Goal: Transaction & Acquisition: Purchase product/service

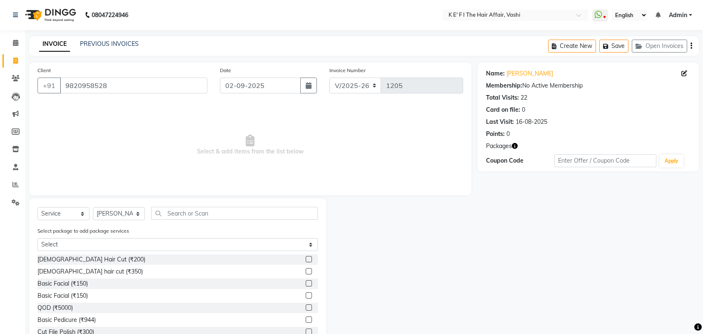
select select "6025"
select select "service"
select select "43807"
click at [11, 182] on span at bounding box center [15, 185] width 15 height 10
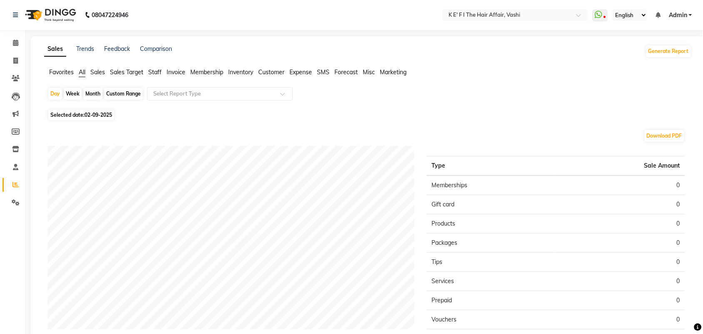
click at [124, 88] on div "Custom Range" at bounding box center [123, 94] width 39 height 12
select select "9"
select select "2025"
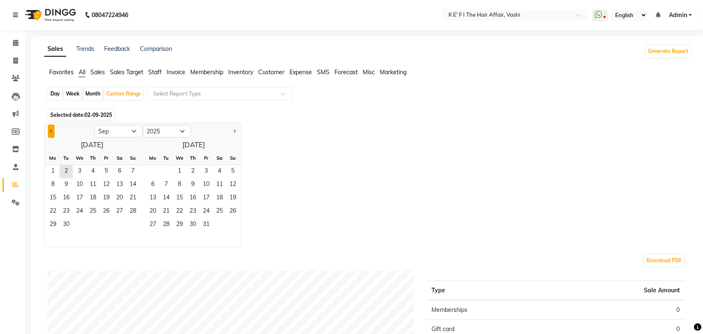
click at [50, 130] on button "Previous month" at bounding box center [51, 131] width 7 height 13
select select "8"
click at [109, 166] on span "1" at bounding box center [106, 171] width 13 height 13
click at [130, 224] on span "31" at bounding box center [132, 224] width 13 height 13
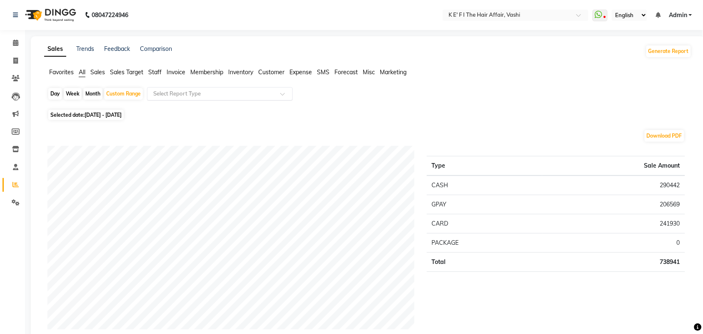
click at [251, 91] on input "text" at bounding box center [212, 94] width 120 height 8
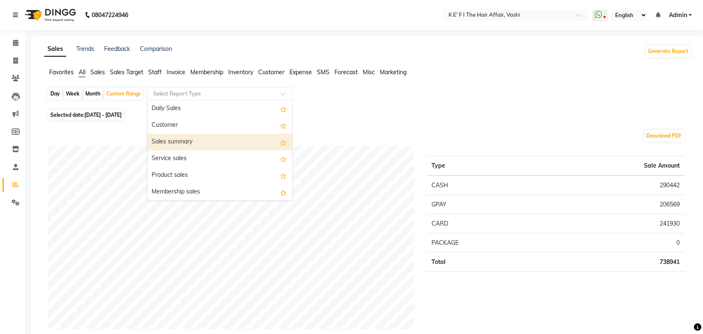
click at [248, 143] on div "Sales summary" at bounding box center [220, 142] width 145 height 17
select select "full_report"
select select "csv"
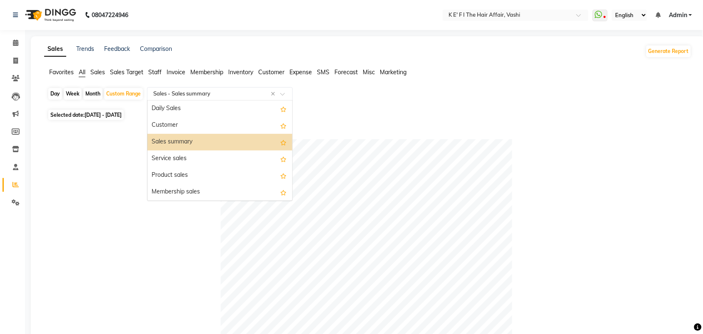
click at [235, 92] on input "text" at bounding box center [212, 94] width 120 height 8
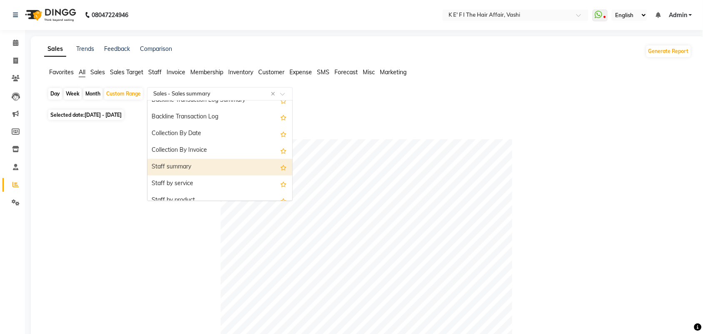
scroll to position [260, 0]
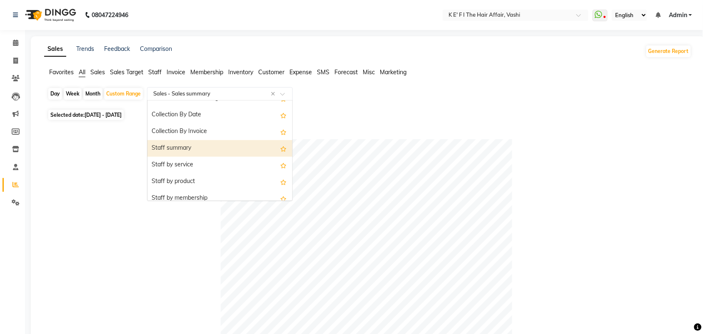
click at [215, 150] on div "Staff summary" at bounding box center [220, 148] width 145 height 17
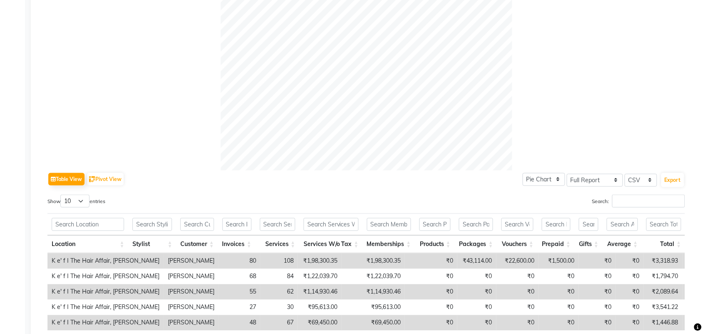
scroll to position [383, 0]
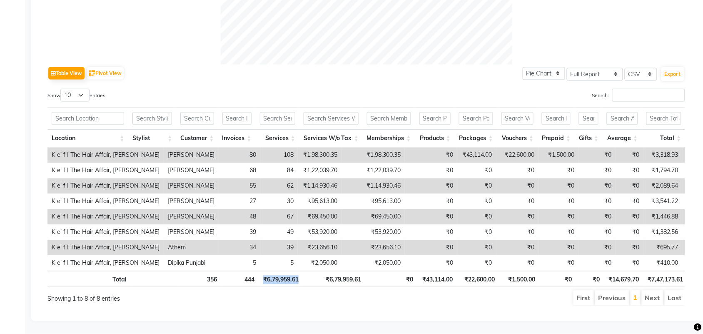
drag, startPoint x: 261, startPoint y: 269, endPoint x: 305, endPoint y: 265, distance: 44.3
click at [305, 271] on tr "Total 356 444 ₹6,79,959.61 ₹6,79,959.61 ₹0 ₹43,114.00 ₹22,600.00 ₹1,500.00 ₹0 ₹…" at bounding box center [496, 279] width 896 height 16
drag, startPoint x: 328, startPoint y: 273, endPoint x: 363, endPoint y: 273, distance: 35.0
click at [363, 273] on th "₹6,79,959.61" at bounding box center [334, 279] width 63 height 16
drag, startPoint x: 428, startPoint y: 273, endPoint x: 455, endPoint y: 272, distance: 27.1
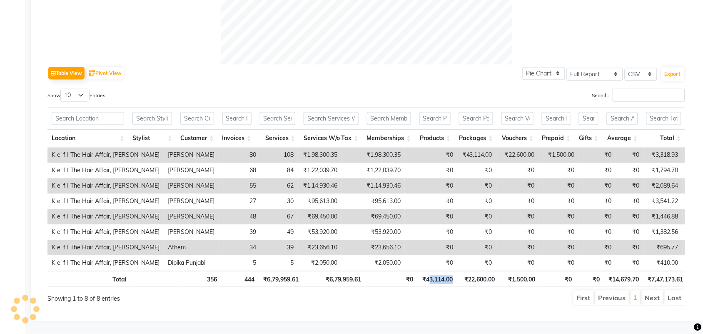
click at [455, 272] on th "₹43,114.00" at bounding box center [438, 279] width 40 height 16
click at [463, 297] on ul "First Previous 1 Next Last" at bounding box center [501, 297] width 367 height 15
drag, startPoint x: 465, startPoint y: 270, endPoint x: 504, endPoint y: 269, distance: 39.2
click at [504, 271] on tr "Total 356 444 ₹6,79,959.61 ₹6,79,959.61 ₹0 ₹43,114.00 ₹22,600.00 ₹1,500.00 ₹0 ₹…" at bounding box center [496, 279] width 896 height 16
drag, startPoint x: 516, startPoint y: 272, endPoint x: 534, endPoint y: 266, distance: 19.8
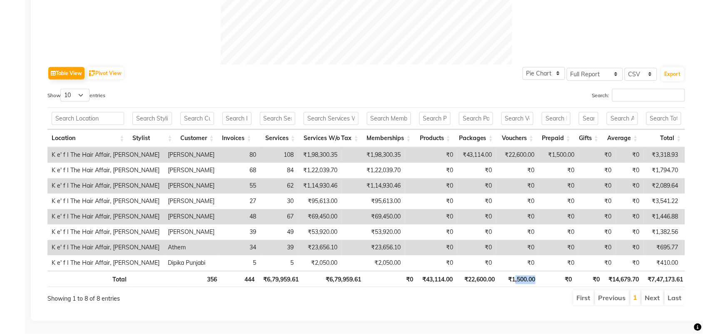
click at [534, 271] on th "₹1,500.00" at bounding box center [519, 279] width 40 height 16
click at [528, 292] on ul "First Previous 1 Next Last" at bounding box center [501, 297] width 367 height 15
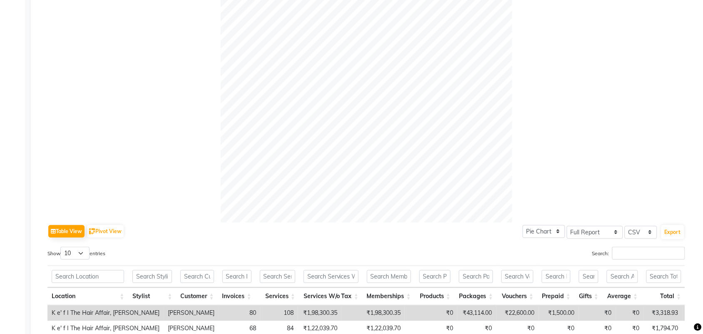
scroll to position [365, 0]
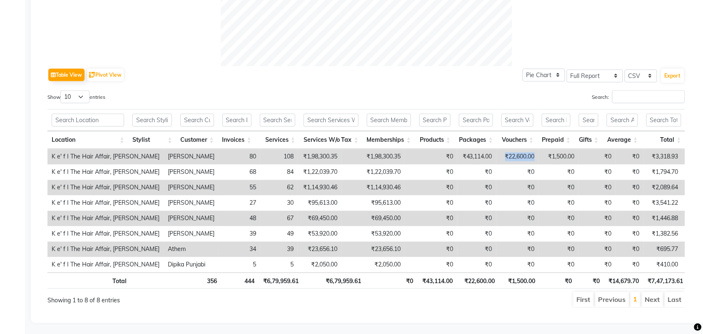
drag, startPoint x: 465, startPoint y: 159, endPoint x: 495, endPoint y: 154, distance: 30.4
click at [497, 154] on td "₹22,600.00" at bounding box center [518, 156] width 43 height 15
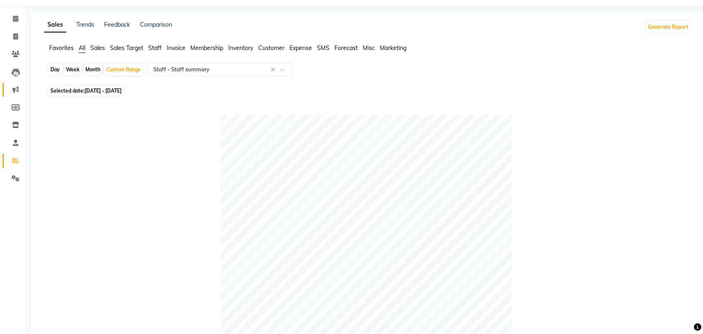
scroll to position [0, 0]
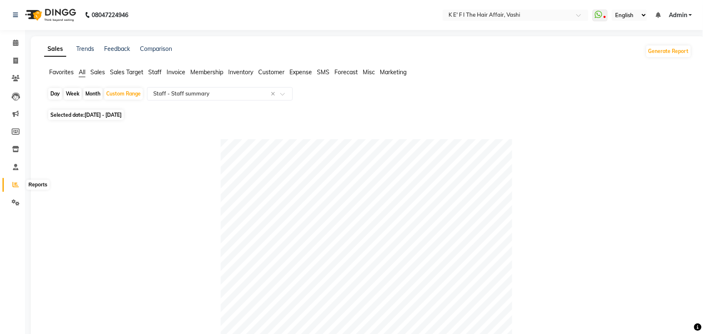
click at [15, 185] on icon at bounding box center [16, 184] width 6 height 6
click at [15, 183] on icon at bounding box center [16, 184] width 6 height 6
click at [132, 93] on div "Custom Range" at bounding box center [123, 94] width 39 height 12
select select "8"
select select "2025"
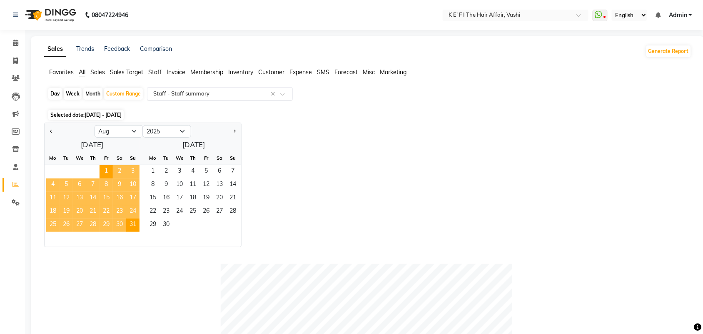
click at [201, 96] on input "text" at bounding box center [212, 94] width 120 height 8
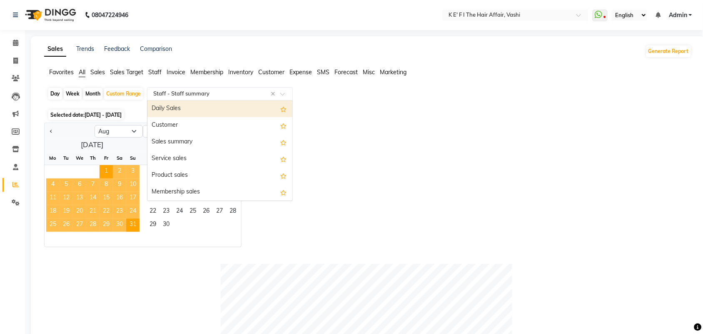
click at [190, 110] on div "Daily Sales" at bounding box center [220, 108] width 145 height 17
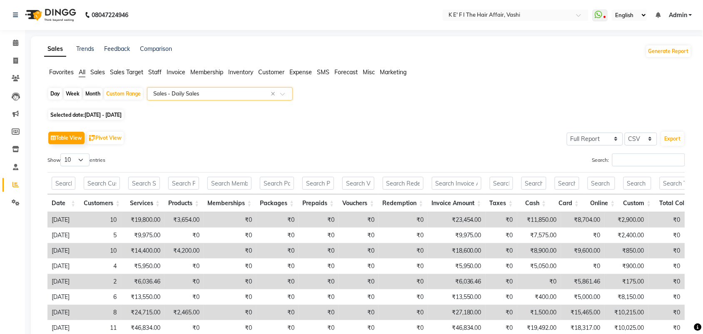
click at [118, 115] on span "01-08-2025 - 31-08-2025" at bounding box center [103, 115] width 37 height 6
select select "8"
select select "2025"
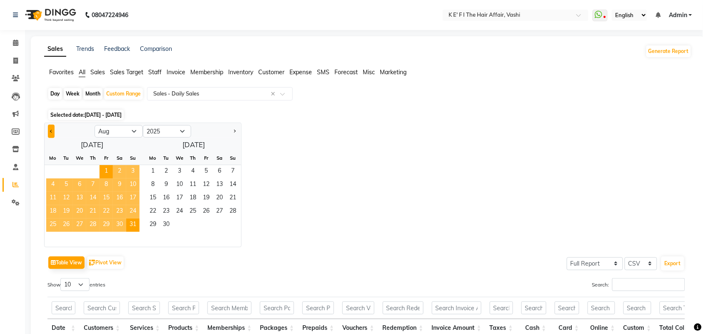
click at [51, 130] on span "Previous month" at bounding box center [51, 130] width 3 height 3
select select "7"
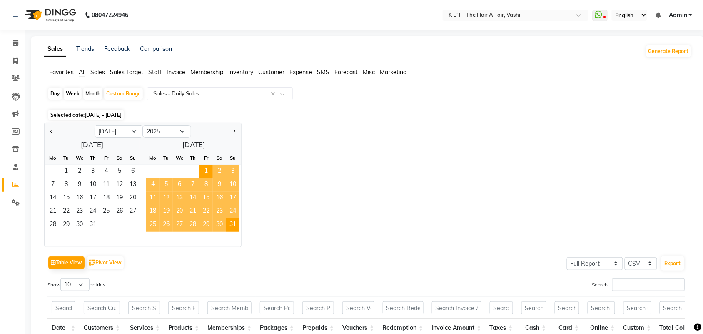
click at [71, 163] on div "Tu" at bounding box center [66, 157] width 13 height 13
drag, startPoint x: 67, startPoint y: 168, endPoint x: 97, endPoint y: 225, distance: 64.3
click at [69, 169] on span "1" at bounding box center [66, 171] width 13 height 13
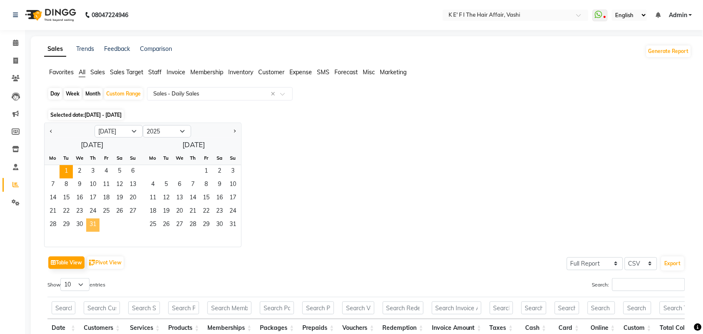
click at [97, 226] on span "31" at bounding box center [92, 224] width 13 height 13
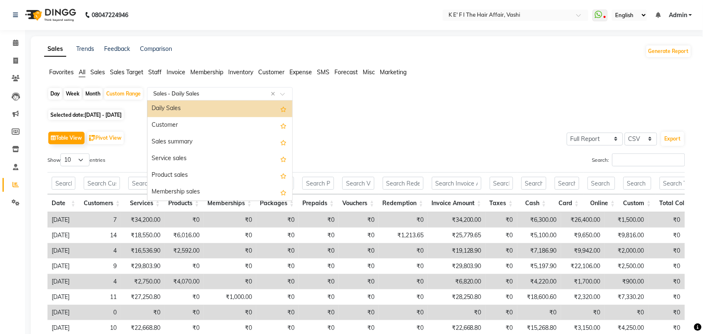
click at [188, 95] on input "text" at bounding box center [212, 94] width 120 height 8
click at [194, 121] on div "Customer" at bounding box center [220, 125] width 145 height 17
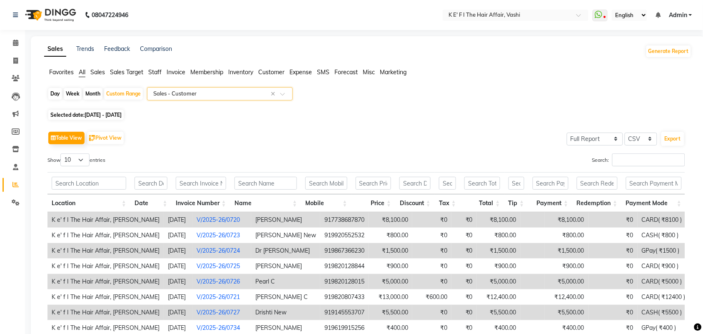
click at [196, 88] on div "Select Report Type × Sales - Customer ×" at bounding box center [220, 93] width 146 height 13
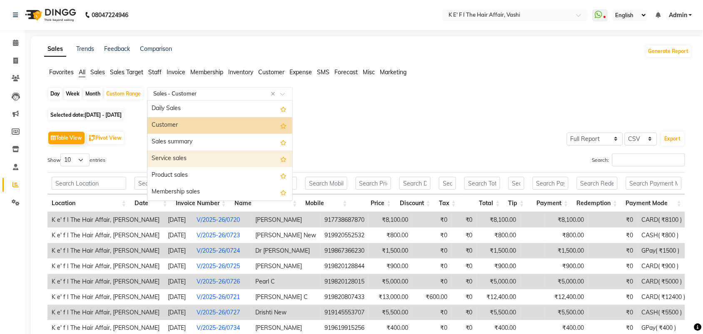
click at [192, 157] on div "Service sales" at bounding box center [220, 158] width 145 height 17
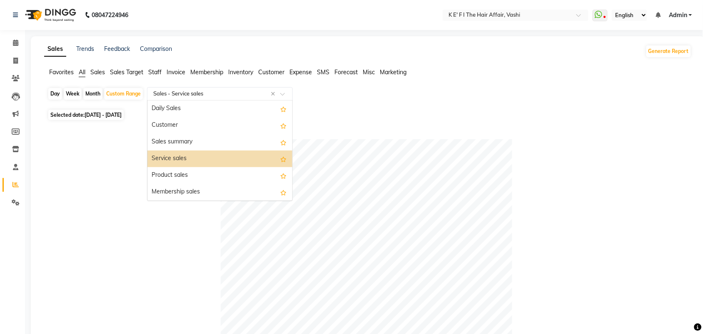
click at [199, 99] on div "Select Report Type × Sales - Service sales ×" at bounding box center [220, 93] width 146 height 13
click at [194, 140] on div "Sales summary" at bounding box center [220, 142] width 145 height 17
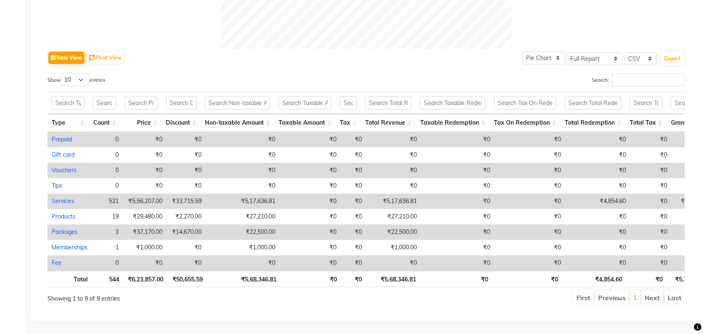
scroll to position [0, 29]
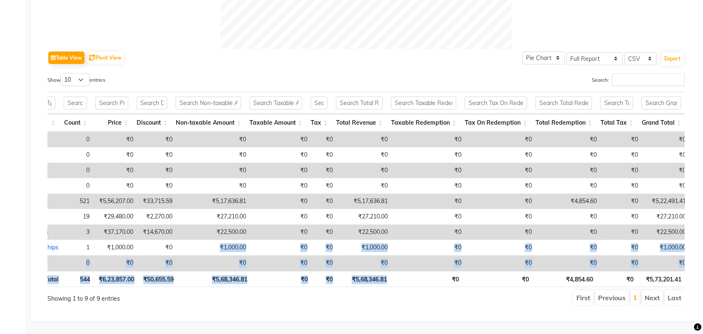
drag, startPoint x: 443, startPoint y: 263, endPoint x: 202, endPoint y: 223, distance: 243.8
click at [205, 224] on div "Type Count Price Discount Non-taxable Amount Taxable Amount Tax Total Revenue T…" at bounding box center [367, 190] width 638 height 200
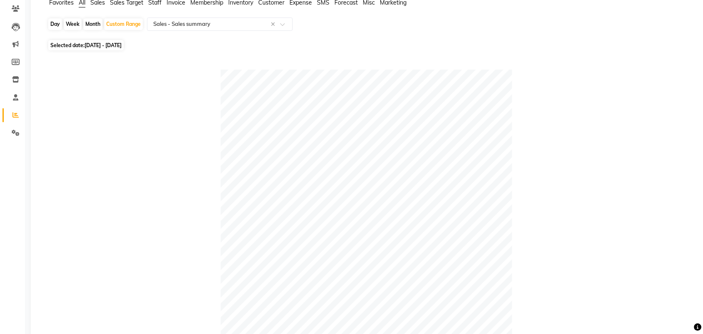
scroll to position [0, 0]
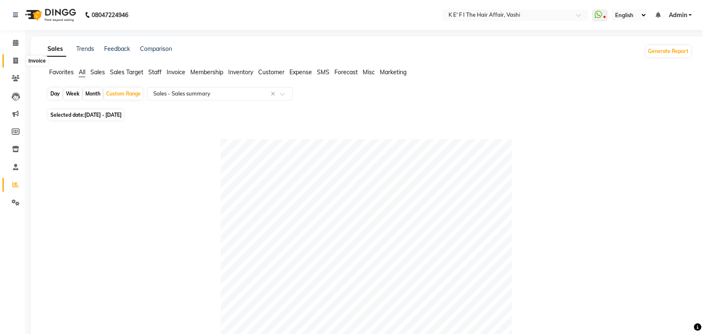
click at [14, 59] on icon at bounding box center [15, 61] width 5 height 6
select select "6025"
select select "service"
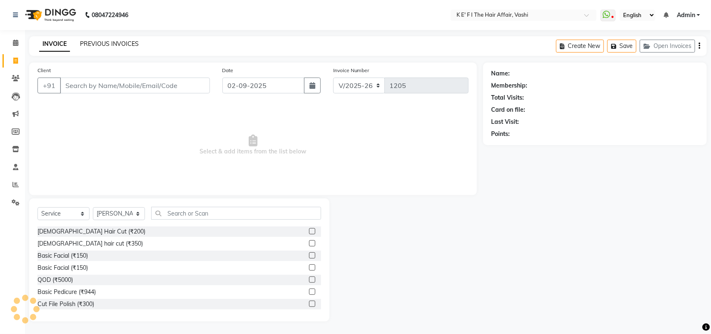
click at [95, 46] on link "PREVIOUS INVOICES" at bounding box center [109, 44] width 59 height 8
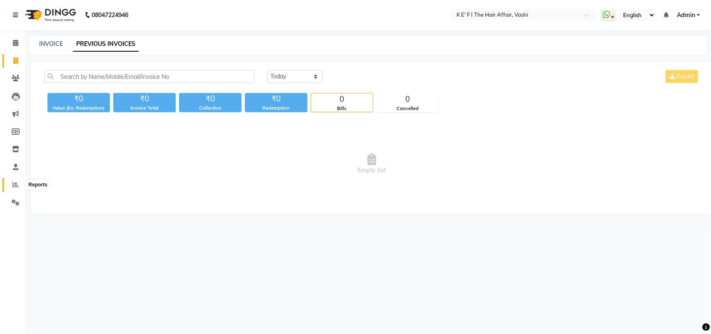
click at [17, 185] on icon at bounding box center [16, 184] width 6 height 6
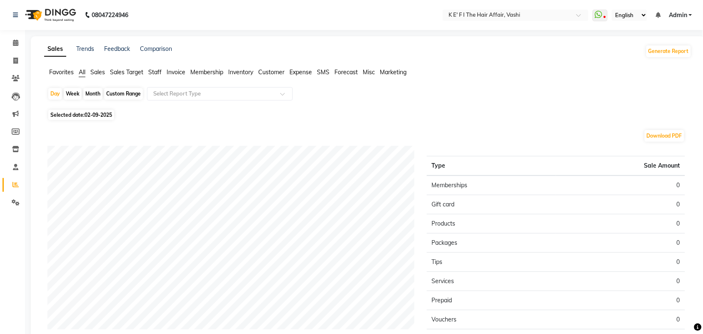
click at [126, 89] on div "Custom Range" at bounding box center [123, 94] width 39 height 12
select select "9"
select select "2025"
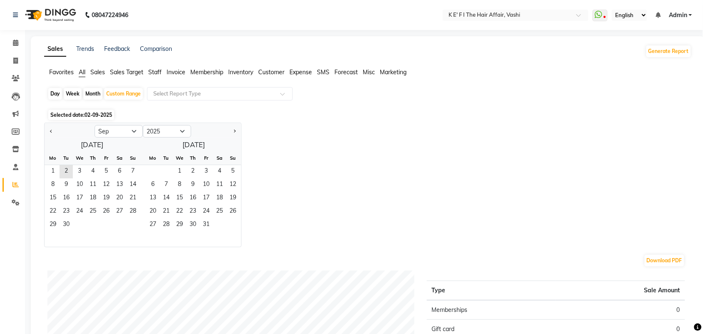
drag, startPoint x: 53, startPoint y: 133, endPoint x: 82, endPoint y: 171, distance: 47.5
click at [53, 134] on button "Previous month" at bounding box center [51, 131] width 7 height 13
select select "8"
click at [105, 172] on span "1" at bounding box center [106, 171] width 13 height 13
click at [132, 224] on span "31" at bounding box center [132, 224] width 13 height 13
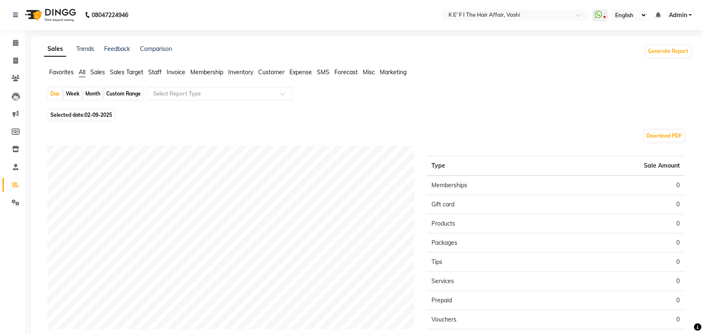
click at [132, 95] on div "Custom Range" at bounding box center [123, 94] width 39 height 12
select select "9"
select select "2025"
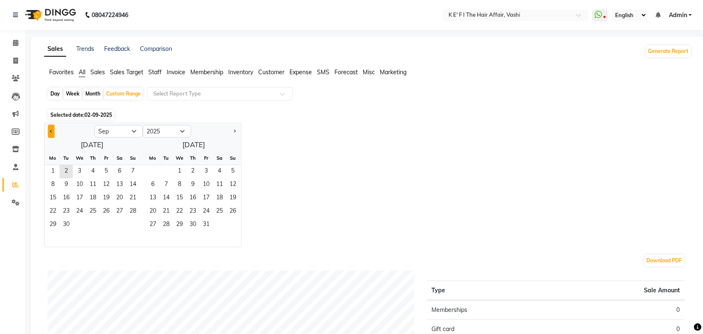
click at [51, 130] on button "Previous month" at bounding box center [51, 131] width 7 height 13
select select "7"
click at [65, 170] on span "1" at bounding box center [66, 171] width 13 height 13
click at [97, 224] on span "31" at bounding box center [92, 224] width 13 height 13
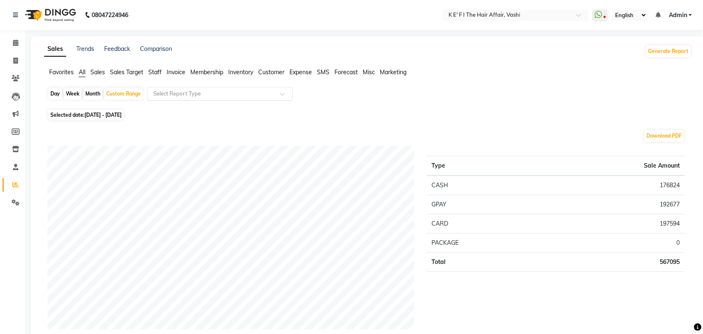
click at [210, 94] on input "text" at bounding box center [212, 94] width 120 height 8
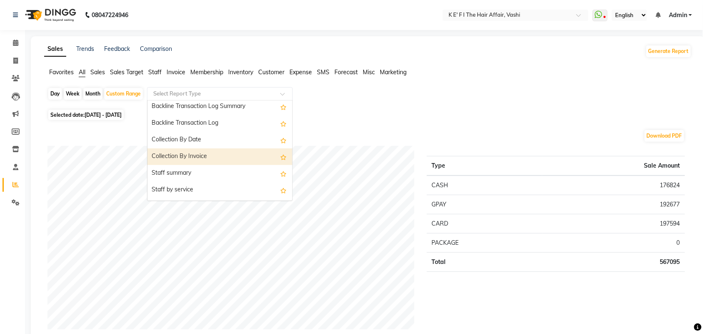
scroll to position [260, 0]
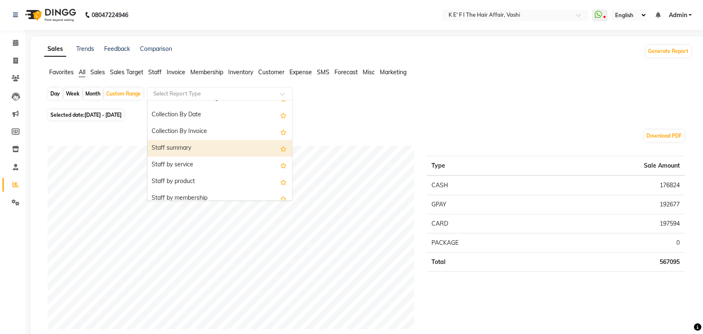
click at [213, 149] on div "Staff summary" at bounding box center [220, 148] width 145 height 17
select select "full_report"
select select "csv"
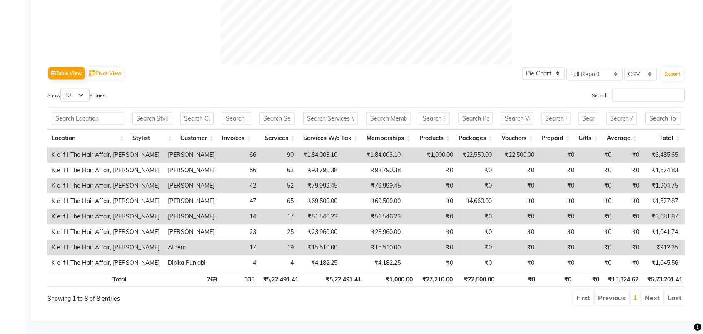
scroll to position [383, 0]
drag, startPoint x: 425, startPoint y: 138, endPoint x: 471, endPoint y: 141, distance: 46.0
click at [471, 148] on tr "K e' f I The Hair Affair, Vashi Sonal Sharma 66 90 ₹1,84,003.10 ₹1,84,003.10 ₹1…" at bounding box center [516, 155] width 937 height 15
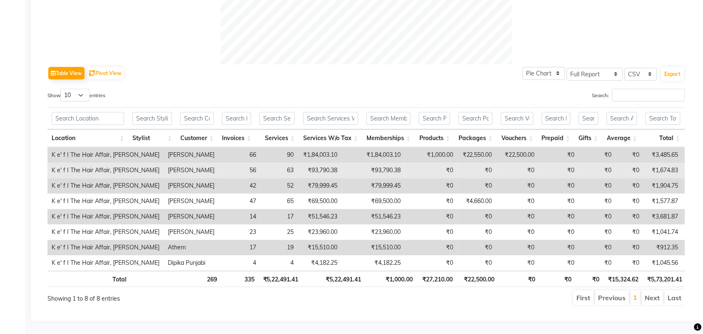
click at [476, 148] on tbody "K e' f I The Hair Affair, Vashi Sonal Sharma 66 90 ₹1,84,003.10 ₹1,84,003.10 ₹1…" at bounding box center [516, 209] width 937 height 123
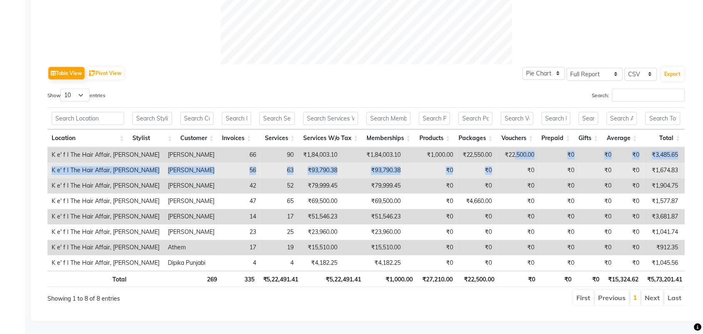
click at [497, 163] on td "₹0" at bounding box center [518, 170] width 43 height 15
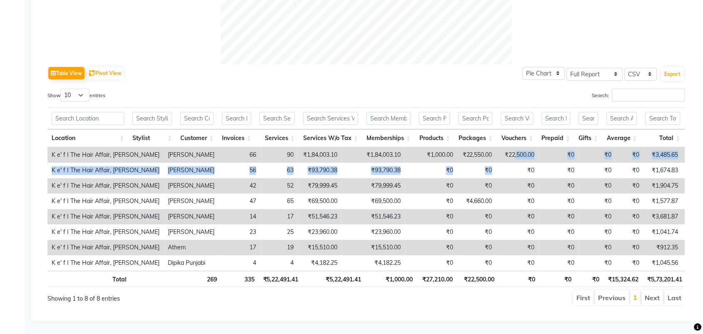
click at [539, 148] on td "₹0" at bounding box center [559, 155] width 40 height 15
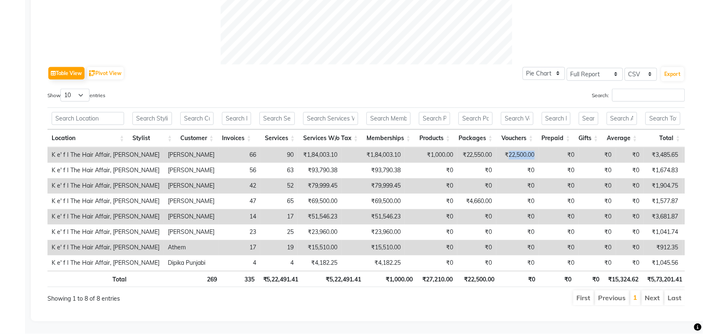
drag, startPoint x: 468, startPoint y: 136, endPoint x: 505, endPoint y: 140, distance: 36.9
click at [505, 148] on tr "K e' f I The Hair Affair, Vashi Sonal Sharma 66 90 ₹1,84,003.10 ₹1,84,003.10 ₹1…" at bounding box center [516, 155] width 937 height 15
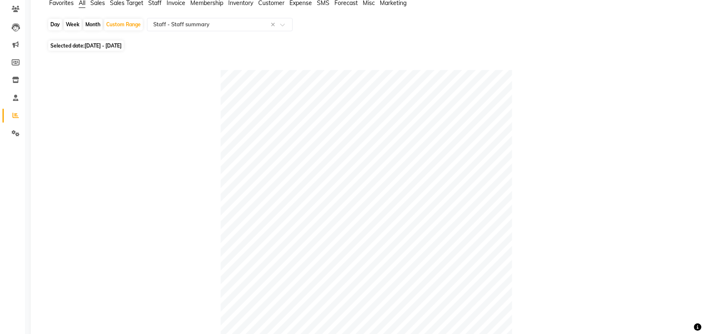
scroll to position [0, 0]
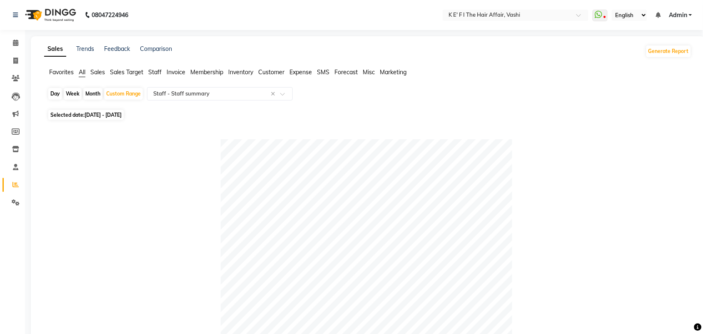
click at [202, 103] on div "Day Week Month Custom Range Select Report Type × Staff - Staff summary ×" at bounding box center [368, 97] width 641 height 20
click at [202, 98] on input "text" at bounding box center [212, 94] width 120 height 8
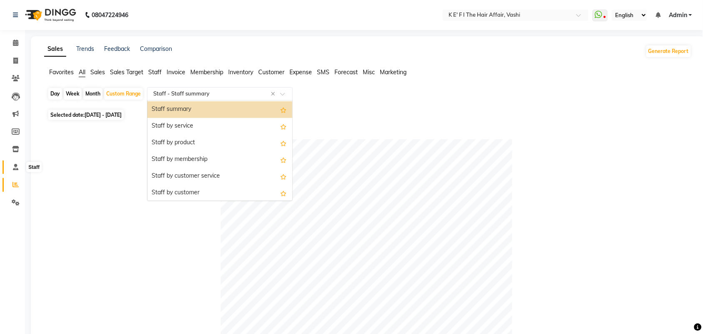
click at [17, 165] on icon at bounding box center [15, 167] width 5 height 6
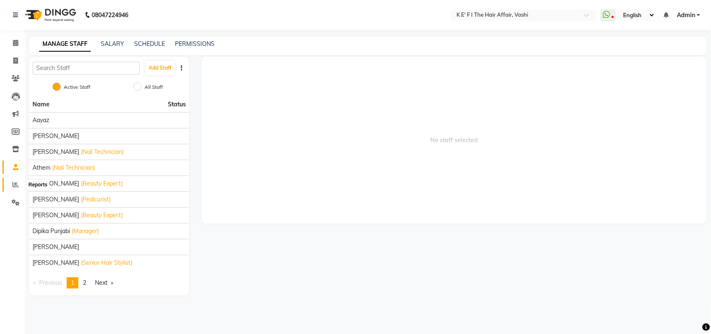
drag, startPoint x: 16, startPoint y: 181, endPoint x: 21, endPoint y: 180, distance: 5.3
click at [17, 183] on icon at bounding box center [16, 184] width 6 height 6
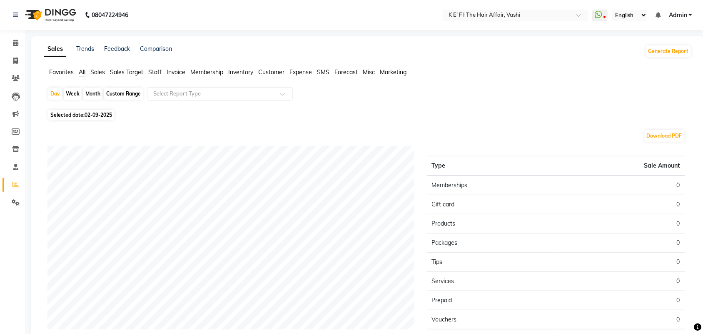
click at [117, 90] on div "Custom Range" at bounding box center [123, 94] width 39 height 12
select select "9"
select select "2025"
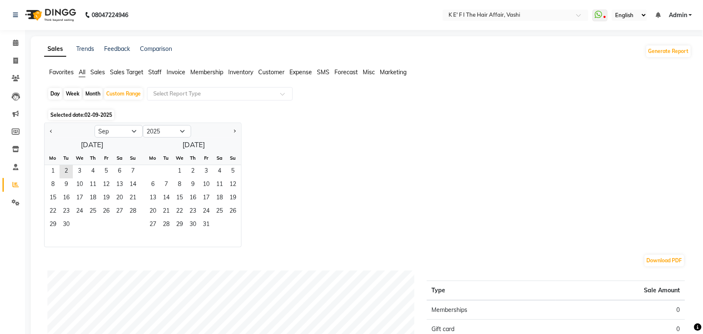
click at [57, 134] on div at bounding box center [70, 131] width 50 height 13
drag, startPoint x: 53, startPoint y: 131, endPoint x: 57, endPoint y: 136, distance: 6.5
click at [55, 133] on div at bounding box center [70, 131] width 50 height 13
click at [53, 130] on button "Previous month" at bounding box center [51, 131] width 7 height 13
select select "8"
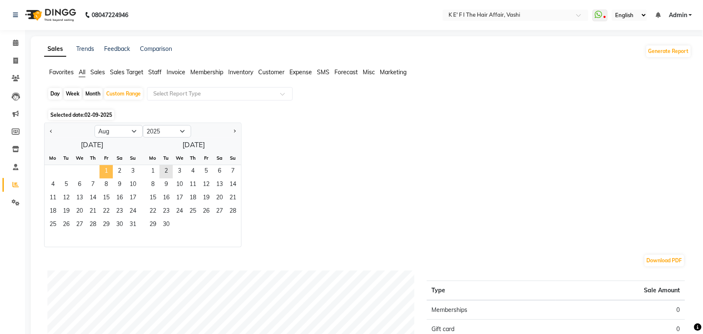
click at [108, 172] on span "1" at bounding box center [106, 171] width 13 height 13
click at [130, 224] on span "31" at bounding box center [132, 224] width 13 height 13
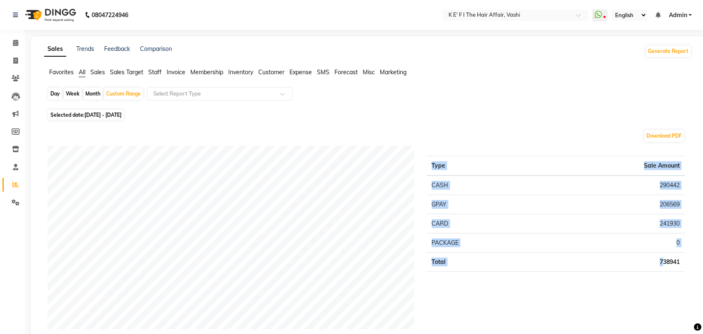
drag, startPoint x: 662, startPoint y: 265, endPoint x: 679, endPoint y: 278, distance: 21.8
click at [679, 278] on div "Type Sale Amount CASH 290442 GPAY 206569 CARD 241930 PACKAGE 0 Total 738941" at bounding box center [556, 250] width 271 height 208
click at [657, 275] on div "Type Sale Amount CASH 290442 GPAY 206569 CARD 241930 PACKAGE 0 Total 738941" at bounding box center [556, 250] width 271 height 208
drag, startPoint x: 657, startPoint y: 261, endPoint x: 682, endPoint y: 278, distance: 30.6
click at [682, 278] on div "Type Sale Amount CASH 290442 GPAY 206569 CARD 241930 PACKAGE 0 Total 738941" at bounding box center [556, 250] width 271 height 208
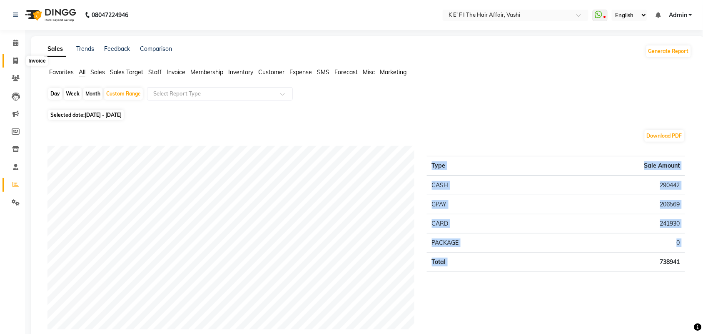
click at [14, 65] on span at bounding box center [15, 61] width 15 height 10
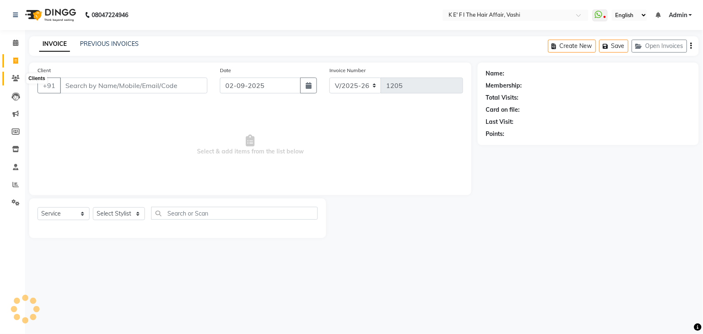
click at [9, 75] on span at bounding box center [15, 79] width 15 height 10
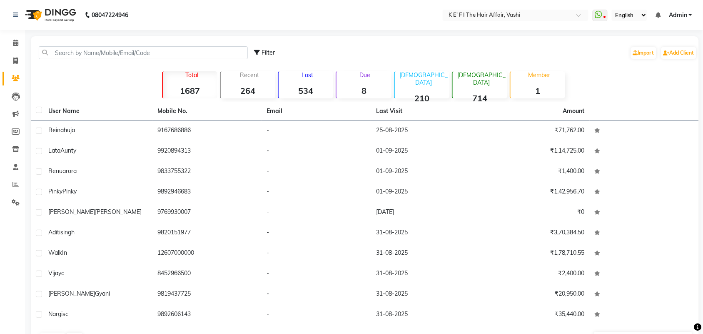
click at [362, 88] on strong "8" at bounding box center [364, 90] width 55 height 10
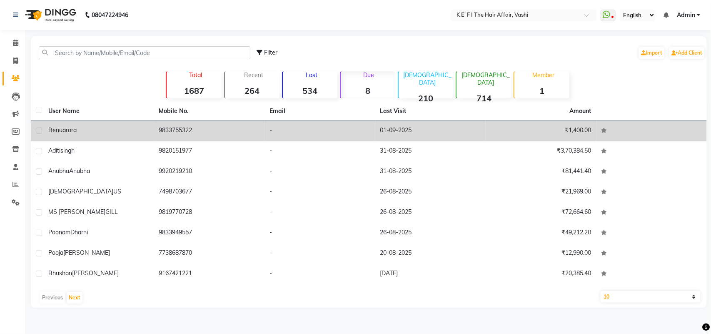
click at [40, 128] on label at bounding box center [39, 131] width 6 height 6
click at [40, 128] on input "checkbox" at bounding box center [38, 130] width 5 height 5
checkbox input "true"
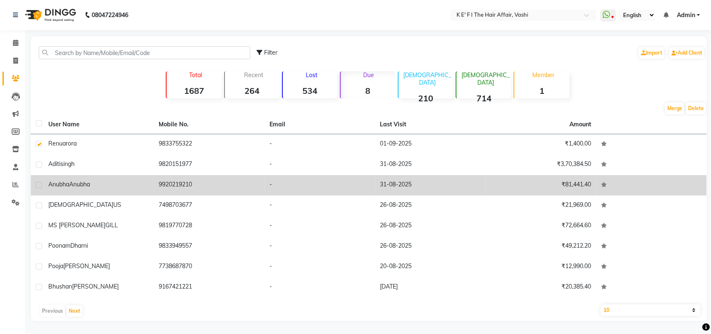
click at [40, 186] on label at bounding box center [39, 185] width 6 height 6
click at [40, 186] on input "checkbox" at bounding box center [38, 185] width 5 height 5
checkbox input "true"
click at [48, 183] on span "Anubha" at bounding box center [58, 184] width 21 height 8
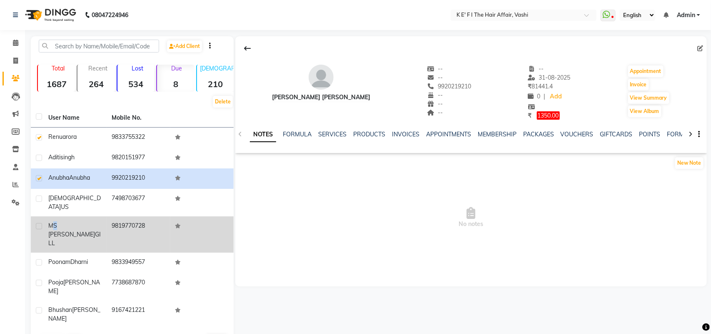
click at [55, 222] on span "MS NEHA" at bounding box center [71, 230] width 47 height 16
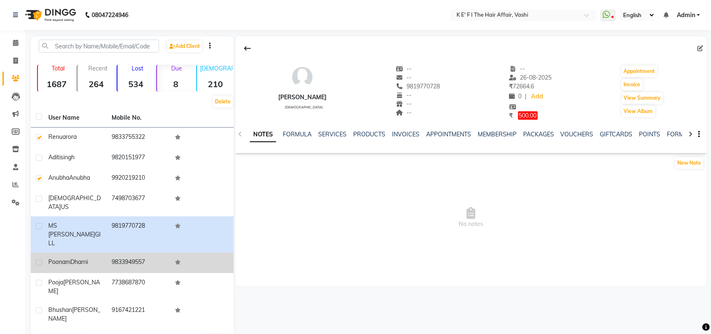
click at [54, 258] on span "Poonam" at bounding box center [59, 262] width 22 height 8
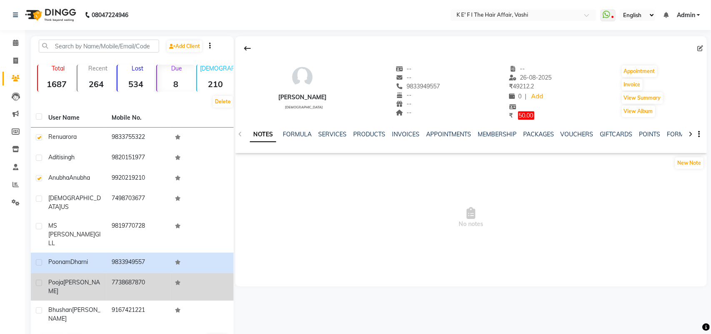
click at [55, 278] on span "Pooja" at bounding box center [55, 282] width 15 height 8
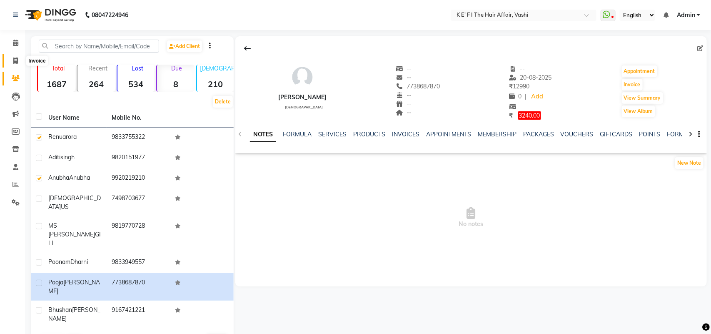
click at [14, 61] on icon at bounding box center [15, 61] width 5 height 6
select select "6025"
select select "service"
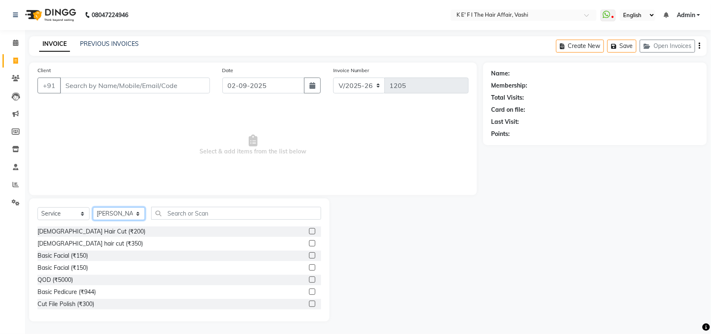
click at [117, 217] on select "Select Stylist aayaz anjali mahadik Anushkha Bhagat Athem Deepti Sawant Dinesh …" at bounding box center [119, 213] width 52 height 13
select select "44727"
click at [93, 207] on select "Select Stylist aayaz anjali mahadik Anushkha Bhagat Athem Deepti Sawant Dinesh …" at bounding box center [119, 213] width 52 height 13
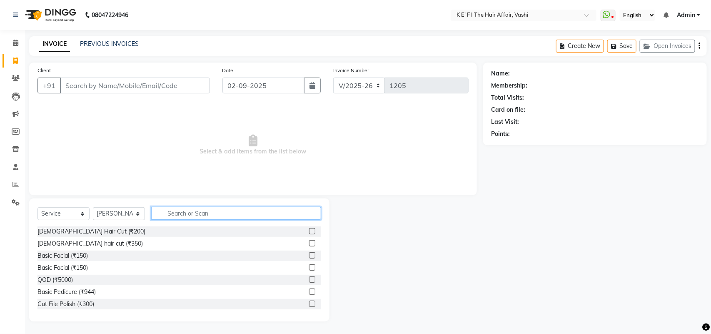
click at [178, 209] on input "text" at bounding box center [236, 213] width 170 height 13
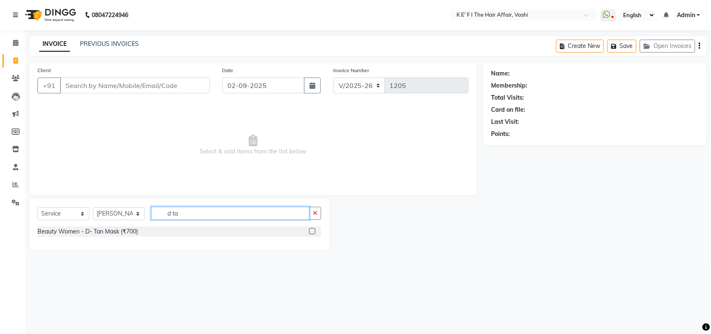
type input "d ta"
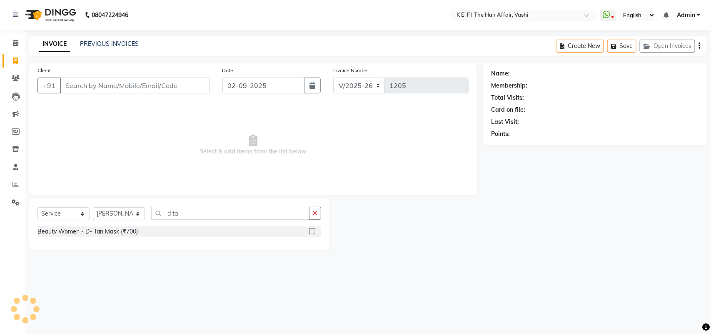
click at [311, 229] on label at bounding box center [312, 231] width 6 height 6
click at [311, 229] on input "checkbox" at bounding box center [311, 231] width 5 height 5
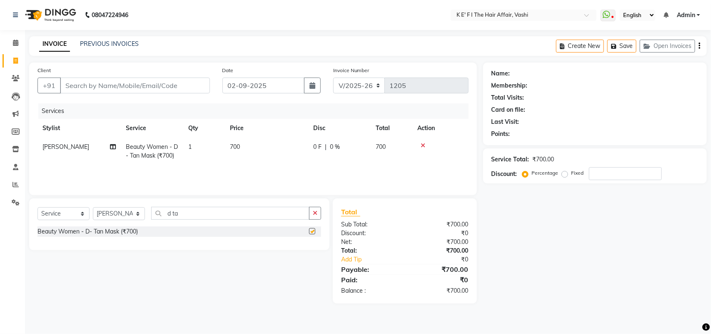
checkbox input "false"
click at [139, 80] on input "Client" at bounding box center [135, 86] width 150 height 16
type input "p"
type input "0"
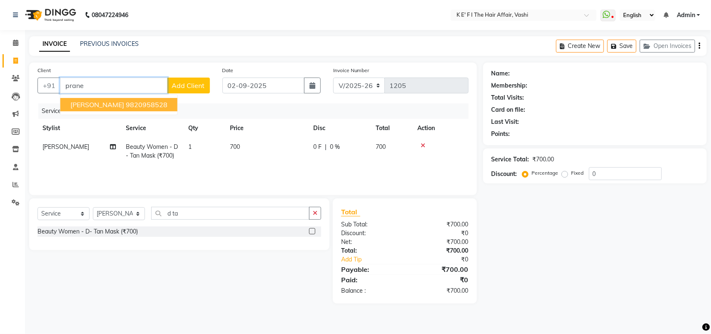
click at [124, 105] on span "PRANEETA DESOUZA" at bounding box center [97, 104] width 54 height 8
type input "9820958528"
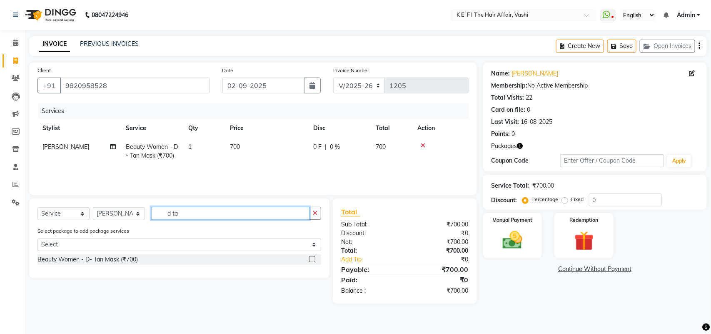
click at [203, 215] on input "d ta" at bounding box center [230, 213] width 158 height 13
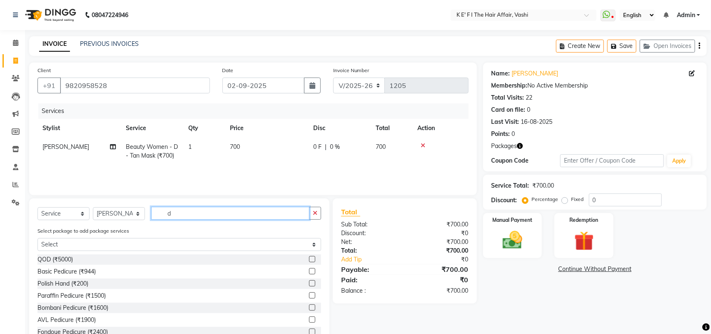
type input "d"
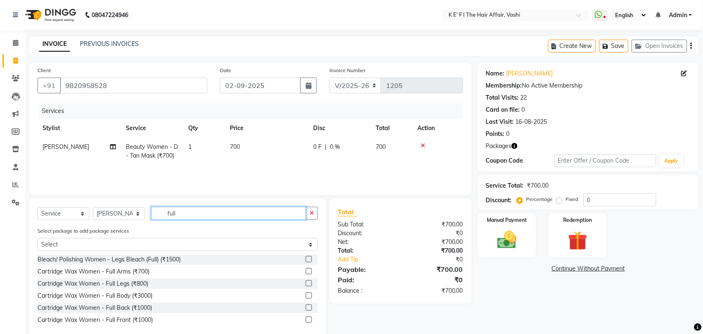
type input "full"
click at [307, 272] on label at bounding box center [309, 271] width 6 height 6
click at [307, 272] on input "checkbox" at bounding box center [308, 271] width 5 height 5
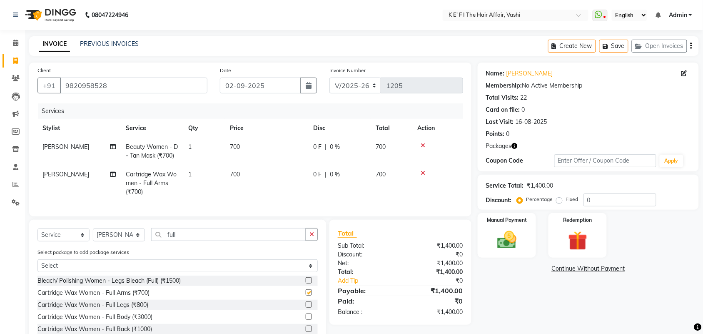
checkbox input "false"
click at [309, 308] on label at bounding box center [309, 304] width 6 height 6
click at [309, 308] on input "checkbox" at bounding box center [308, 304] width 5 height 5
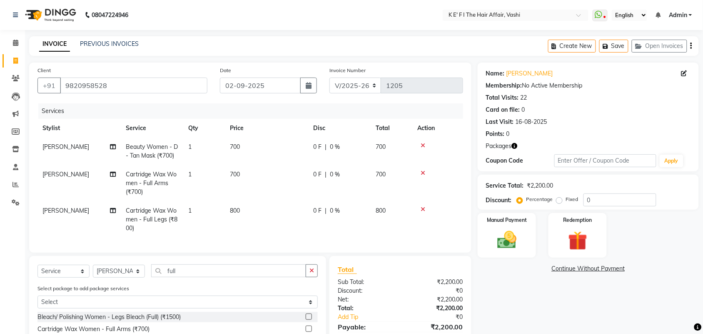
checkbox input "false"
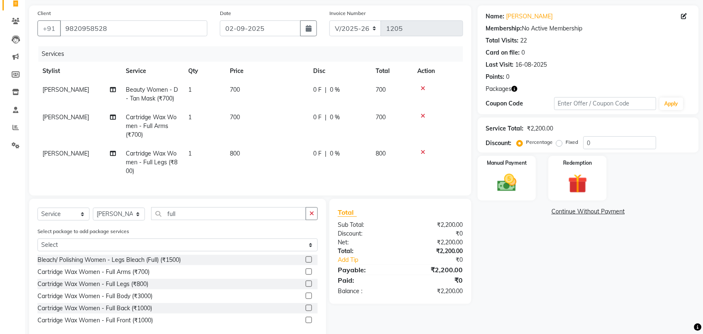
scroll to position [82, 0]
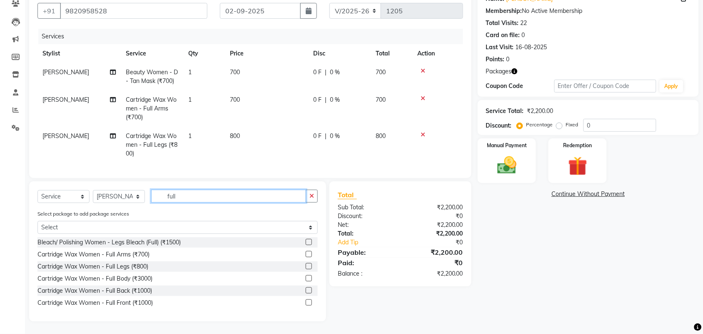
click at [186, 193] on input "full" at bounding box center [228, 196] width 155 height 13
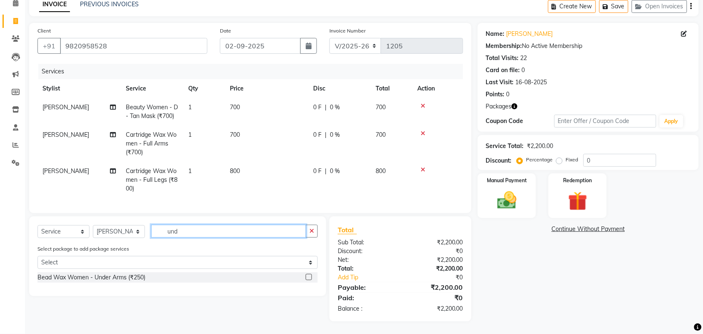
scroll to position [47, 0]
type input "under"
click at [310, 278] on label at bounding box center [309, 277] width 6 height 6
click at [310, 278] on input "checkbox" at bounding box center [308, 277] width 5 height 5
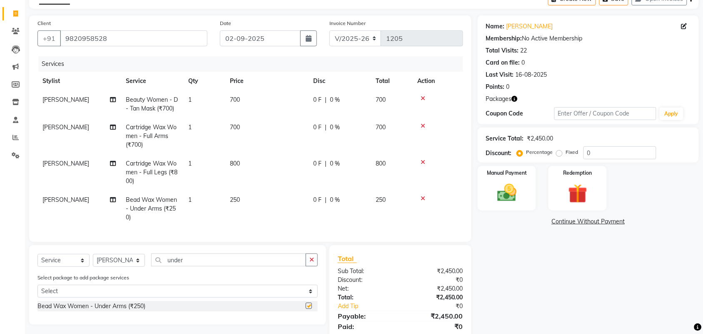
checkbox input "false"
click at [200, 266] on input "under" at bounding box center [228, 259] width 155 height 13
type input "side"
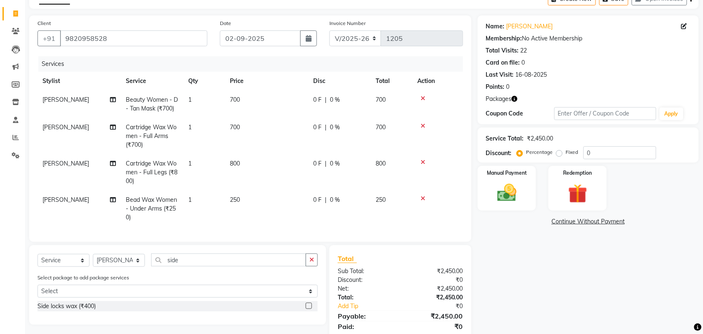
click at [311, 309] on label at bounding box center [309, 306] width 6 height 6
click at [311, 309] on input "checkbox" at bounding box center [308, 305] width 5 height 5
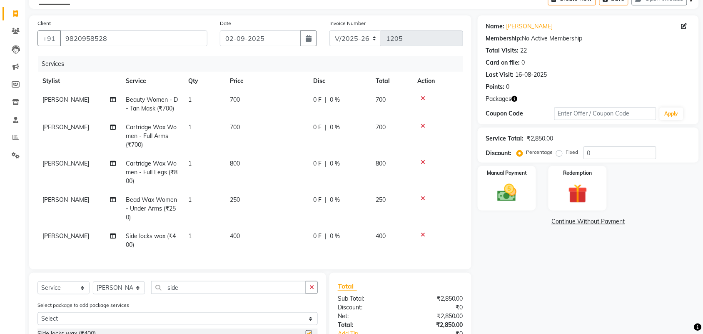
checkbox input "false"
click at [235, 167] on td "800" at bounding box center [266, 172] width 83 height 36
select select "44727"
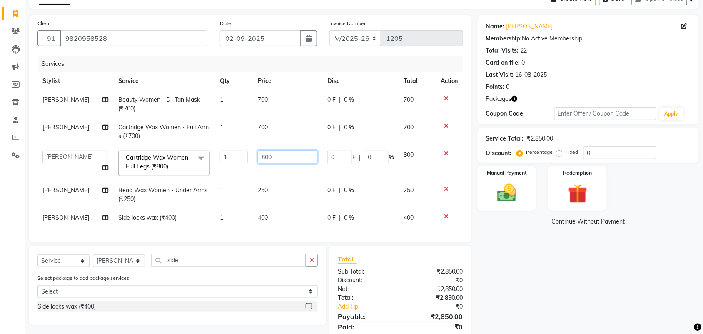
click at [265, 156] on input "800" at bounding box center [288, 156] width 60 height 13
type input "852"
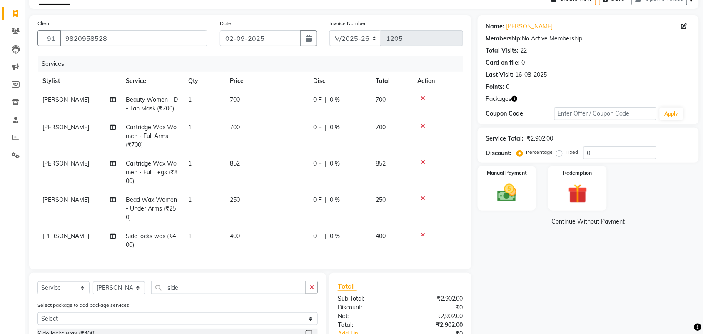
click at [245, 129] on td "700" at bounding box center [266, 136] width 83 height 36
select select "44727"
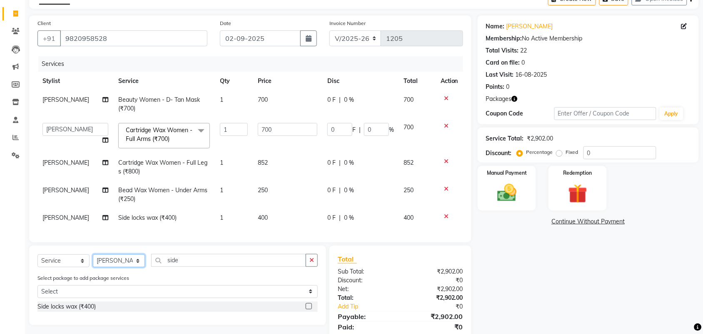
click at [126, 267] on select "Select Stylist aayaz anjali mahadik Anushkha Bhagat Athem Deepti Sawant Dinesh …" at bounding box center [119, 260] width 52 height 13
click at [93, 262] on select "Select Stylist aayaz anjali mahadik Anushkha Bhagat Athem Deepti Sawant Dinesh …" at bounding box center [119, 260] width 52 height 13
click at [115, 267] on select "Select Stylist aayaz anjali mahadik Anushkha Bhagat Athem Deepti Sawant Dinesh …" at bounding box center [119, 260] width 52 height 13
select select "43118"
click at [93, 262] on select "Select Stylist aayaz anjali mahadik Anushkha Bhagat Athem Deepti Sawant Dinesh …" at bounding box center [119, 260] width 52 height 13
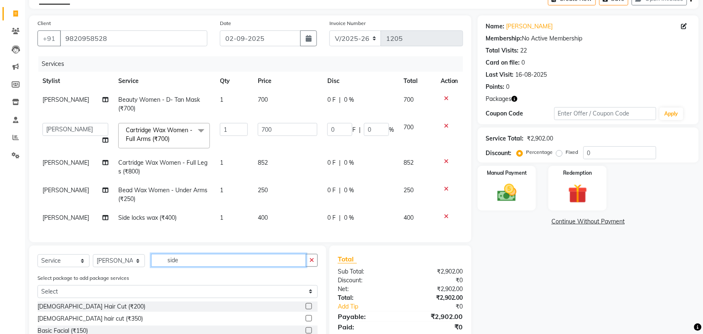
click at [196, 263] on input "side" at bounding box center [228, 260] width 155 height 13
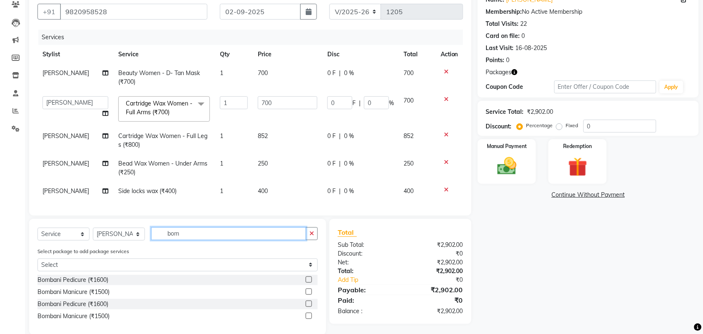
scroll to position [94, 0]
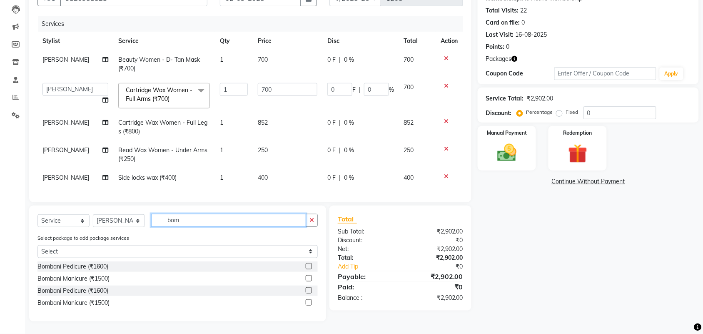
type input "bom"
click at [308, 265] on label at bounding box center [309, 266] width 6 height 6
click at [308, 265] on input "checkbox" at bounding box center [308, 266] width 5 height 5
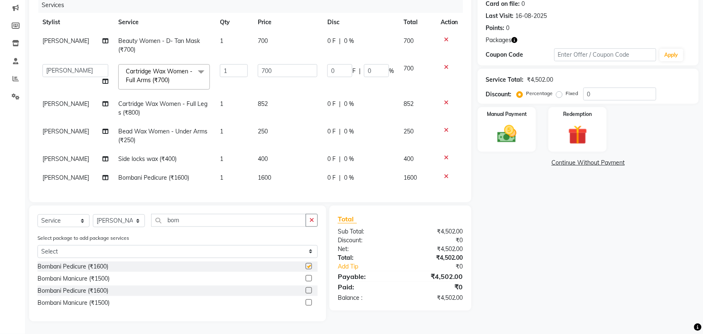
checkbox input "false"
click at [267, 168] on td "1600" at bounding box center [288, 177] width 70 height 19
select select "43118"
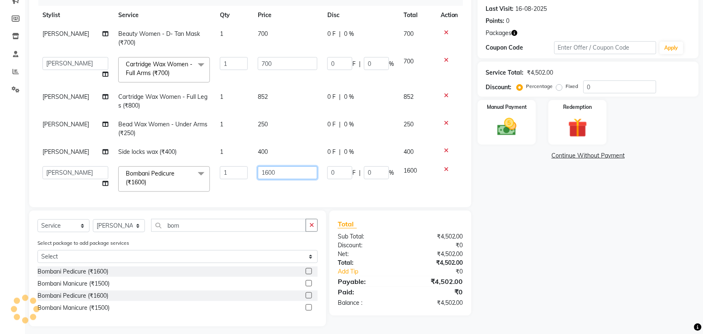
click at [270, 172] on input "1600" at bounding box center [288, 172] width 60 height 13
type input "2000"
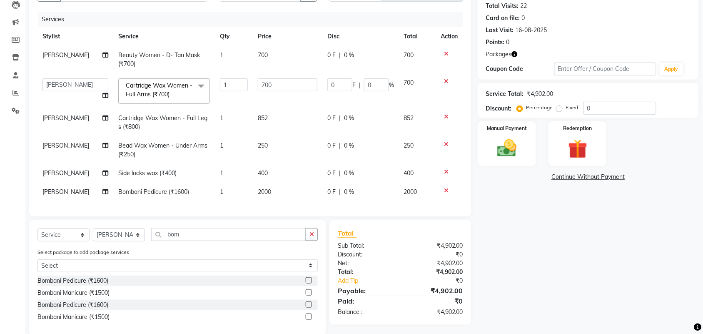
scroll to position [53, 0]
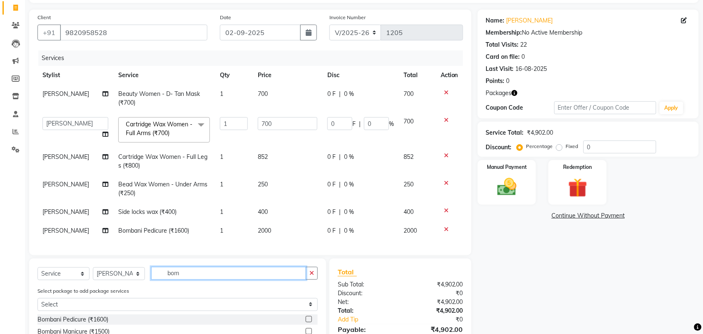
click at [165, 276] on input "bom" at bounding box center [228, 273] width 155 height 13
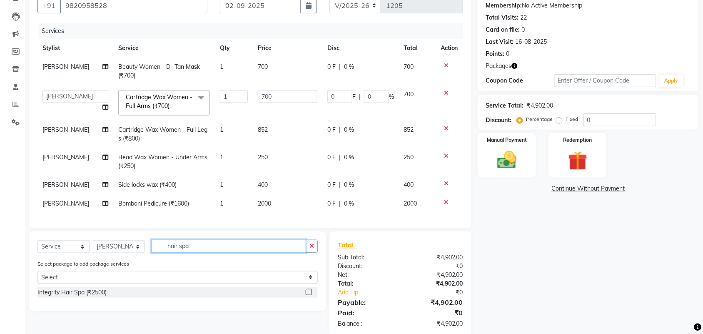
scroll to position [95, 0]
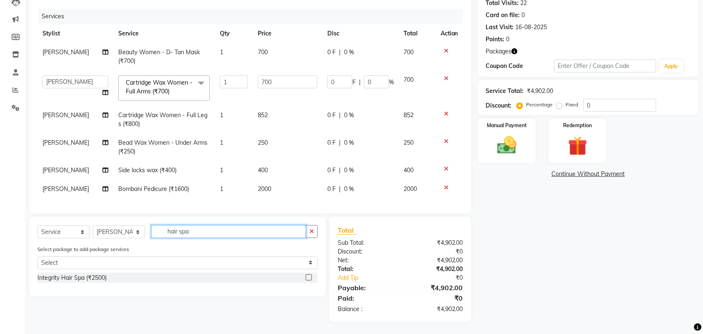
type input "hair spa"
click at [309, 276] on label at bounding box center [309, 277] width 6 height 6
click at [309, 276] on input "checkbox" at bounding box center [308, 277] width 5 height 5
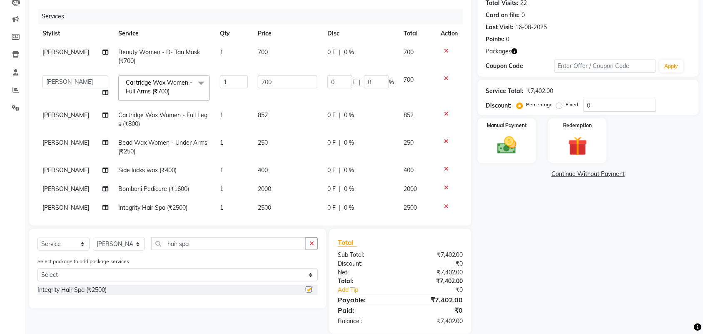
checkbox input "false"
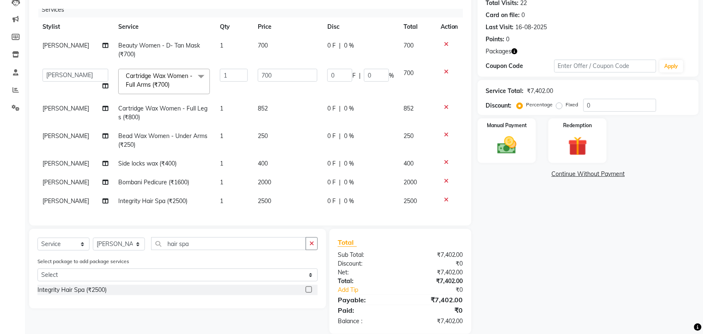
scroll to position [15, 0]
click at [370, 178] on div "0 F | 0 %" at bounding box center [361, 182] width 67 height 9
select select "43118"
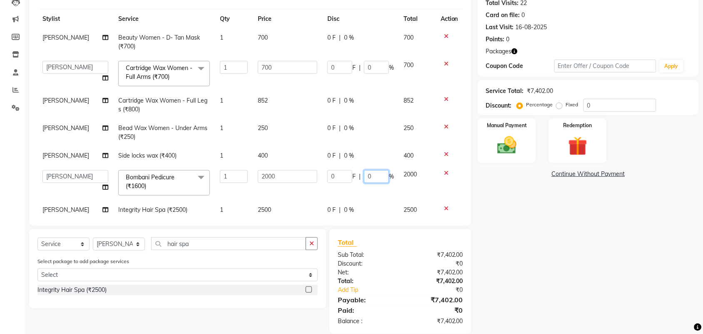
click at [371, 178] on input "0" at bounding box center [376, 176] width 25 height 13
type input "20"
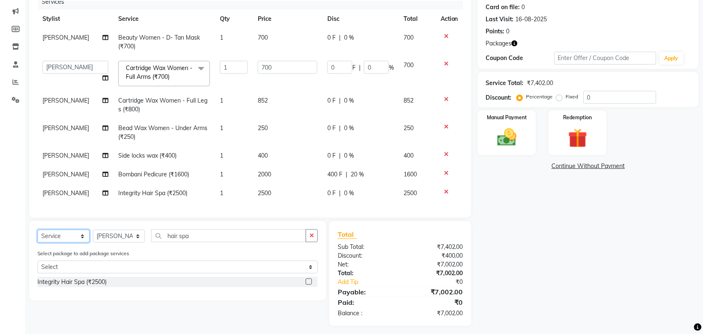
scroll to position [107, 0]
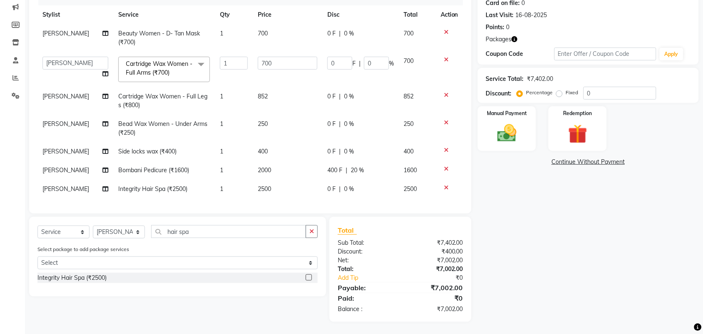
click at [161, 185] on span "Integrity Hair Spa (₹2500)" at bounding box center [152, 189] width 69 height 8
select select "43118"
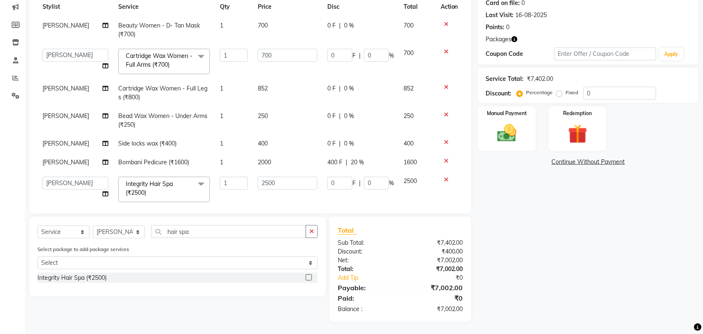
click at [179, 183] on span "Integrity Hair Spa (₹2500) x" at bounding box center [160, 189] width 73 height 18
click at [196, 184] on span at bounding box center [201, 185] width 17 height 16
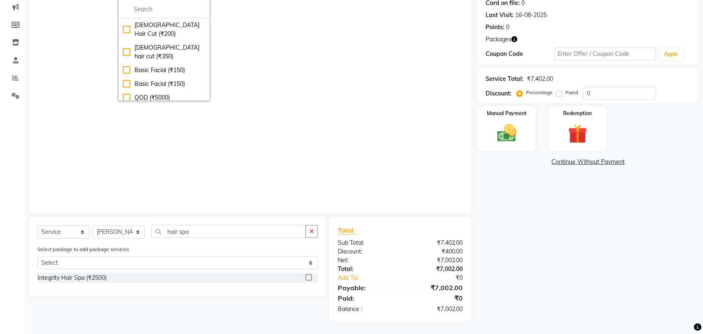
scroll to position [171, 0]
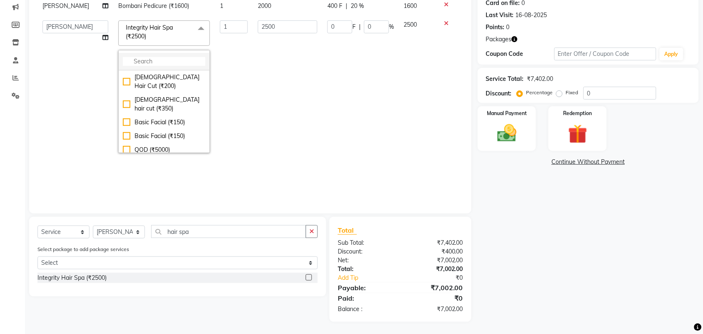
click at [153, 63] on input "multiselect-search" at bounding box center [164, 61] width 83 height 9
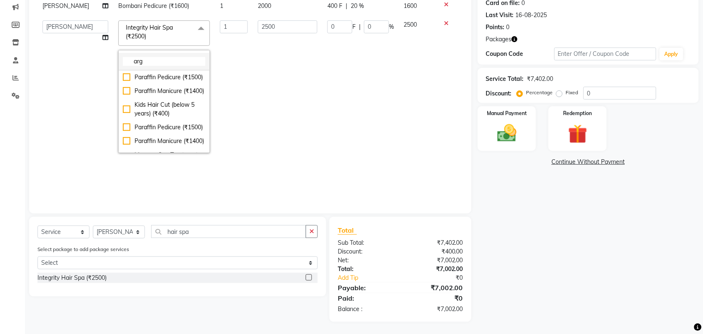
scroll to position [79, 0]
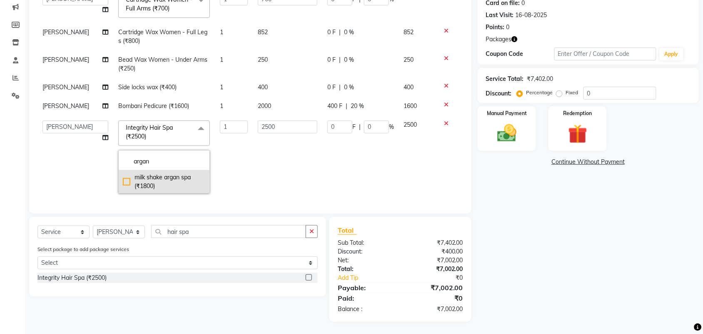
type input "argan"
click at [169, 174] on div "milk shake argan spa (₹1800)" at bounding box center [164, 182] width 83 height 18
checkbox input "true"
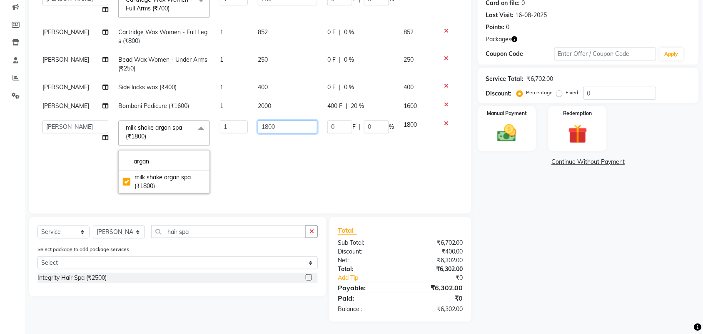
click at [272, 122] on input "1800" at bounding box center [288, 126] width 60 height 13
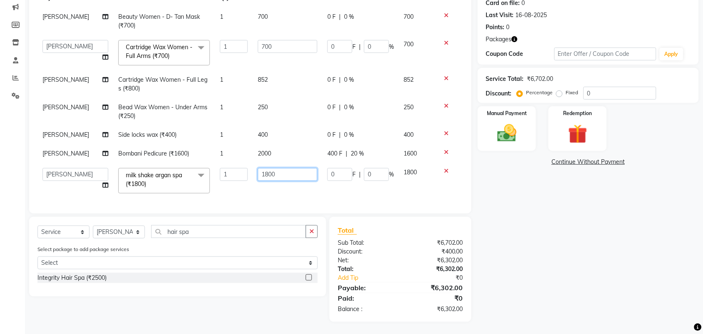
scroll to position [31, 0]
click at [264, 168] on input "1800" at bounding box center [288, 174] width 60 height 13
type input "2500"
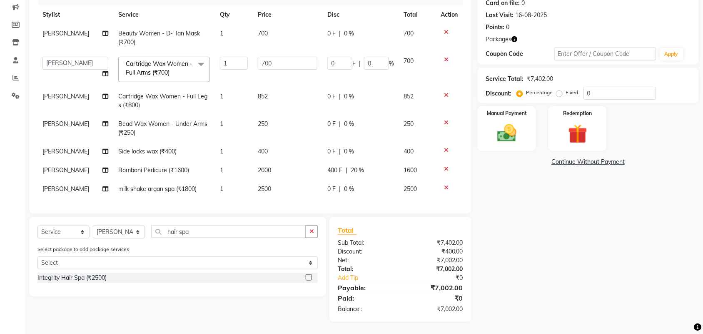
scroll to position [15, 0]
click at [350, 185] on div "0 F | 0 %" at bounding box center [361, 189] width 67 height 9
select select "43118"
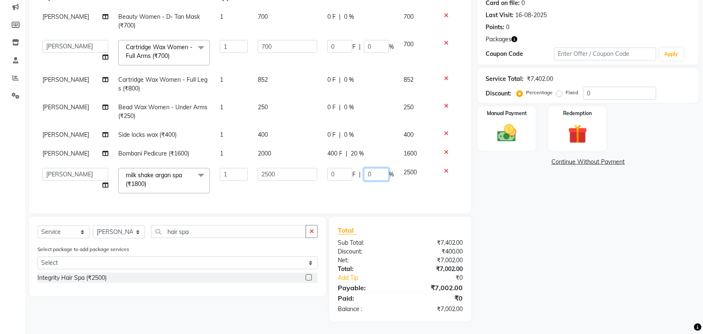
click at [367, 168] on input "0" at bounding box center [376, 174] width 25 height 13
click at [350, 184] on td "0 F | 0 %" at bounding box center [361, 180] width 77 height 35
select select "43118"
click at [182, 235] on input "hair spa" at bounding box center [228, 231] width 155 height 13
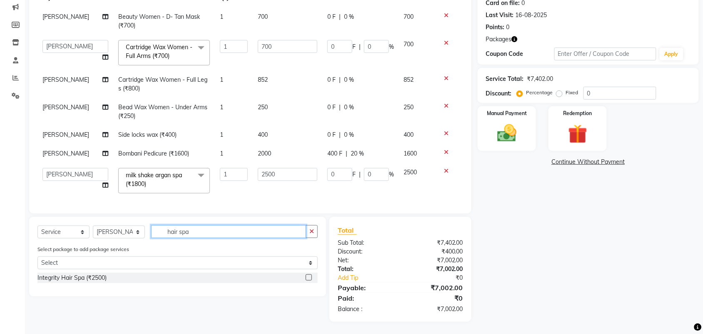
click at [182, 235] on input "hair spa" at bounding box center [228, 231] width 155 height 13
click at [115, 228] on select "Select Stylist aayaz anjali mahadik Anushkha Bhagat Athem Deepti Sawant Dinesh …" at bounding box center [119, 231] width 52 height 13
select select "47530"
click at [93, 225] on select "Select Stylist aayaz anjali mahadik Anushkha Bhagat Athem Deepti Sawant Dinesh …" at bounding box center [119, 231] width 52 height 13
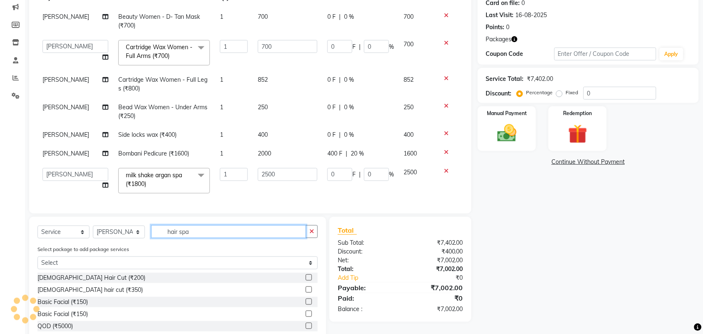
click at [188, 235] on input "hair spa" at bounding box center [228, 231] width 155 height 13
drag, startPoint x: 188, startPoint y: 235, endPoint x: 192, endPoint y: 243, distance: 9.1
click at [192, 243] on div "Select Service Product Membership Package Voucher Prepaid Gift Card Select Styl…" at bounding box center [178, 235] width 280 height 20
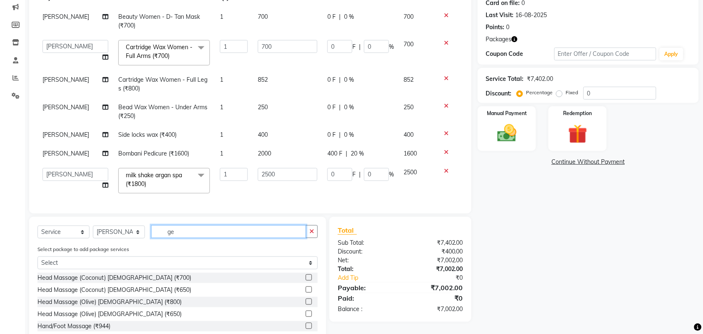
type input "g"
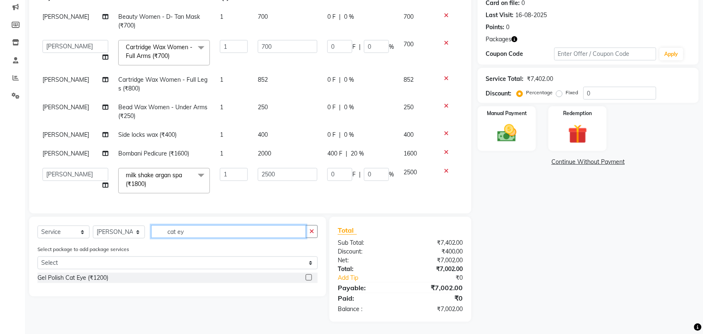
type input "cat ey"
click at [311, 279] on label at bounding box center [309, 277] width 6 height 6
click at [311, 279] on input "checkbox" at bounding box center [308, 277] width 5 height 5
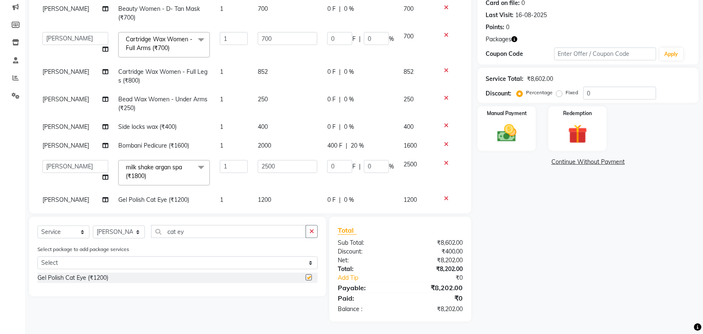
checkbox input "false"
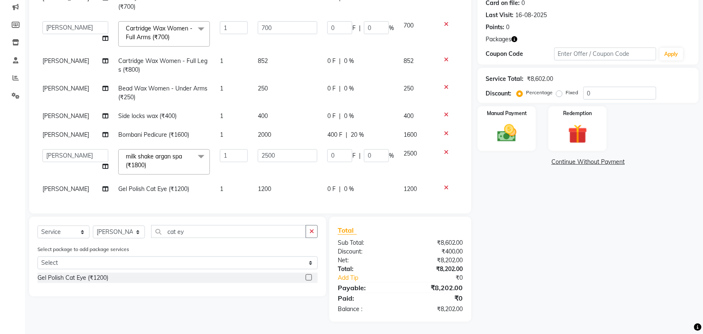
scroll to position [50, 0]
click at [274, 180] on td "1200" at bounding box center [288, 189] width 70 height 19
select select "47530"
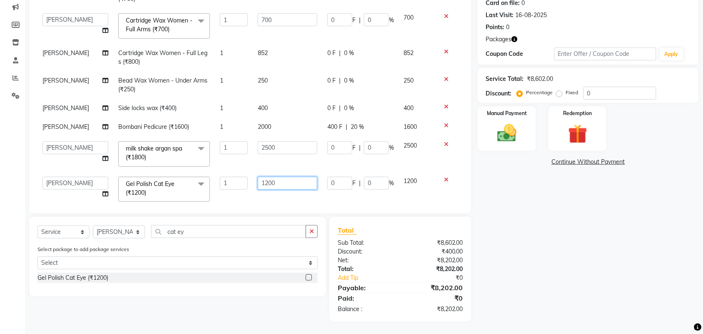
click at [274, 180] on input "1200" at bounding box center [288, 183] width 60 height 13
type input "900"
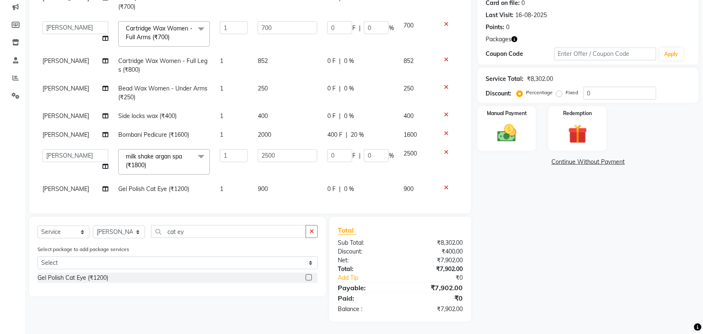
click at [279, 186] on td "900" at bounding box center [288, 189] width 70 height 19
select select "47530"
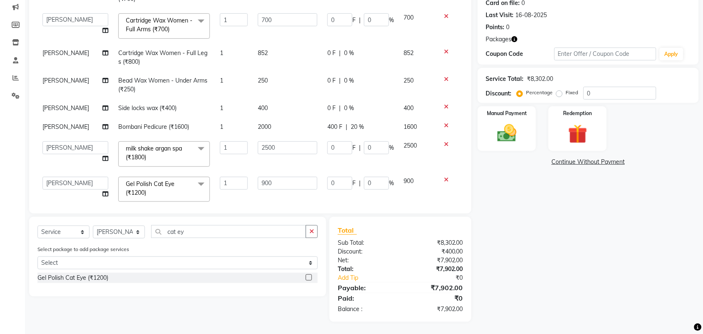
click at [545, 222] on div "Name: Praneeta Desouza Membership: No Active Membership Total Visits: 22 Card o…" at bounding box center [592, 139] width 228 height 366
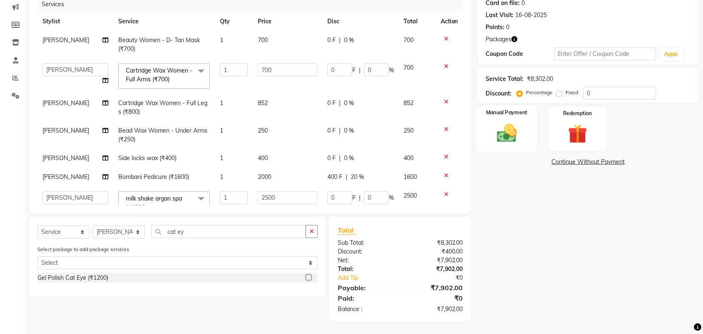
click at [496, 138] on img at bounding box center [507, 133] width 33 height 23
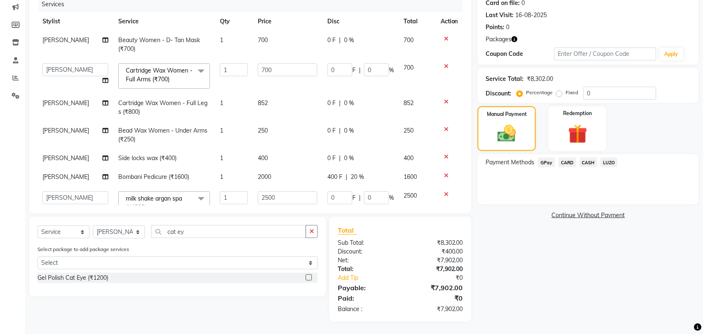
click at [565, 160] on span "CARD" at bounding box center [568, 163] width 18 height 10
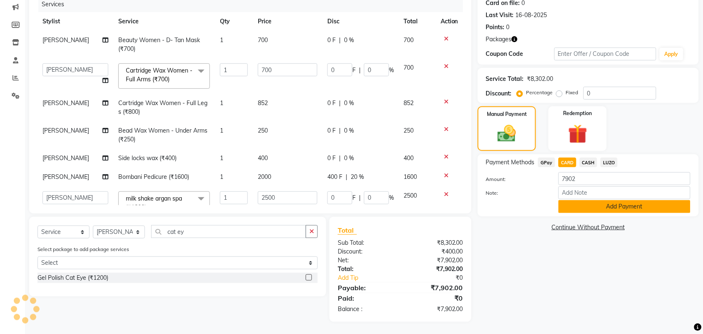
click at [577, 208] on button "Add Payment" at bounding box center [625, 206] width 132 height 13
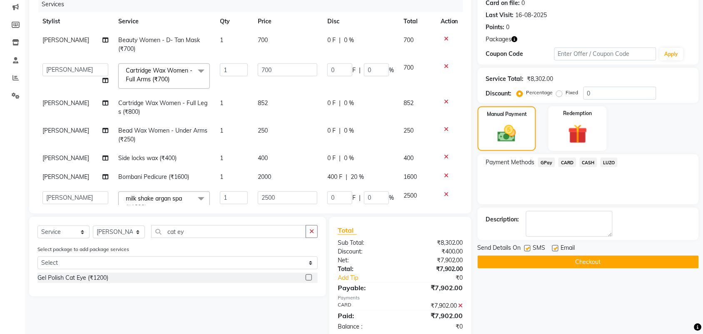
click at [526, 250] on label at bounding box center [528, 248] width 6 height 6
click at [526, 250] on input "checkbox" at bounding box center [527, 248] width 5 height 5
checkbox input "false"
click at [555, 246] on label at bounding box center [556, 248] width 6 height 6
click at [555, 246] on input "checkbox" at bounding box center [555, 248] width 5 height 5
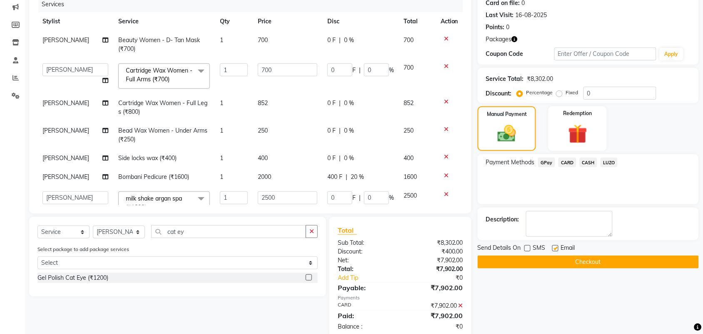
checkbox input "false"
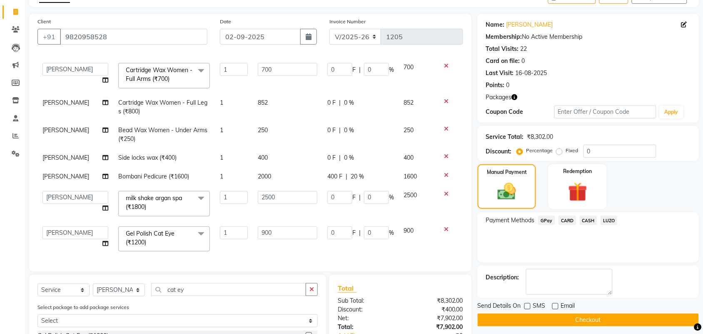
scroll to position [124, 0]
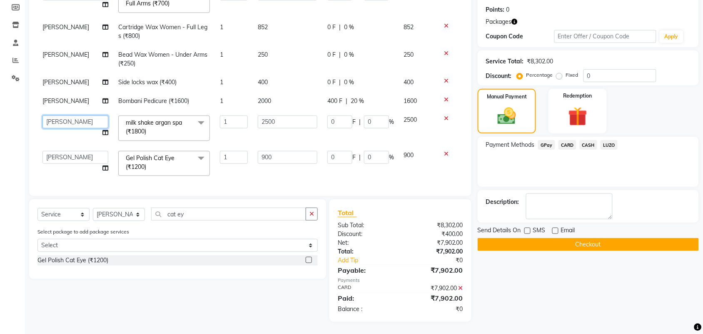
click at [80, 115] on select "aayaz anjali mahadik Anushkha Bhagat Athem Deepti Sawant Dinesh Kamble Dipika B…" at bounding box center [76, 121] width 66 height 13
select select "43807"
click at [534, 244] on button "Checkout" at bounding box center [588, 244] width 221 height 13
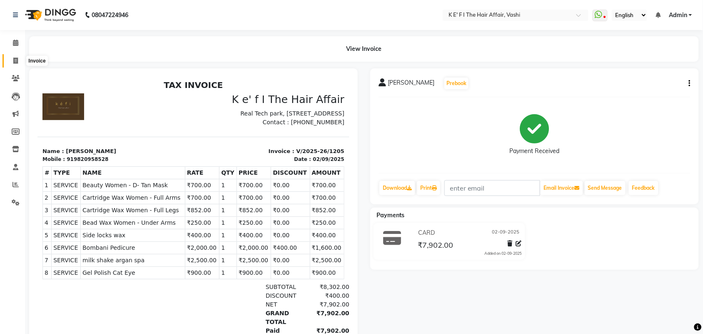
click at [16, 58] on icon at bounding box center [15, 61] width 5 height 6
select select "6025"
select select "service"
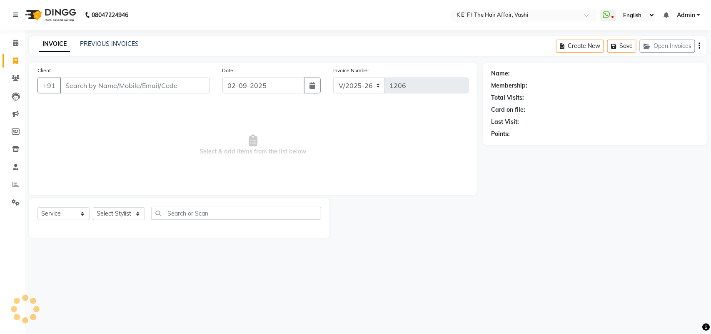
type input "p"
select select "43807"
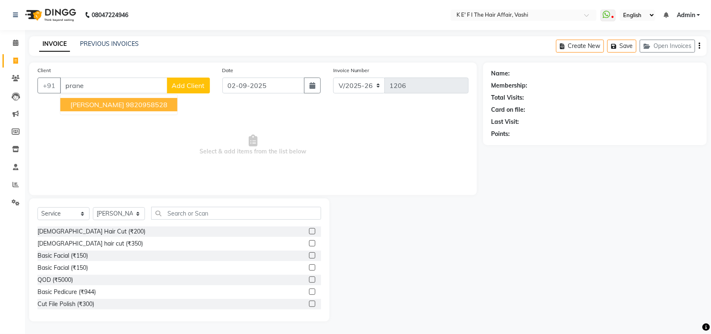
click at [124, 105] on span "PRANEETA DESOUZA" at bounding box center [97, 104] width 54 height 8
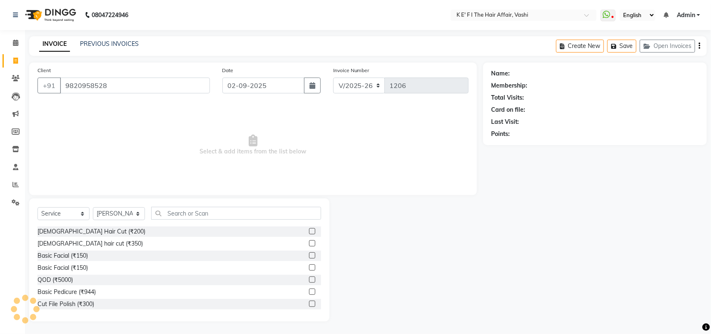
type input "9820958528"
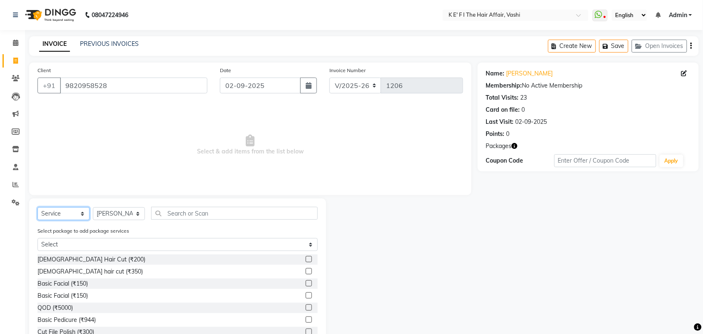
click at [66, 218] on select "Select Service Product Membership Package Voucher Prepaid Gift Card" at bounding box center [64, 213] width 52 height 13
select select "product"
click at [38, 207] on select "Select Service Product Membership Package Voucher Prepaid Gift Card" at bounding box center [64, 213] width 52 height 13
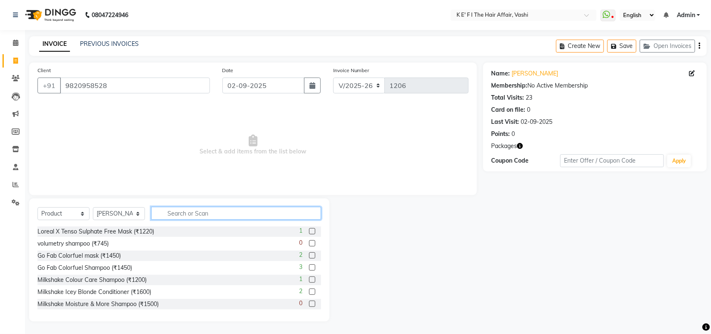
click at [184, 210] on input "text" at bounding box center [236, 213] width 170 height 13
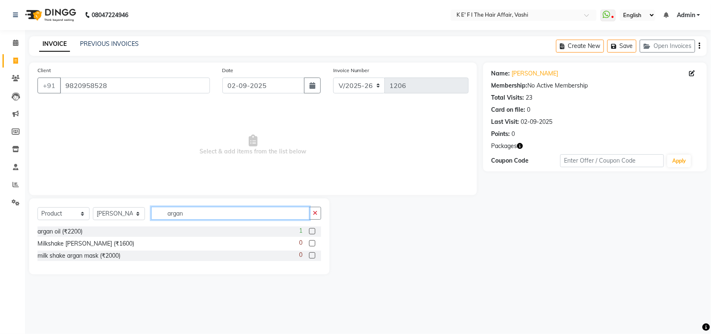
type input "argan"
click at [311, 232] on label at bounding box center [312, 231] width 6 height 6
click at [311, 232] on input "checkbox" at bounding box center [311, 231] width 5 height 5
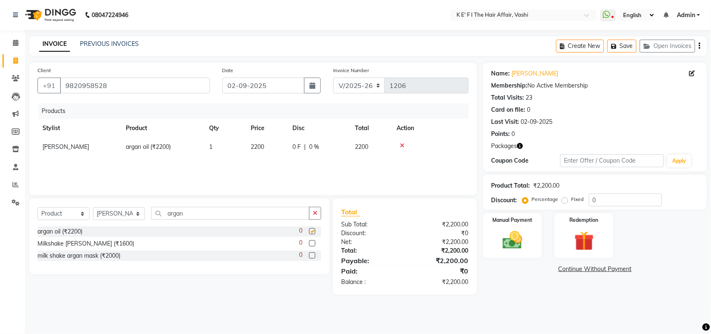
checkbox input "false"
click at [524, 246] on img at bounding box center [512, 239] width 33 height 23
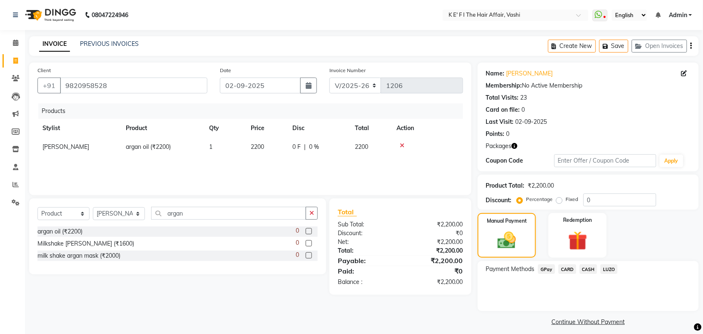
click at [549, 275] on div "GPay" at bounding box center [545, 269] width 20 height 11
click at [552, 270] on span "GPay" at bounding box center [546, 269] width 17 height 10
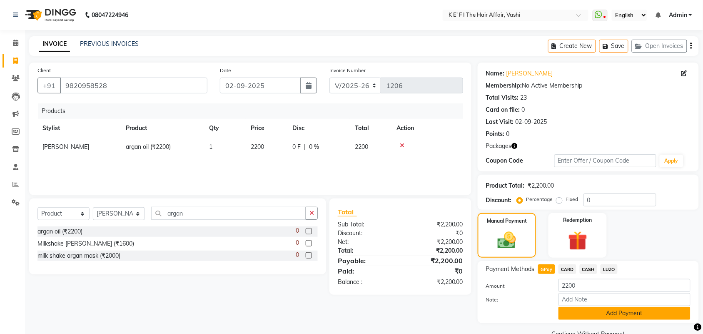
click at [581, 314] on button "Add Payment" at bounding box center [625, 313] width 132 height 13
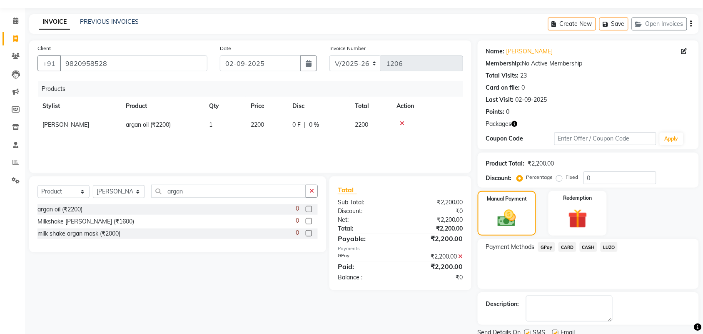
scroll to position [54, 0]
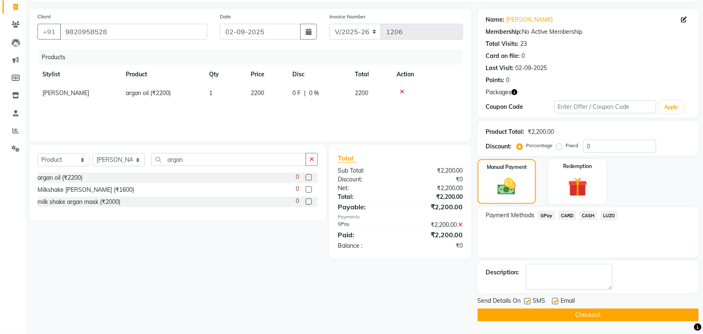
drag, startPoint x: 530, startPoint y: 299, endPoint x: 544, endPoint y: 299, distance: 14.2
click at [530, 299] on label at bounding box center [528, 301] width 6 height 6
click at [530, 299] on input "checkbox" at bounding box center [527, 301] width 5 height 5
checkbox input "false"
click at [554, 299] on label at bounding box center [556, 301] width 6 height 6
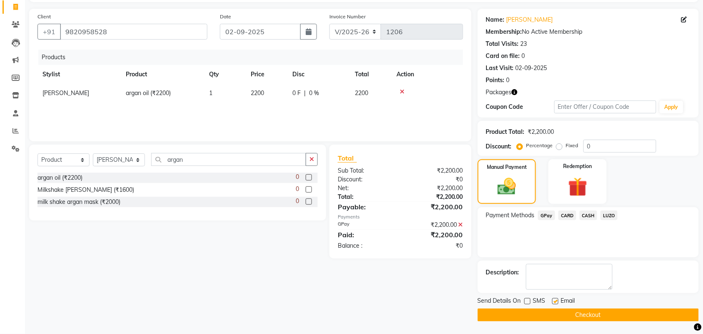
click at [554, 299] on input "checkbox" at bounding box center [555, 301] width 5 height 5
checkbox input "false"
click at [555, 313] on button "Checkout" at bounding box center [588, 314] width 221 height 13
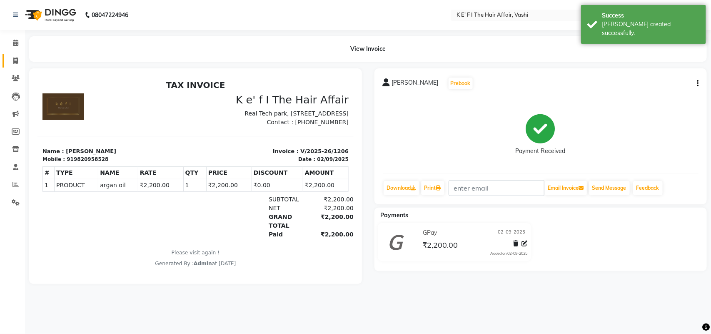
click at [18, 60] on icon at bounding box center [15, 61] width 5 height 6
select select "service"
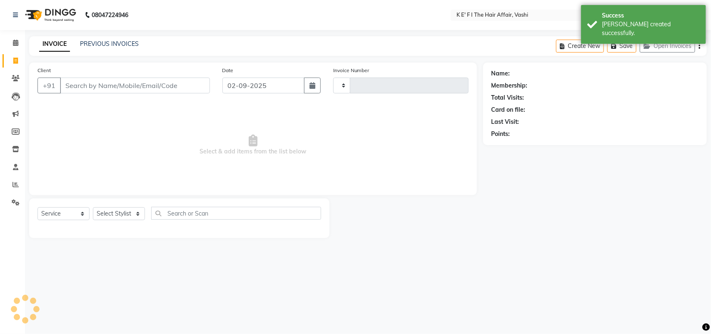
type input "1207"
select select "6025"
type input "p"
select select "43807"
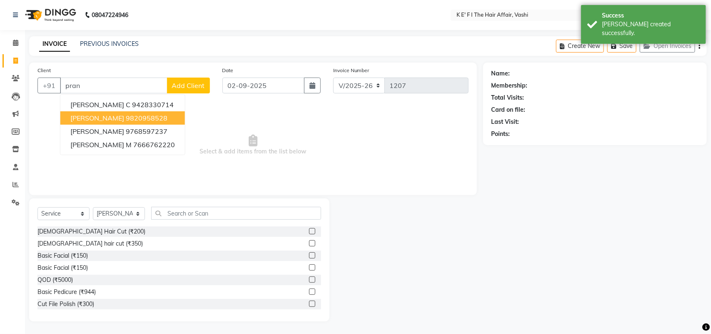
click at [94, 114] on span "PRANEETA DESOUZA" at bounding box center [97, 118] width 54 height 8
type input "9820958528"
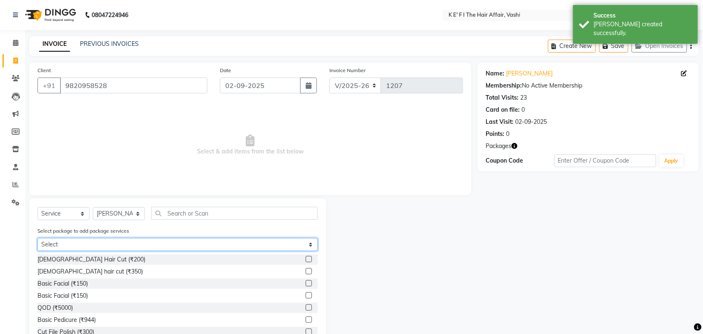
click at [134, 243] on select "Select Touch Up 5+2 New" at bounding box center [178, 244] width 280 height 13
select select "1: Object"
click at [38, 238] on select "Select Touch Up 5+2 New" at bounding box center [178, 244] width 280 height 13
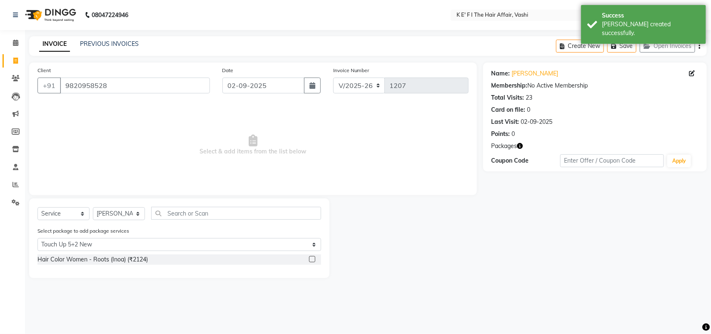
click at [313, 257] on label at bounding box center [312, 259] width 6 height 6
click at [313, 257] on input "checkbox" at bounding box center [311, 259] width 5 height 5
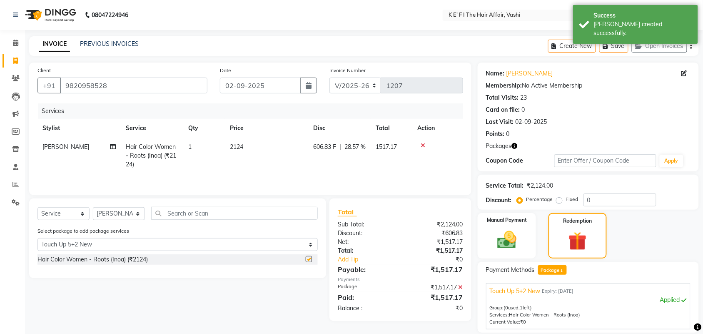
checkbox input "false"
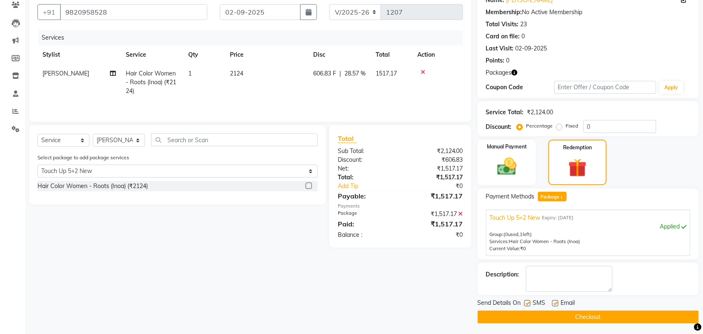
scroll to position [75, 0]
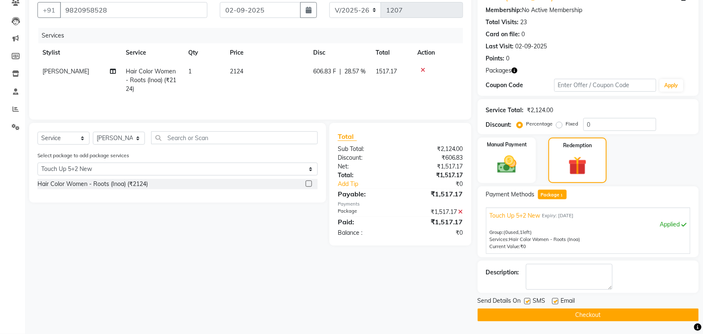
click at [529, 298] on label at bounding box center [528, 301] width 6 height 6
click at [529, 299] on input "checkbox" at bounding box center [527, 301] width 5 height 5
checkbox input "false"
drag, startPoint x: 558, startPoint y: 301, endPoint x: 564, endPoint y: 295, distance: 8.8
click at [558, 302] on label at bounding box center [556, 301] width 6 height 6
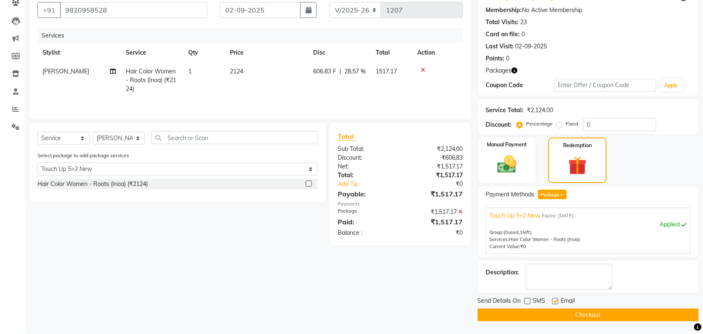
click at [558, 302] on input "checkbox" at bounding box center [555, 301] width 5 height 5
checkbox input "false"
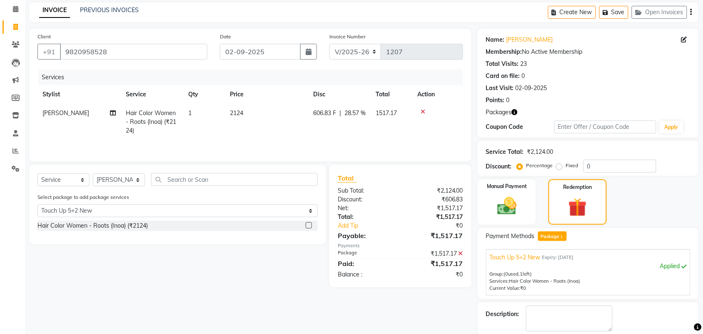
scroll to position [0, 0]
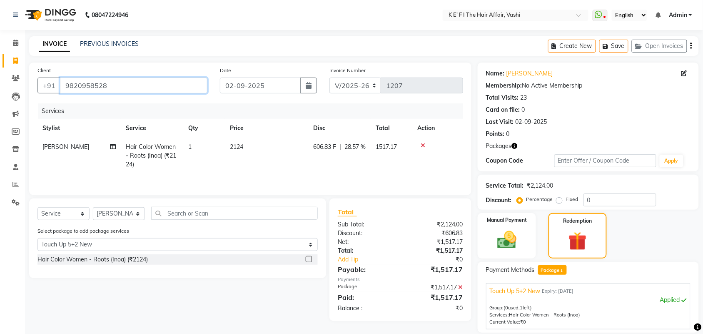
click at [132, 88] on input "9820958528" at bounding box center [134, 86] width 148 height 16
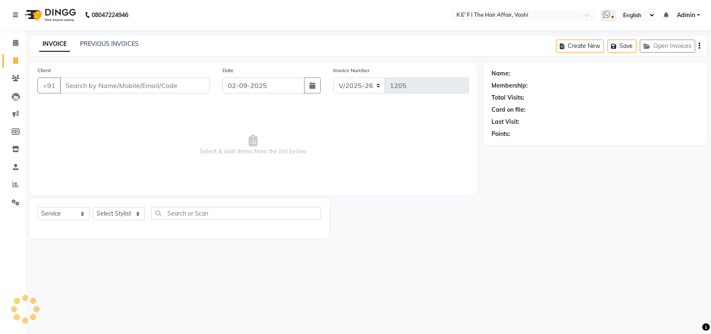
select select "6025"
select select "service"
select select "43807"
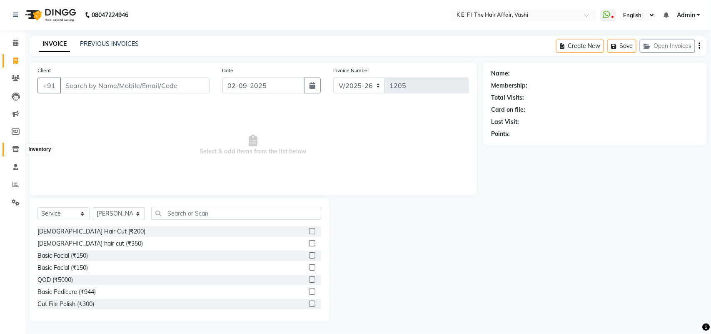
click at [12, 150] on icon at bounding box center [15, 149] width 7 height 6
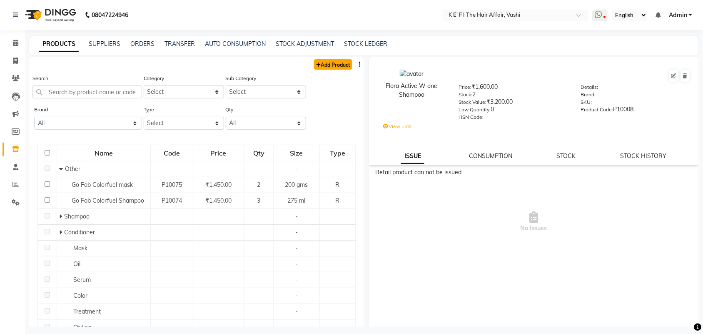
click at [321, 63] on link "Add Product" at bounding box center [333, 64] width 38 height 10
select select "true"
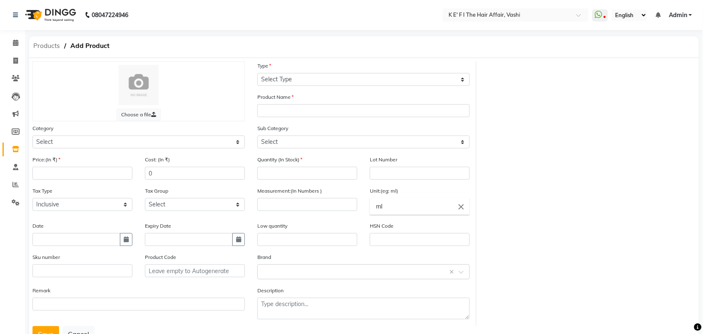
click at [48, 46] on span "Products" at bounding box center [46, 45] width 35 height 15
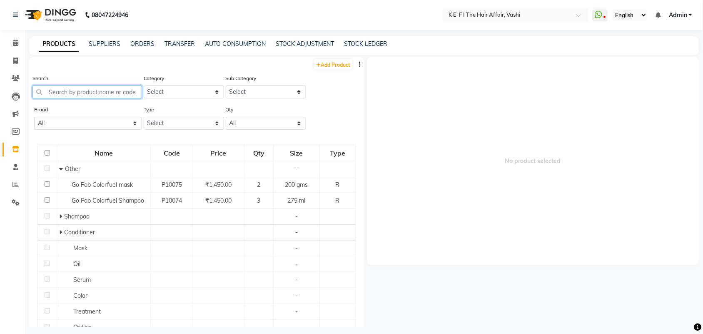
click at [84, 88] on input "text" at bounding box center [88, 91] width 110 height 13
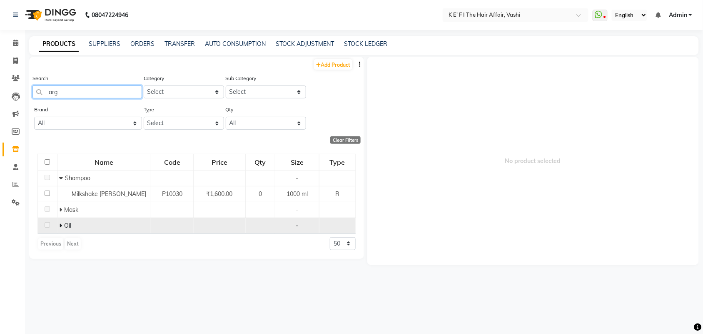
type input "arg"
click at [59, 225] on icon at bounding box center [60, 226] width 3 height 6
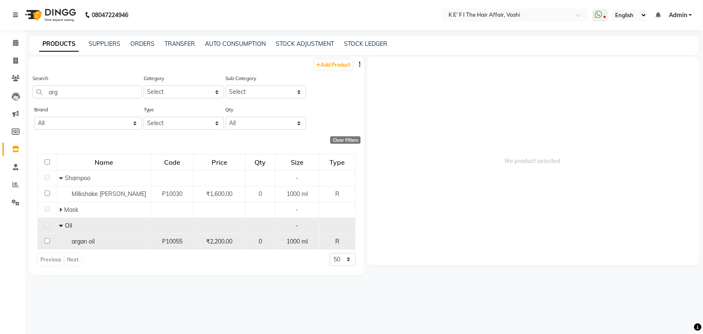
click at [88, 246] on td "argan oil" at bounding box center [104, 241] width 94 height 16
click at [47, 242] on input "checkbox" at bounding box center [47, 240] width 5 height 5
checkbox input "true"
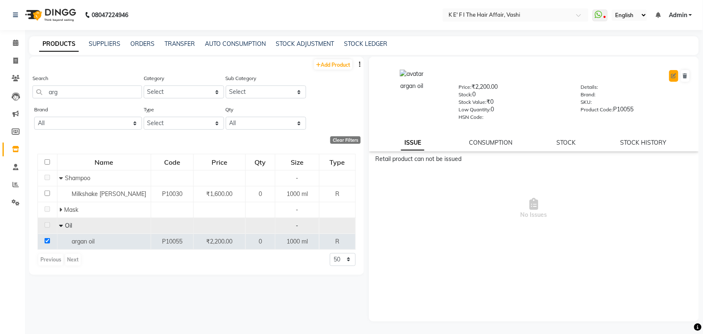
click at [675, 73] on button at bounding box center [674, 76] width 9 height 12
select select "R"
select select "956401100"
select select "true"
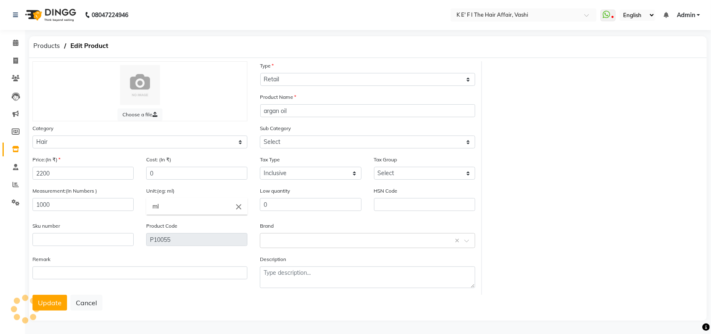
select select "956401105"
click at [48, 204] on input "1000" at bounding box center [83, 204] width 101 height 13
type input "50"
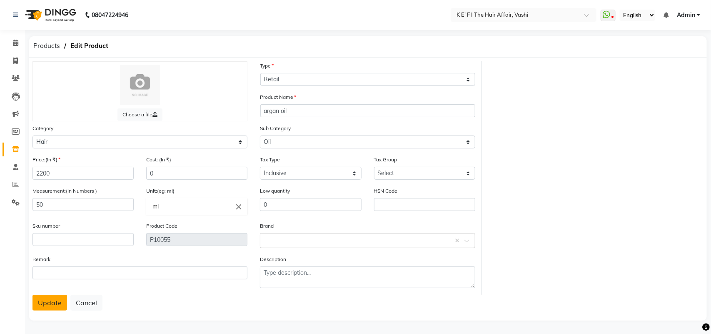
click at [42, 299] on button "Update" at bounding box center [50, 303] width 35 height 16
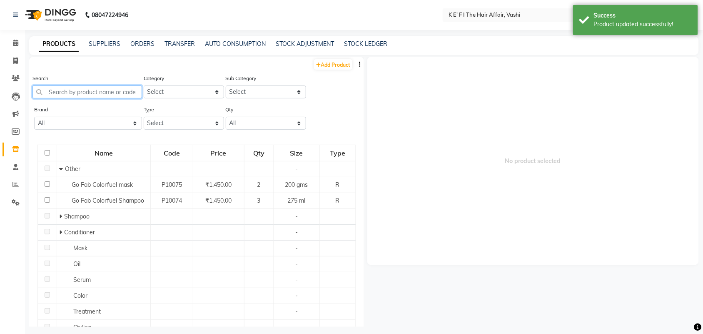
click at [71, 86] on input "text" at bounding box center [88, 91] width 110 height 13
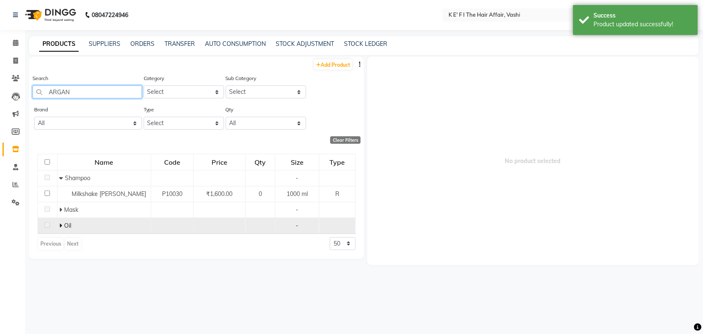
type input "ARGAN"
click at [57, 226] on td "Oil" at bounding box center [104, 226] width 94 height 16
click at [61, 226] on icon at bounding box center [60, 226] width 3 height 6
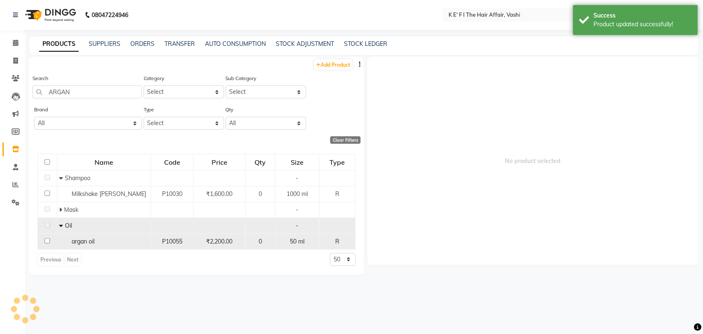
click at [88, 244] on span "argan oil" at bounding box center [83, 242] width 23 height 8
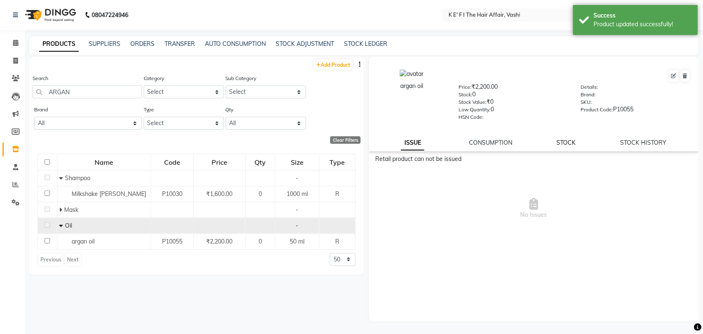
click at [561, 144] on link "STOCK" at bounding box center [566, 143] width 19 height 8
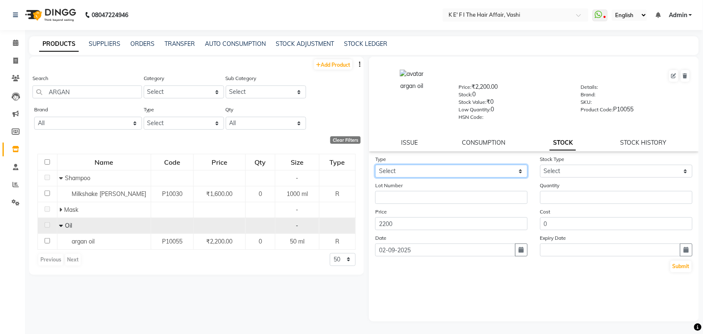
click at [482, 167] on select "Select In Out" at bounding box center [451, 171] width 153 height 13
select select "in"
click at [375, 165] on select "Select In Out" at bounding box center [451, 171] width 153 height 13
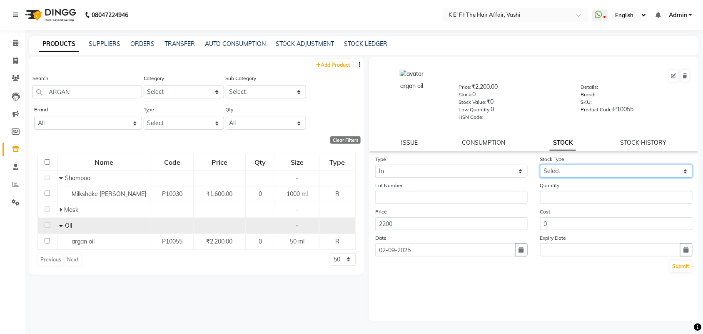
click at [590, 167] on select "Select New Stock Adjustment Return Other" at bounding box center [617, 171] width 153 height 13
click at [541, 165] on select "Select New Stock Adjustment Return Other" at bounding box center [617, 171] width 153 height 13
click at [571, 171] on select "Select New Stock Adjustment Return Other" at bounding box center [617, 171] width 153 height 13
select select "new stock"
click at [541, 165] on select "Select New Stock Adjustment Return Other" at bounding box center [617, 171] width 153 height 13
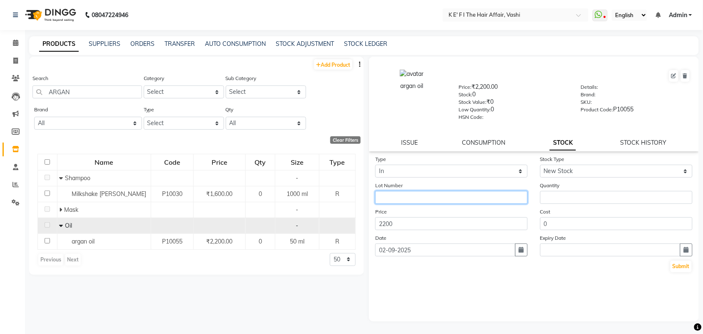
click at [445, 197] on input "text" at bounding box center [451, 197] width 153 height 13
type input "1"
click at [561, 185] on div "Quantity" at bounding box center [616, 192] width 165 height 23
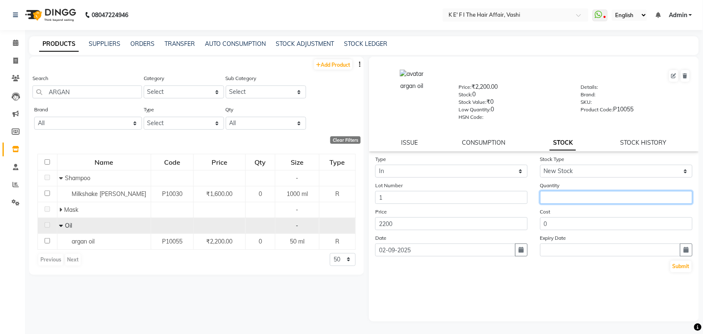
click at [558, 192] on input "number" at bounding box center [617, 197] width 153 height 13
type input "1"
click at [679, 260] on button "Submit" at bounding box center [681, 266] width 21 height 12
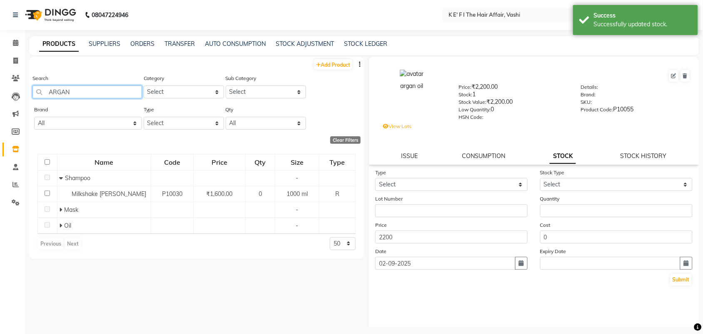
click at [85, 93] on input "ARGAN" at bounding box center [88, 91] width 110 height 13
type input "r"
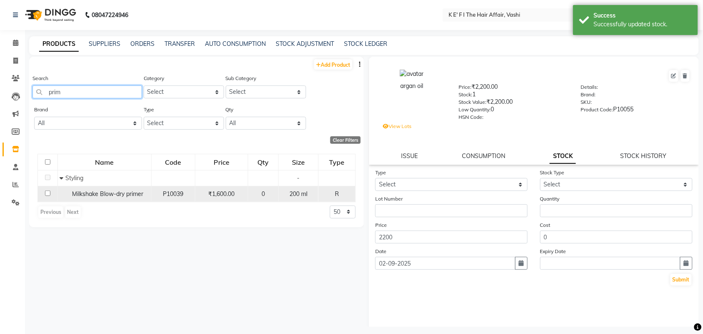
type input "prim"
click at [76, 192] on span "Milkshake Blow-dry primer" at bounding box center [108, 194] width 71 height 8
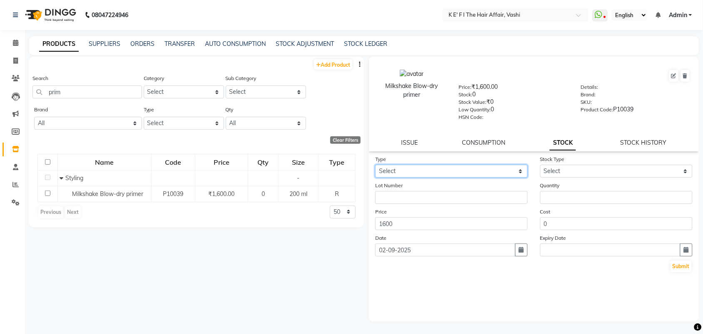
click at [468, 170] on select "Select In Out" at bounding box center [451, 171] width 153 height 13
select select "in"
click at [375, 165] on select "Select In Out" at bounding box center [451, 171] width 153 height 13
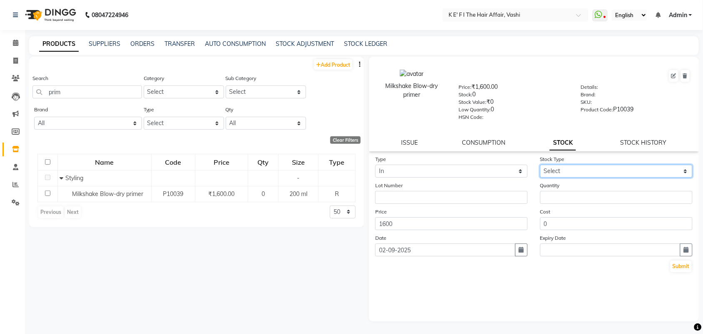
click at [576, 171] on select "Select New Stock Adjustment Return Other" at bounding box center [617, 171] width 153 height 13
select select "new stock"
click at [541, 165] on select "Select New Stock Adjustment Return Other" at bounding box center [617, 171] width 153 height 13
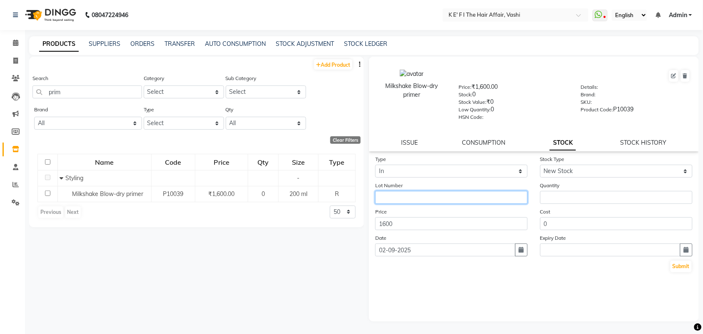
click at [467, 195] on input "text" at bounding box center [451, 197] width 153 height 13
type input "2"
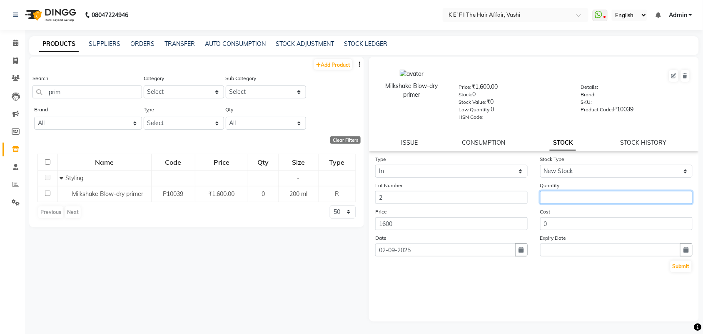
click at [571, 193] on input "number" at bounding box center [617, 197] width 153 height 13
type input "1"
click at [677, 263] on button "Submit" at bounding box center [681, 266] width 21 height 12
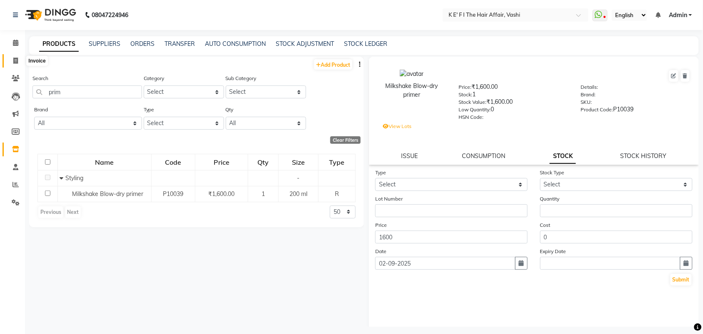
click at [18, 56] on span at bounding box center [15, 61] width 15 height 10
select select "service"
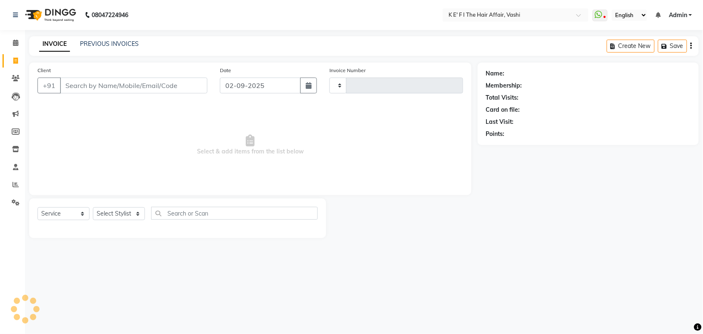
type input "1207"
select select "6025"
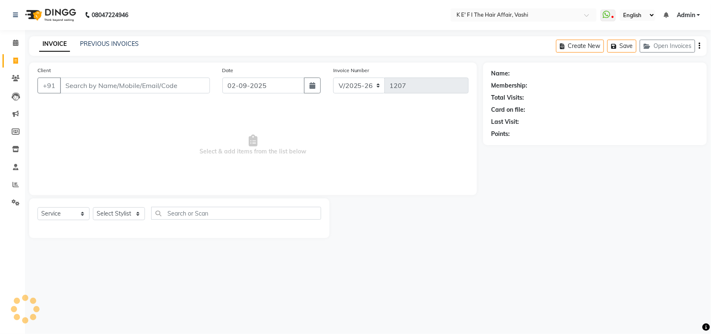
select select "43807"
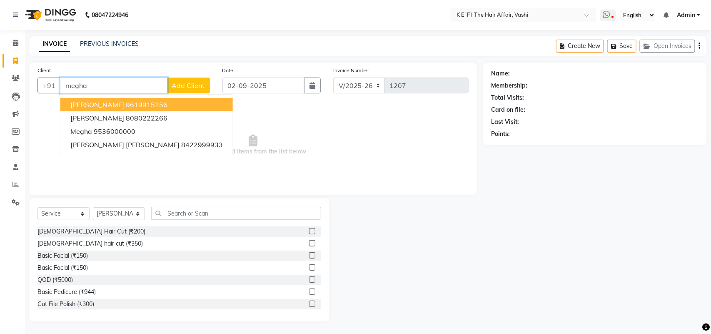
click at [126, 100] on ngb-highlight "9619915256" at bounding box center [147, 104] width 42 height 8
type input "9619915256"
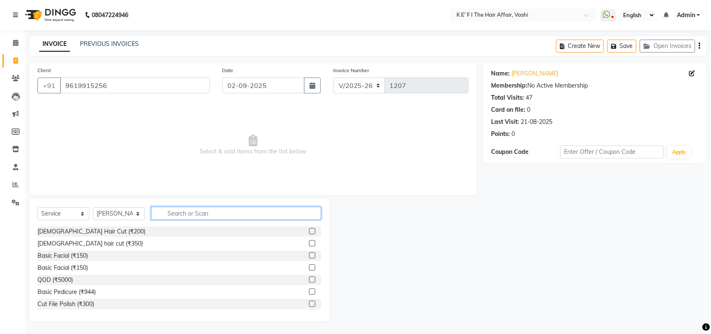
click at [180, 217] on input "text" at bounding box center [236, 213] width 170 height 13
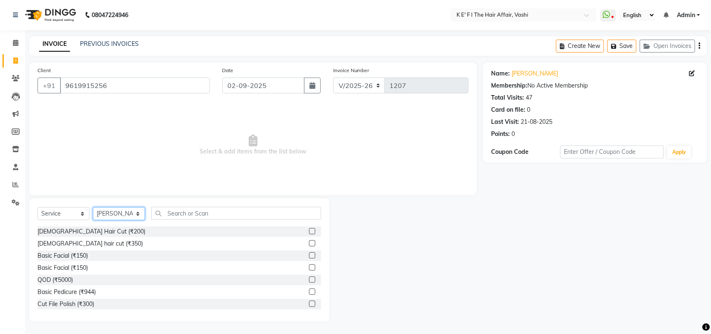
click at [105, 210] on select "Select Stylist aayaz anjali mahadik Anushkha Bhagat Athem Deepti Sawant Dinesh …" at bounding box center [119, 213] width 52 height 13
select select "44727"
click at [93, 207] on select "Select Stylist aayaz anjali mahadik Anushkha Bhagat Athem Deepti Sawant Dinesh …" at bounding box center [119, 213] width 52 height 13
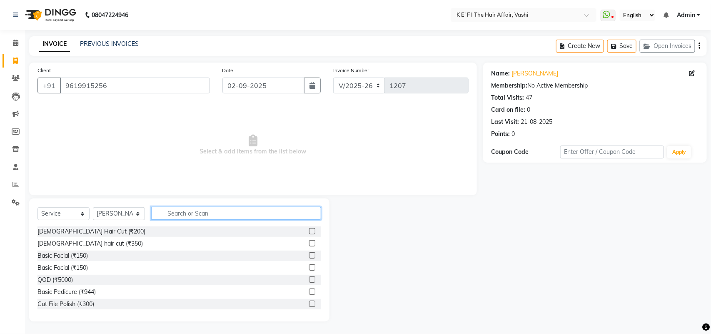
click at [179, 215] on input "text" at bounding box center [236, 213] width 170 height 13
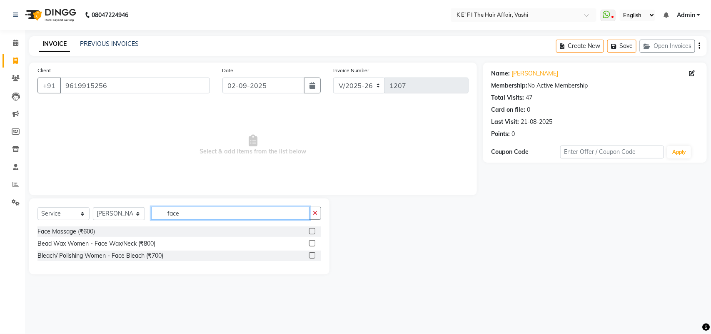
type input "face"
click at [310, 244] on label at bounding box center [312, 243] width 6 height 6
click at [310, 244] on input "checkbox" at bounding box center [311, 243] width 5 height 5
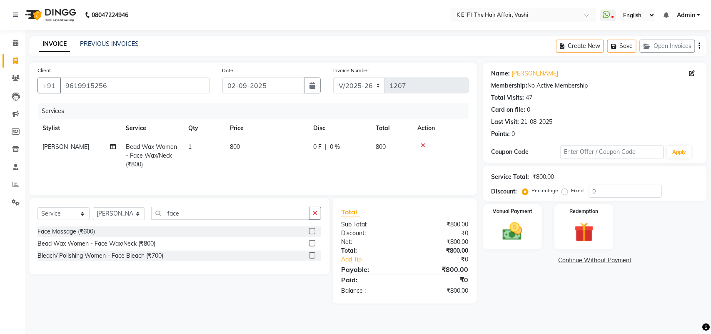
checkbox input "false"
click at [263, 154] on td "800" at bounding box center [266, 156] width 83 height 36
select select "44727"
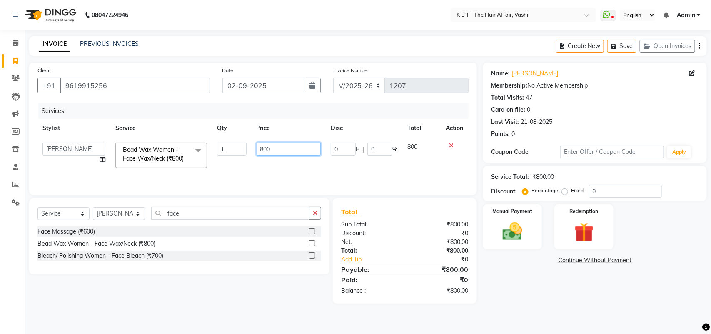
click at [263, 153] on input "800" at bounding box center [289, 149] width 65 height 13
type input "500"
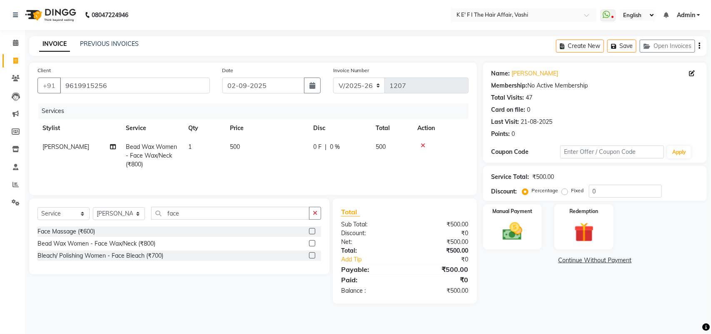
click at [217, 223] on div "Select Service Product Membership Package Voucher Prepaid Gift Card Select Styl…" at bounding box center [180, 217] width 284 height 20
click at [210, 218] on input "face" at bounding box center [230, 213] width 158 height 13
click at [86, 212] on select "Select Service Product Membership Package Voucher Prepaid Gift Card" at bounding box center [64, 213] width 52 height 13
select select "product"
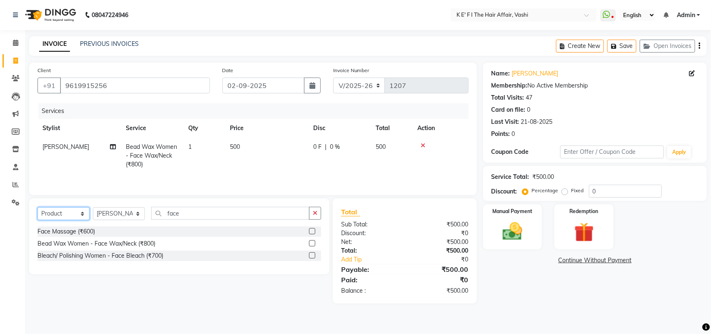
click at [38, 208] on select "Select Service Product Membership Package Voucher Prepaid Gift Card" at bounding box center [64, 213] width 52 height 13
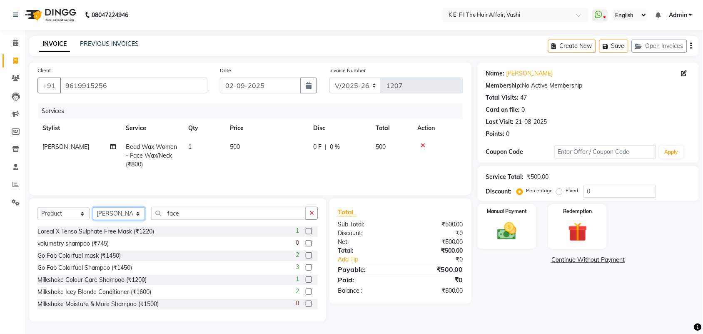
click at [133, 216] on select "Select Stylist aayaz [PERSON_NAME] [PERSON_NAME] Athem [PERSON_NAME] [PERSON_NA…" at bounding box center [119, 213] width 52 height 13
select select "43807"
click at [93, 208] on select "Select Stylist aayaz [PERSON_NAME] [PERSON_NAME] Athem [PERSON_NAME] [PERSON_NA…" at bounding box center [119, 213] width 52 height 13
click at [171, 219] on input "face" at bounding box center [228, 213] width 155 height 13
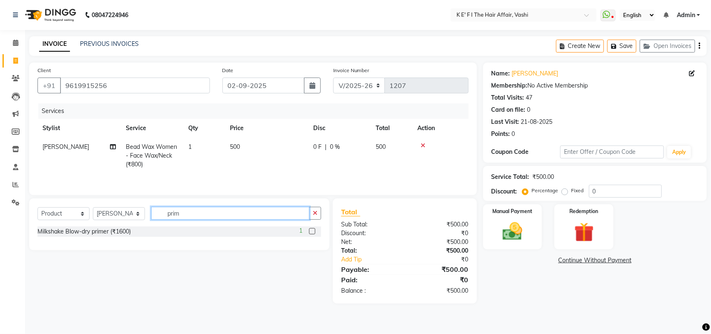
type input "prim"
click at [315, 228] on div "1" at bounding box center [310, 231] width 22 height 10
click at [315, 232] on label at bounding box center [312, 231] width 6 height 6
click at [315, 232] on input "checkbox" at bounding box center [311, 231] width 5 height 5
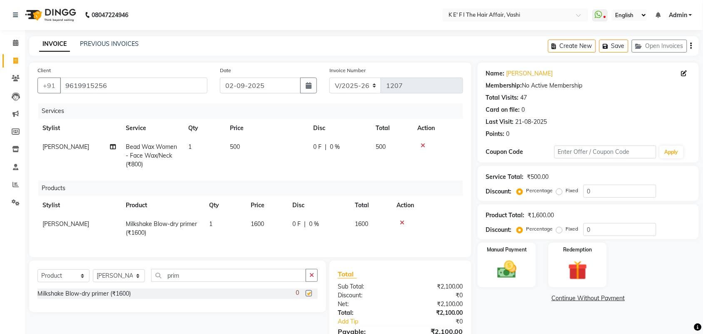
checkbox input "false"
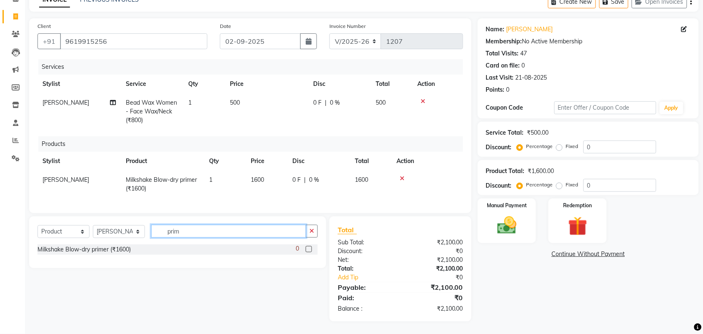
click at [242, 227] on input "prim" at bounding box center [228, 231] width 155 height 13
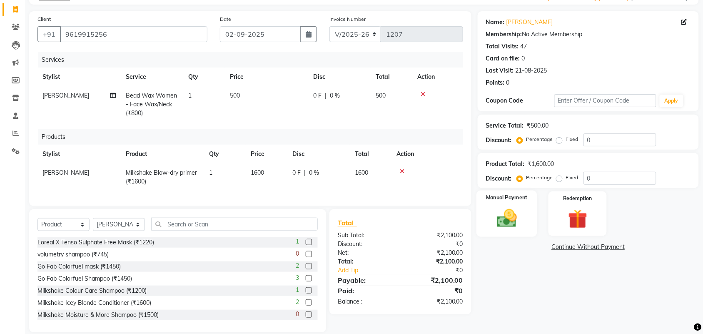
drag, startPoint x: 489, startPoint y: 210, endPoint x: 495, endPoint y: 220, distance: 11.4
click at [490, 210] on div "Manual Payment" at bounding box center [507, 213] width 61 height 47
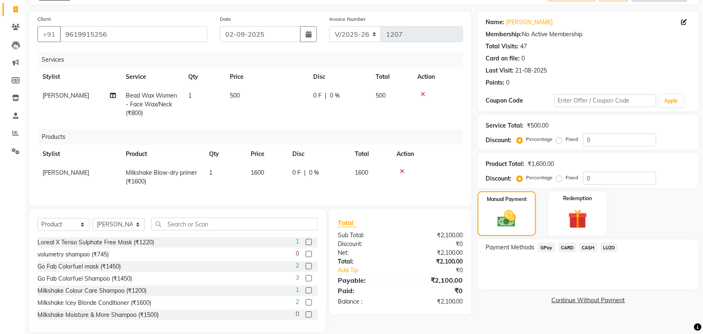
click at [543, 247] on span "GPay" at bounding box center [546, 248] width 17 height 10
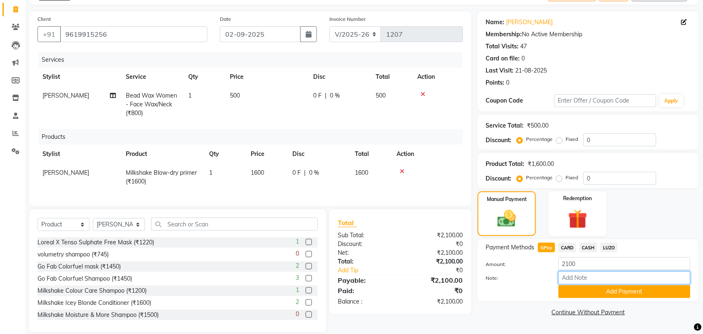
click at [568, 281] on input "Note:" at bounding box center [625, 277] width 132 height 13
click at [569, 288] on button "Add Payment" at bounding box center [625, 291] width 132 height 13
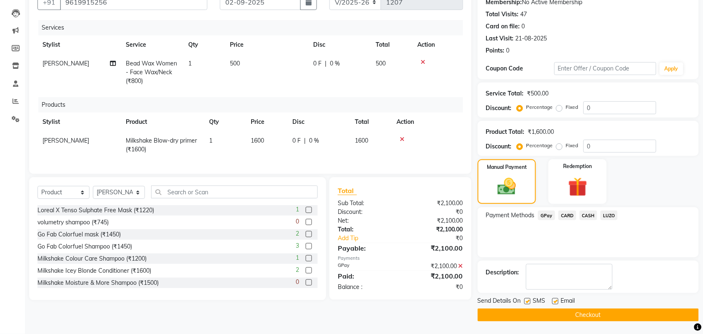
scroll to position [84, 0]
click at [525, 301] on label at bounding box center [528, 301] width 6 height 6
click at [525, 301] on input "checkbox" at bounding box center [527, 301] width 5 height 5
checkbox input "false"
click at [556, 300] on label at bounding box center [556, 301] width 6 height 6
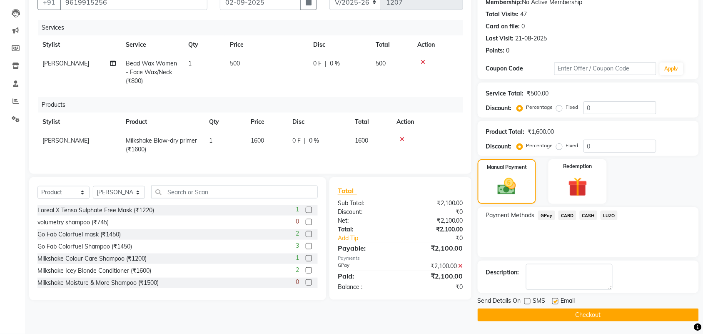
click at [556, 300] on input "checkbox" at bounding box center [555, 301] width 5 height 5
checkbox input "false"
click at [544, 318] on button "Checkout" at bounding box center [588, 314] width 221 height 13
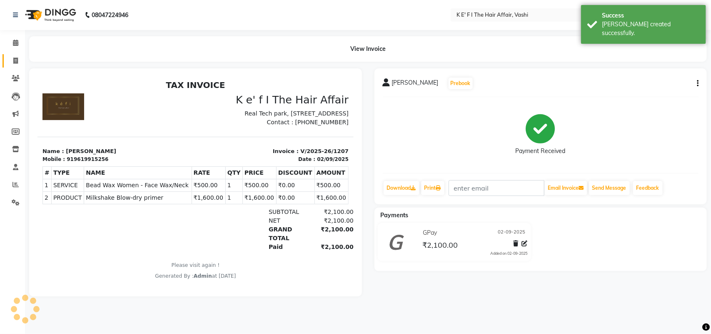
click at [15, 59] on icon at bounding box center [15, 61] width 5 height 6
select select "6025"
select select "service"
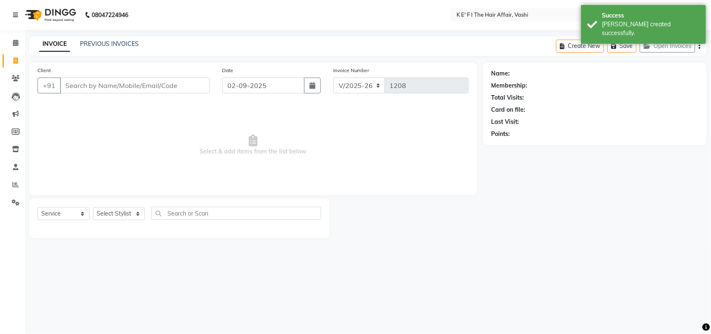
select select "43807"
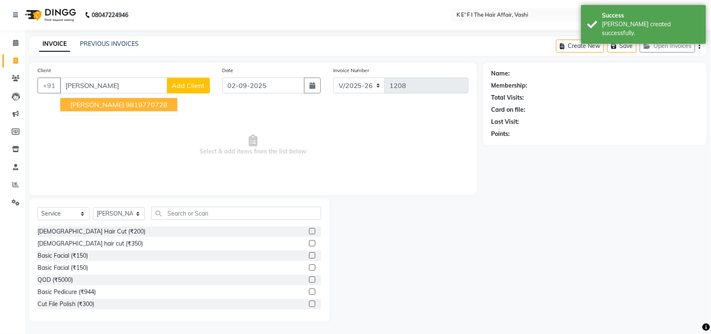
click at [126, 103] on ngb-highlight "9819770728" at bounding box center [147, 104] width 42 height 8
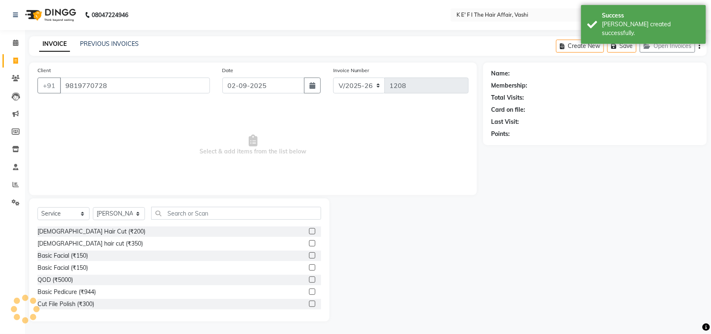
type input "9819770728"
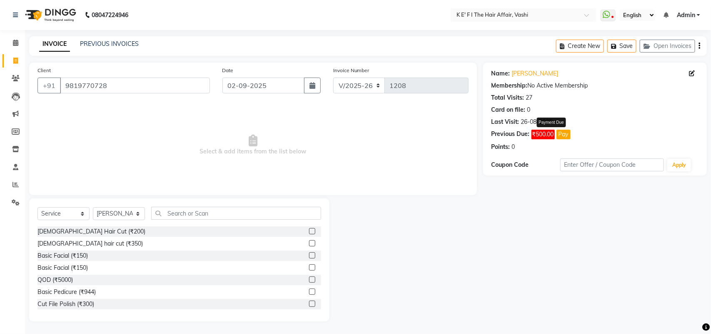
click at [558, 133] on button "Pay" at bounding box center [564, 135] width 14 height 10
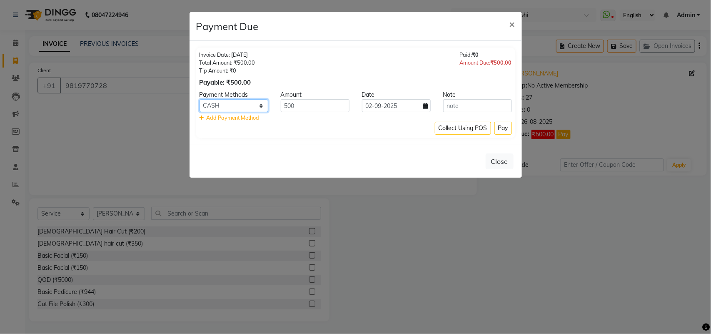
click at [226, 103] on select "GPay CARD CASH LUZO" at bounding box center [234, 105] width 69 height 13
select select "5"
click at [200, 99] on select "GPay CARD CASH LUZO" at bounding box center [234, 105] width 69 height 13
click at [505, 128] on button "Pay" at bounding box center [504, 128] width 18 height 13
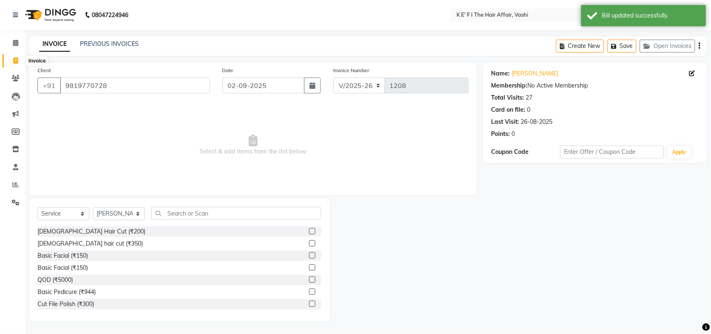
click at [17, 63] on icon at bounding box center [15, 61] width 5 height 6
select select "service"
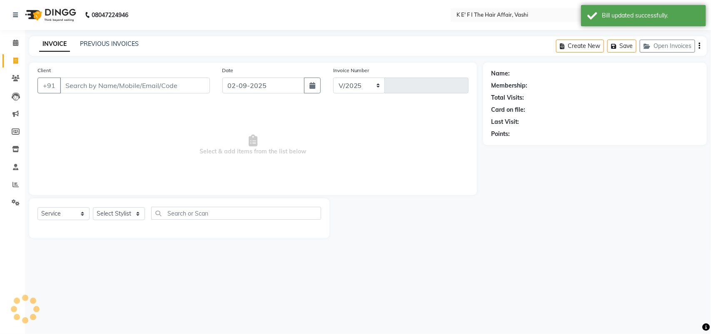
select select "6025"
type input "1208"
click at [119, 36] on div "INVOICE PREVIOUS INVOICES Create New Save Open Invoices" at bounding box center [368, 46] width 678 height 20
click at [111, 43] on link "PREVIOUS INVOICES" at bounding box center [109, 44] width 59 height 8
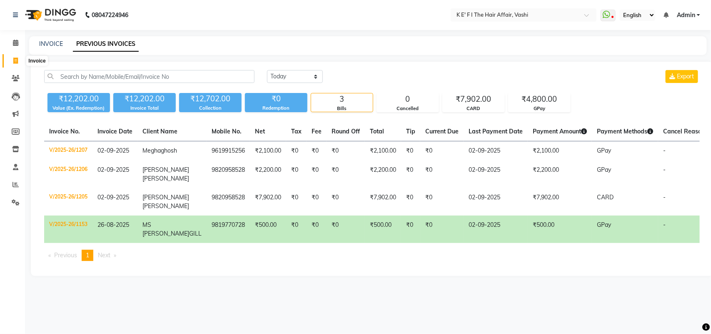
click at [15, 61] on icon at bounding box center [15, 61] width 5 height 6
select select "6025"
select select "service"
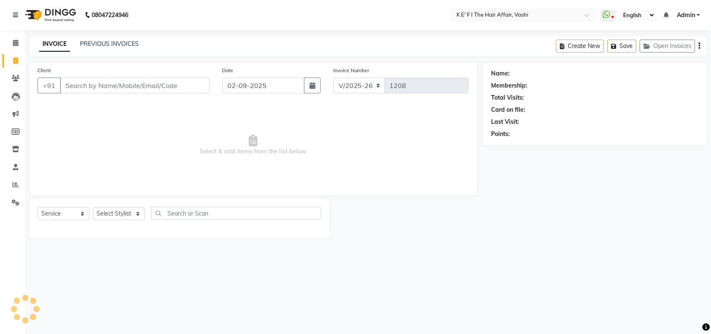
select select "43807"
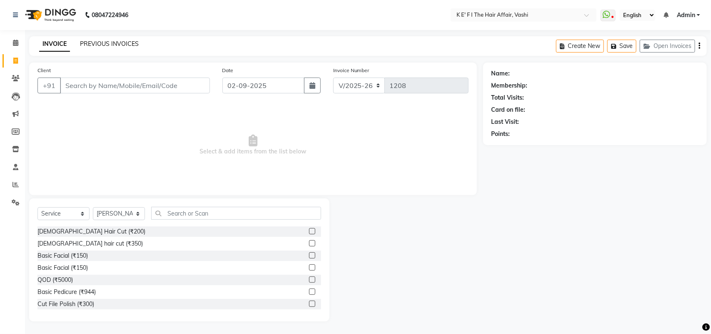
click at [107, 42] on link "PREVIOUS INVOICES" at bounding box center [109, 44] width 59 height 8
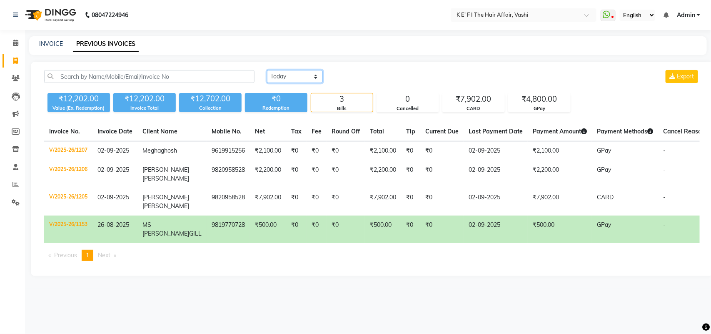
click at [296, 72] on select "Today Yesterday Custom Range" at bounding box center [295, 76] width 56 height 13
click at [267, 70] on select "Today Yesterday Custom Range" at bounding box center [295, 76] width 56 height 13
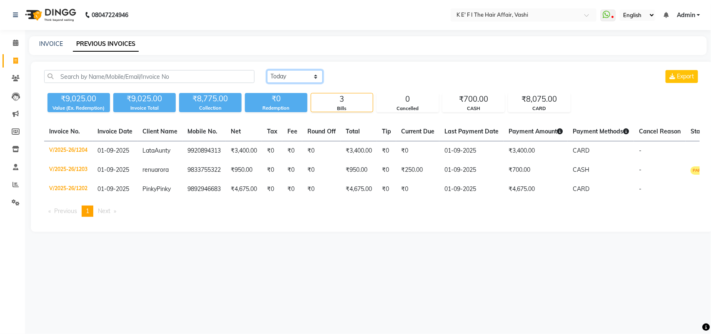
click at [294, 75] on select "Today Yesterday Custom Range" at bounding box center [295, 76] width 56 height 13
select select "today"
click at [267, 70] on select "Today Yesterday Custom Range" at bounding box center [295, 76] width 56 height 13
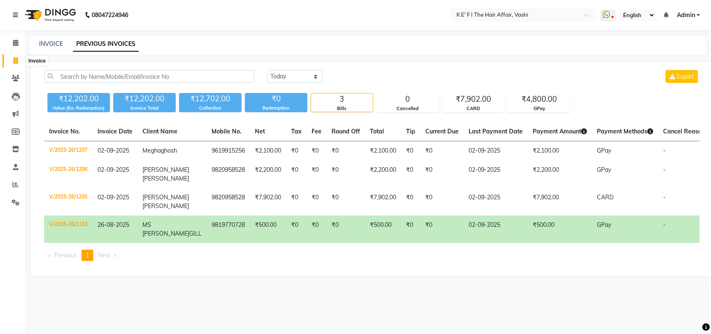
click at [11, 63] on span at bounding box center [15, 61] width 15 height 10
select select "6025"
select select "service"
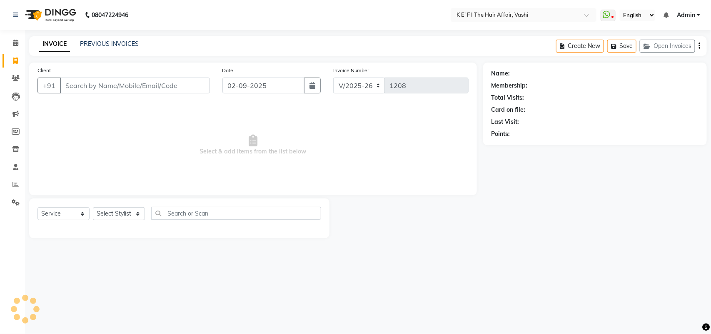
click at [86, 84] on input "Client" at bounding box center [135, 86] width 150 height 16
select select "43807"
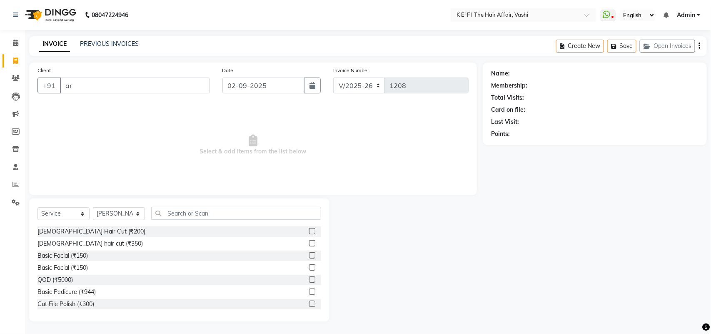
type input "a"
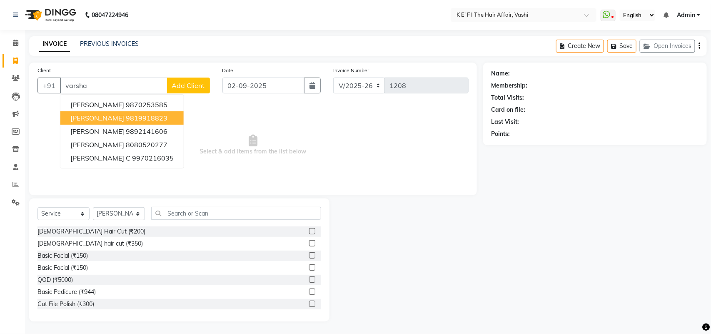
click at [135, 115] on ngb-highlight "9819918823" at bounding box center [147, 118] width 42 height 8
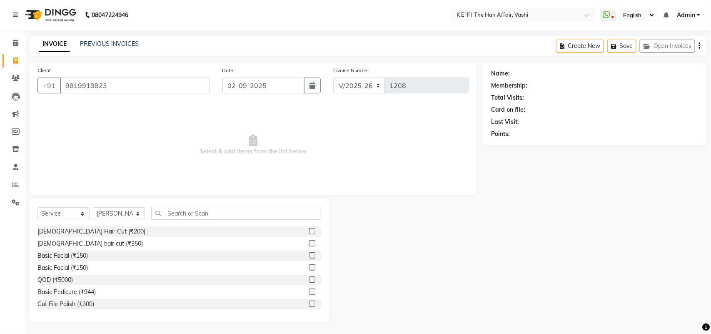
type input "9819918823"
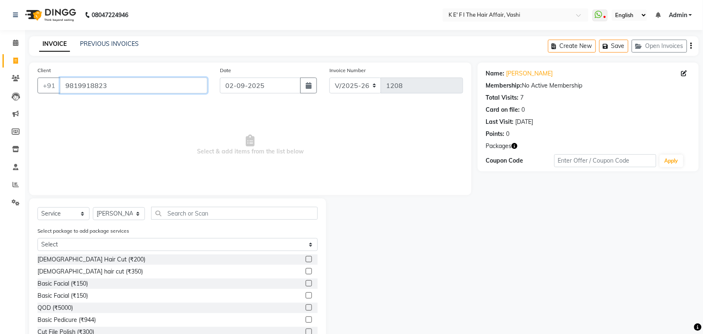
click at [97, 88] on input "9819918823" at bounding box center [134, 86] width 148 height 16
click at [75, 80] on input "9819918823" at bounding box center [134, 86] width 148 height 16
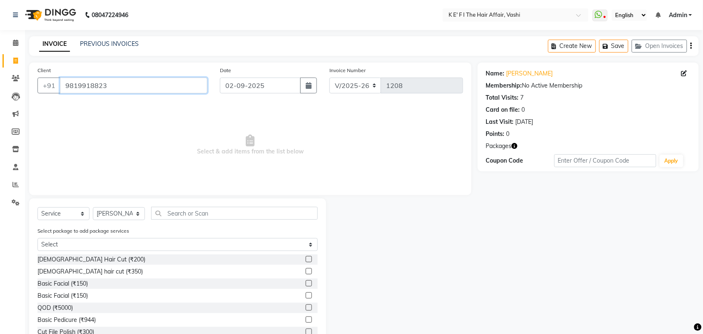
click at [75, 80] on input "9819918823" at bounding box center [134, 86] width 148 height 16
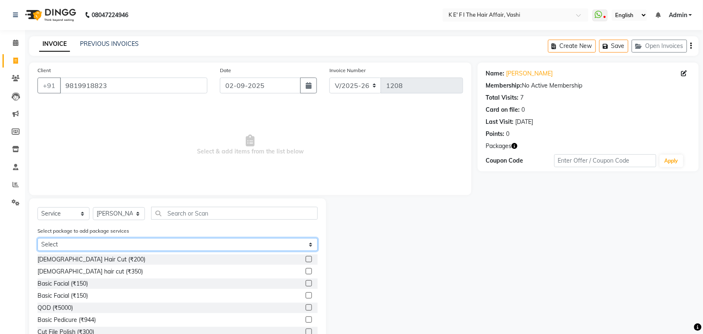
click at [152, 246] on select "Select Basic Pedicure Package Bombini Pedicure Package Root Touch up 5+2" at bounding box center [178, 244] width 280 height 13
select select "3: Object"
click at [38, 238] on select "Select Basic Pedicure Package Bombini Pedicure Package Root Touch up 5+2" at bounding box center [178, 244] width 280 height 13
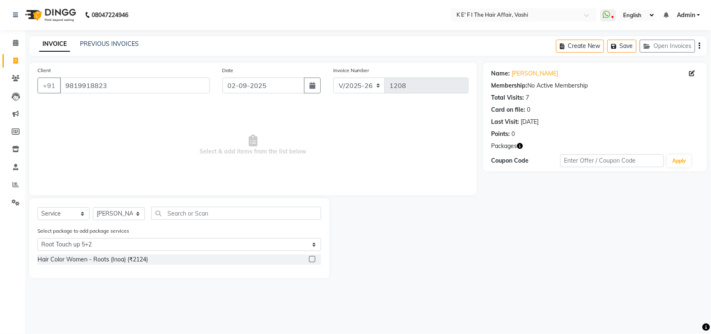
click at [314, 258] on label at bounding box center [312, 259] width 6 height 6
click at [314, 258] on input "checkbox" at bounding box center [311, 259] width 5 height 5
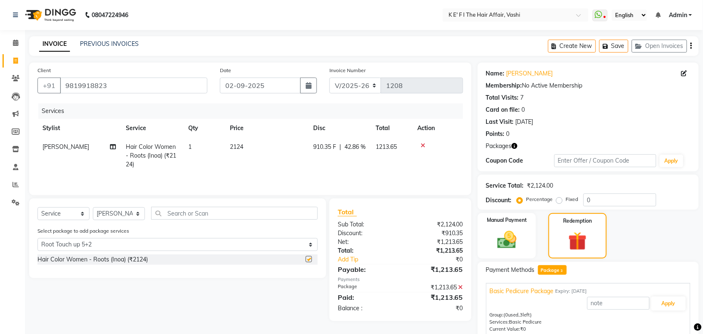
checkbox input "false"
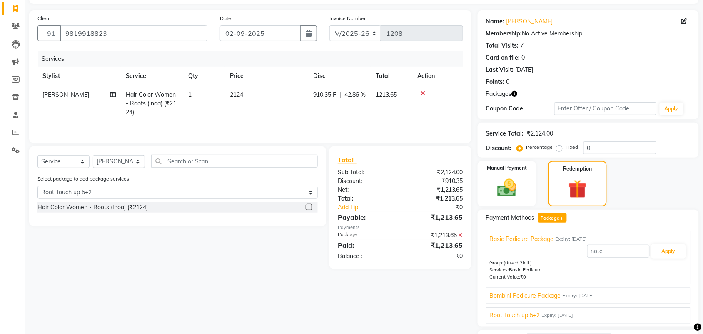
scroll to position [104, 0]
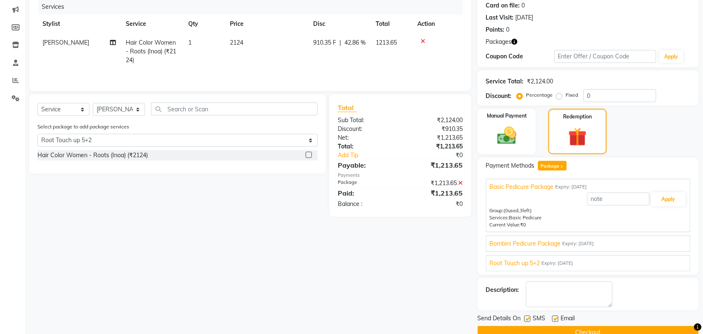
click at [561, 265] on span "Expiry: 05-02-2026" at bounding box center [558, 263] width 32 height 7
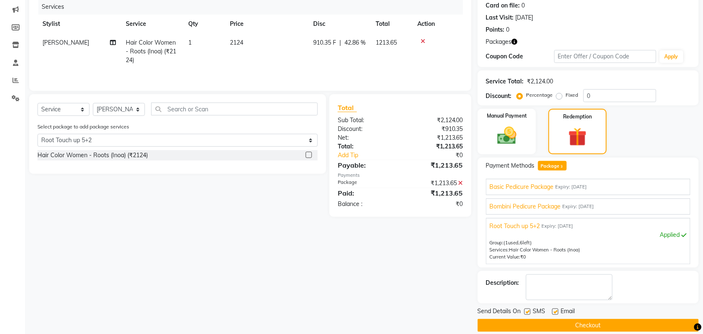
click at [557, 313] on label at bounding box center [556, 311] width 6 height 6
click at [557, 313] on input "checkbox" at bounding box center [555, 311] width 5 height 5
checkbox input "false"
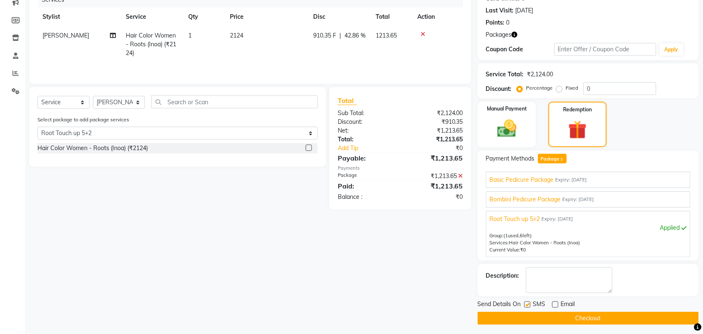
scroll to position [115, 0]
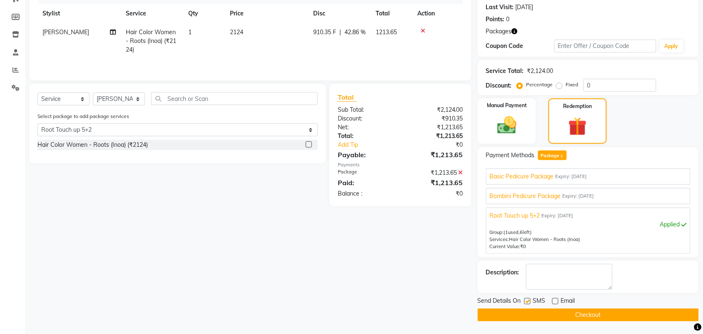
click at [616, 318] on button "Checkout" at bounding box center [588, 314] width 221 height 13
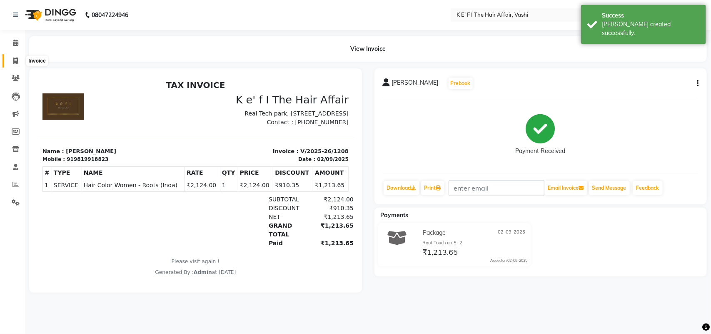
click at [11, 56] on span at bounding box center [15, 61] width 15 height 10
select select "service"
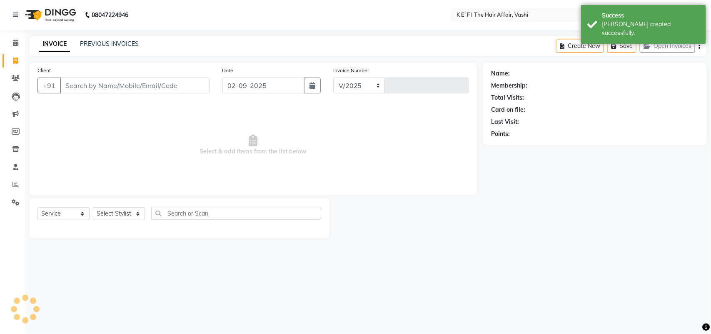
select select "6025"
type input "1209"
select select "43807"
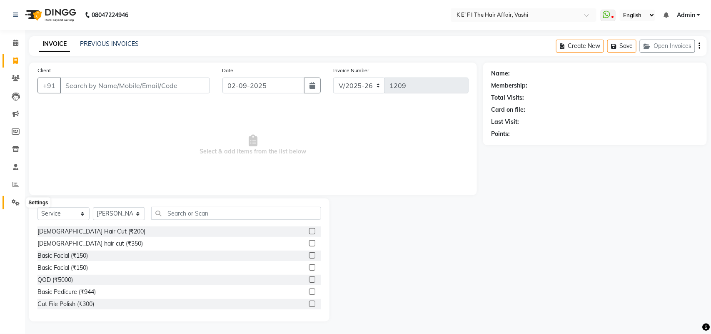
click at [16, 199] on icon at bounding box center [16, 202] width 8 height 6
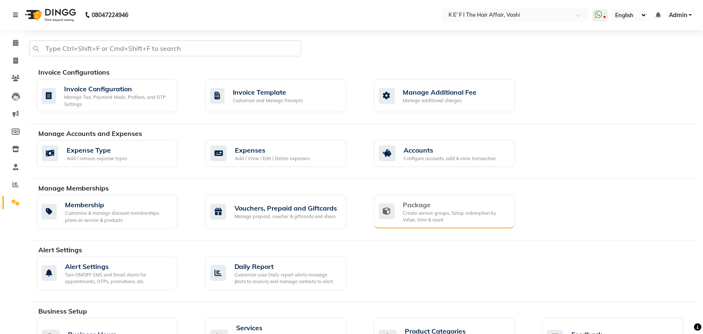
click at [423, 216] on div "Create service groups, Setup redemption by Value, time & count" at bounding box center [455, 217] width 105 height 14
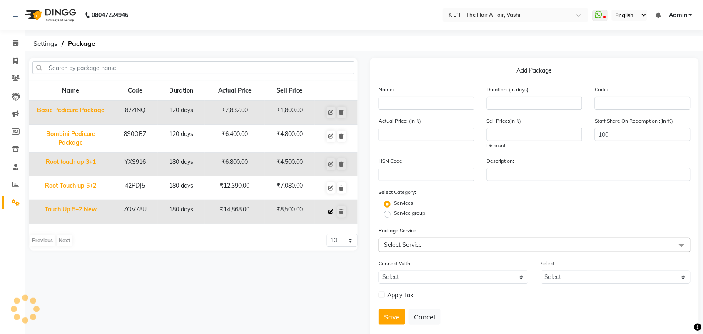
click at [332, 211] on icon at bounding box center [331, 211] width 5 height 5
type input "Touch Up 5+2 New"
type input "180"
type input "ZOV78U"
type input "14868"
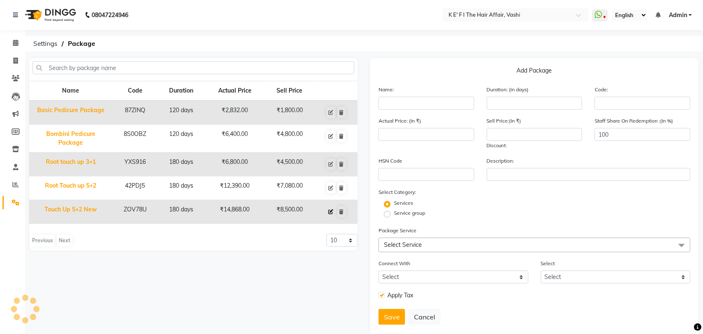
type input "8500"
type input "0"
checkbox input "true"
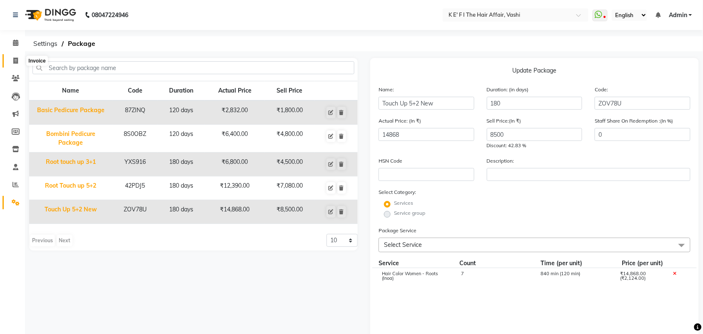
click at [15, 59] on icon at bounding box center [15, 61] width 5 height 6
select select "service"
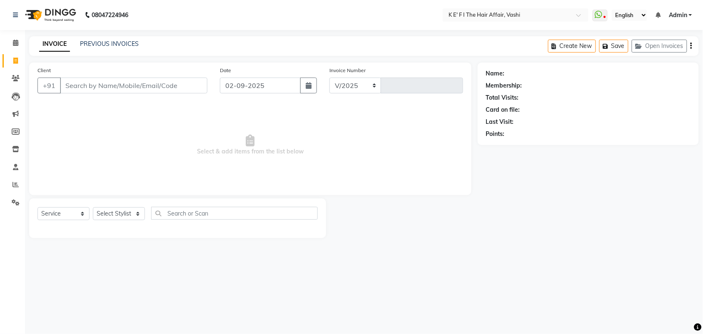
select select "6025"
type input "1209"
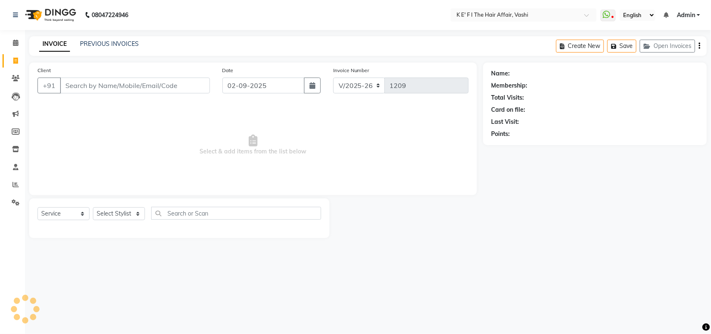
select select "43807"
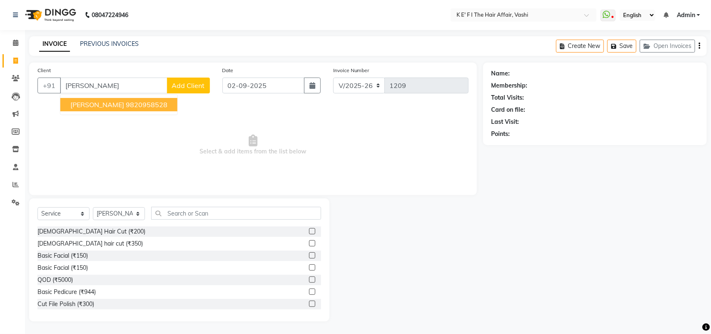
click at [145, 105] on ngb-highlight "9820958528" at bounding box center [147, 104] width 42 height 8
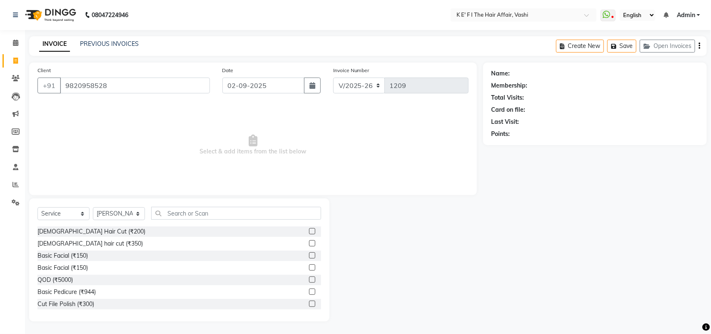
type input "9820958528"
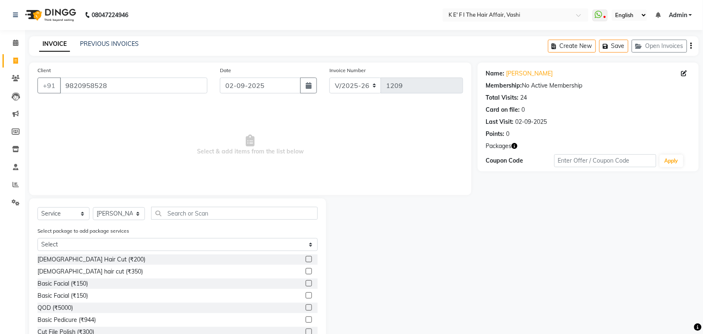
drag, startPoint x: 225, startPoint y: 250, endPoint x: 220, endPoint y: 257, distance: 8.0
click at [225, 251] on div "Select package to add package services Select Touch Up 5+2 New" at bounding box center [177, 240] width 293 height 28
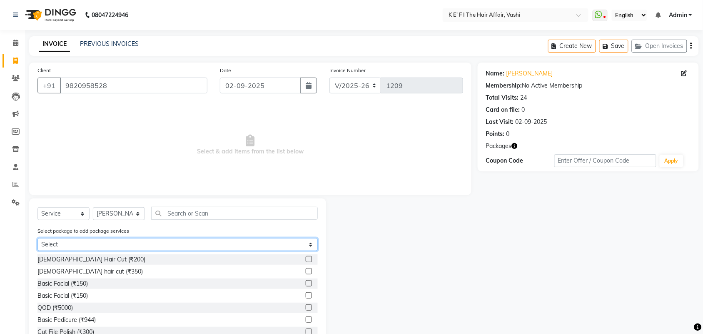
click at [192, 245] on select "Select Touch Up 5+2 New" at bounding box center [178, 244] width 280 height 13
select select "1: Object"
click at [38, 238] on select "Select Touch Up 5+2 New" at bounding box center [178, 244] width 280 height 13
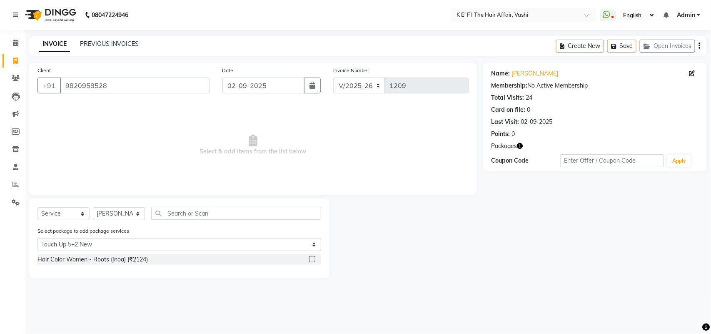
click at [312, 260] on label at bounding box center [312, 259] width 6 height 6
click at [312, 260] on input "checkbox" at bounding box center [311, 259] width 5 height 5
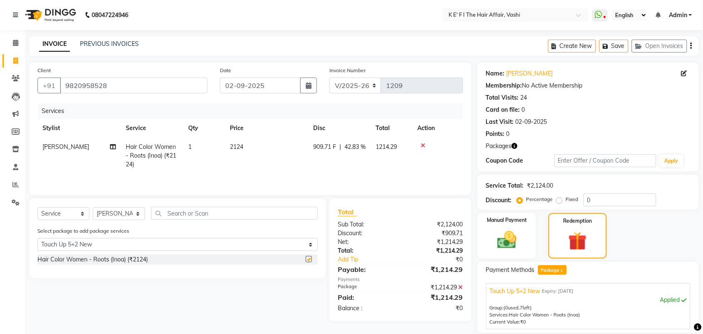
checkbox input "false"
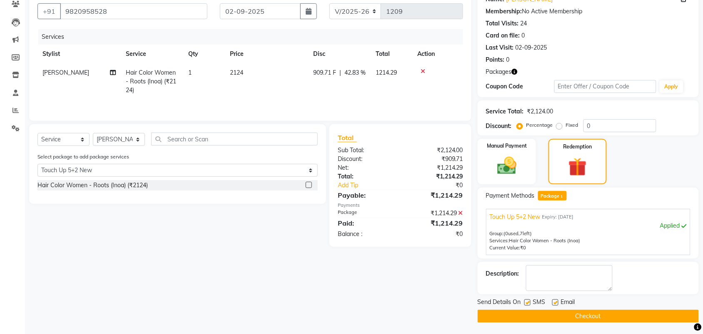
scroll to position [75, 0]
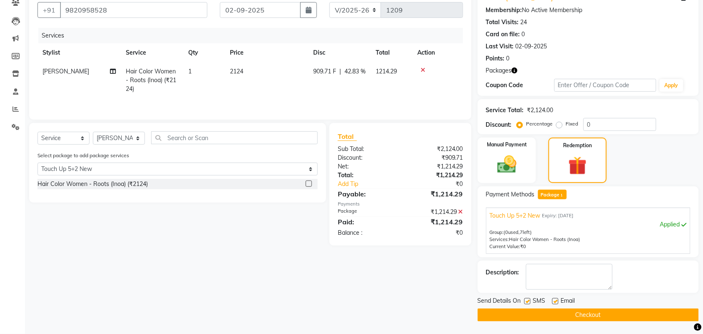
click at [557, 301] on label at bounding box center [556, 301] width 6 height 6
click at [557, 301] on input "checkbox" at bounding box center [555, 301] width 5 height 5
checkbox input "false"
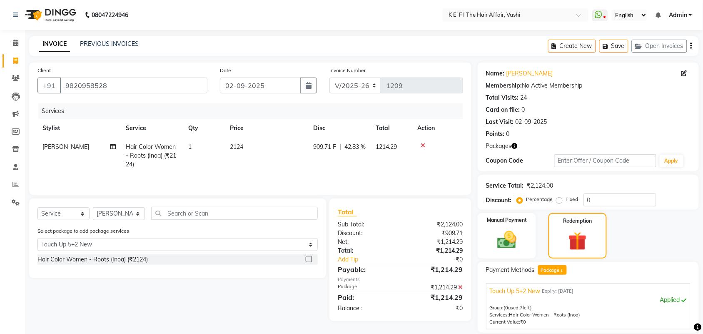
click at [311, 260] on label at bounding box center [309, 259] width 6 height 6
click at [311, 260] on input "checkbox" at bounding box center [308, 259] width 5 height 5
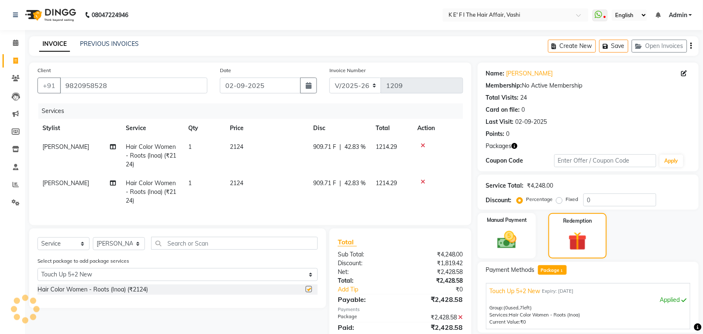
checkbox input "false"
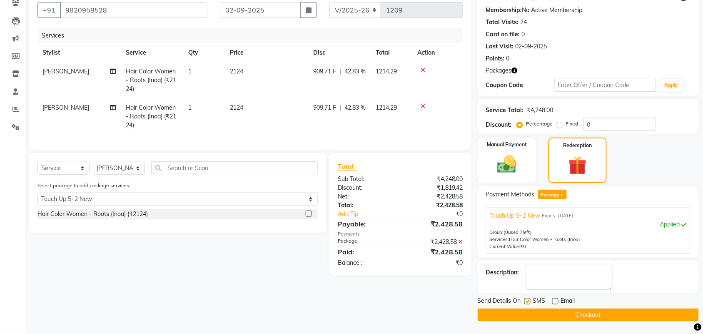
click at [606, 310] on button "Checkout" at bounding box center [588, 314] width 221 height 13
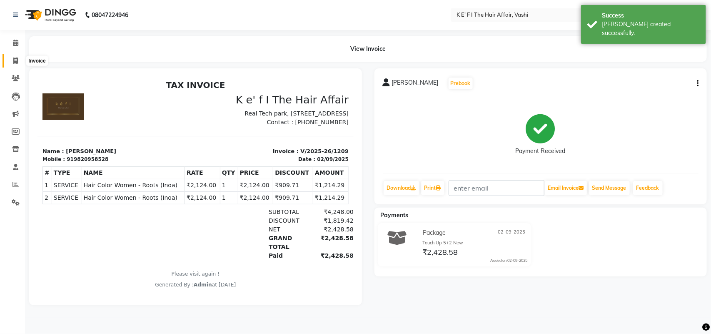
click at [14, 65] on span at bounding box center [15, 61] width 15 height 10
select select "6025"
select select "service"
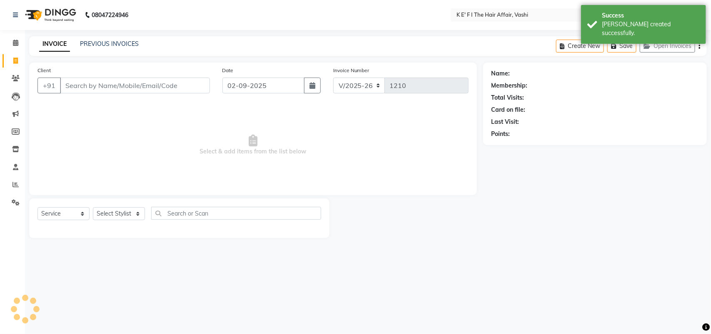
click at [115, 89] on input "Client" at bounding box center [135, 86] width 150 height 16
select select "43807"
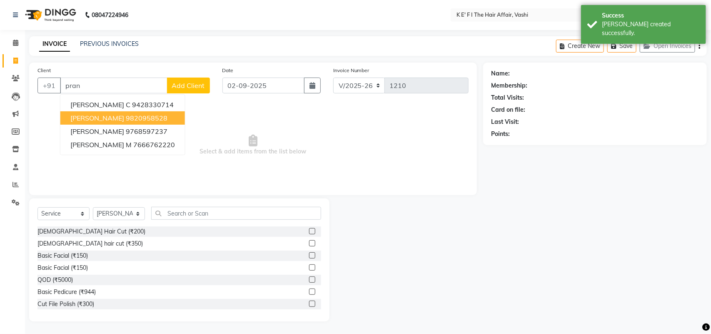
click at [156, 111] on button "PRANEETA DESOUZA 9820958528" at bounding box center [122, 117] width 125 height 13
type input "9820958528"
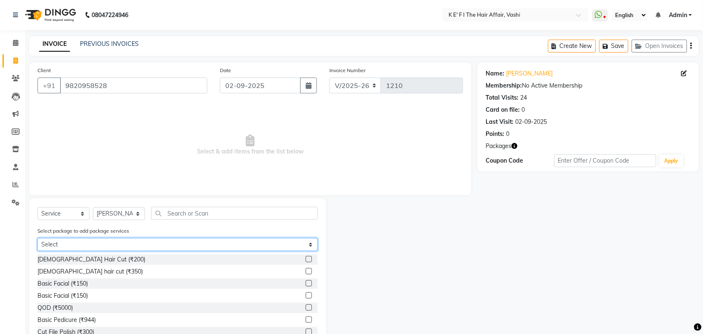
click at [203, 241] on select "Select Touch Up 5+2 New" at bounding box center [178, 244] width 280 height 13
select select "1: Object"
click at [38, 238] on select "Select Touch Up 5+2 New" at bounding box center [178, 244] width 280 height 13
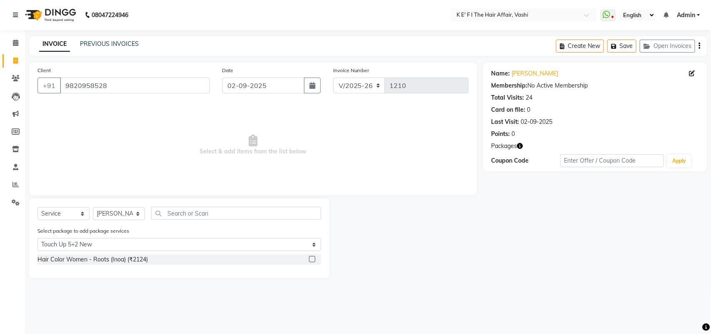
click at [311, 256] on label at bounding box center [312, 259] width 6 height 6
click at [311, 257] on input "checkbox" at bounding box center [311, 259] width 5 height 5
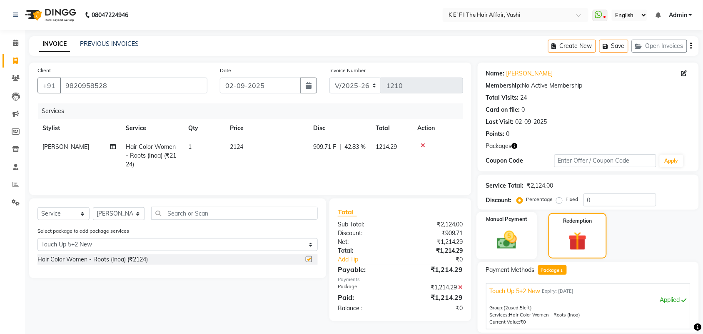
checkbox input "false"
click at [418, 145] on div at bounding box center [438, 146] width 41 height 6
click at [421, 144] on icon at bounding box center [423, 146] width 5 height 6
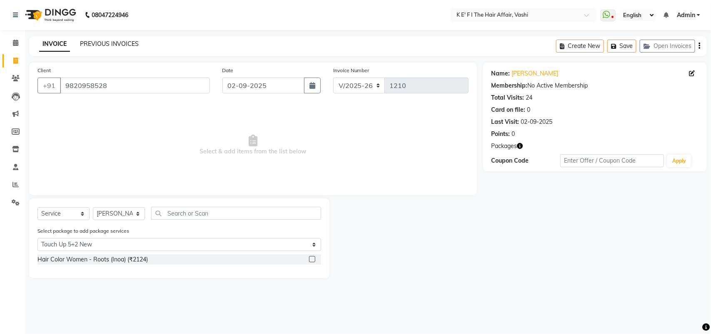
click at [97, 43] on link "PREVIOUS INVOICES" at bounding box center [109, 44] width 59 height 8
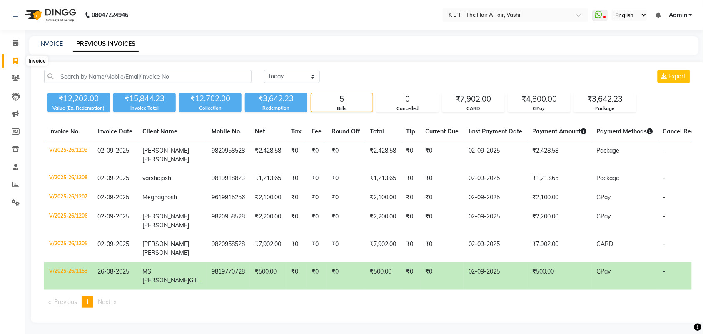
click at [15, 62] on icon at bounding box center [15, 61] width 5 height 6
select select "6025"
select select "service"
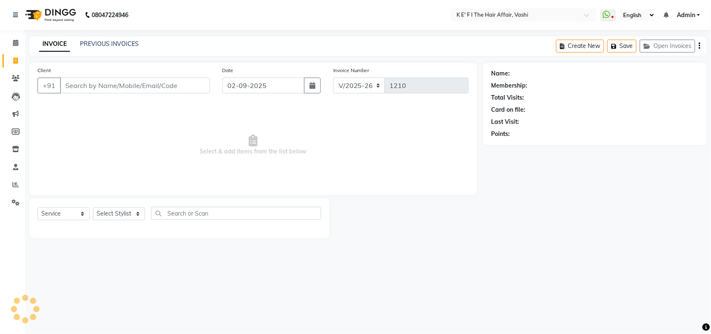
select select "43807"
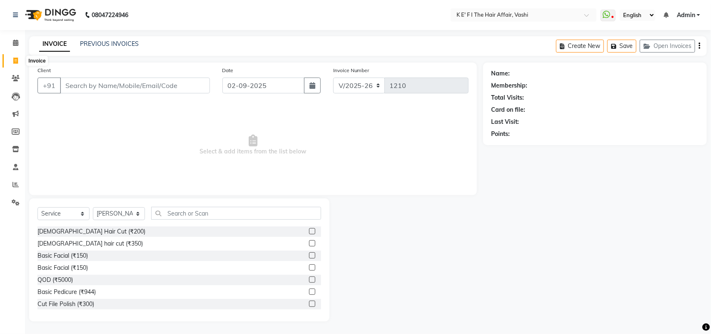
click at [12, 60] on span at bounding box center [15, 61] width 15 height 10
select select "6025"
select select "service"
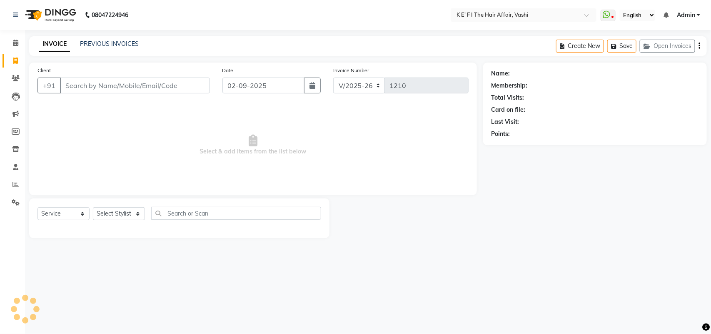
select select "43807"
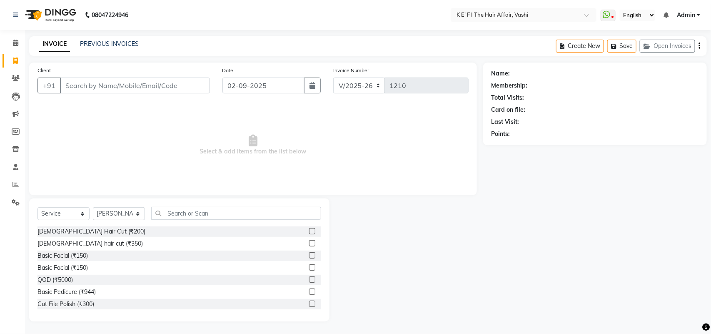
click at [17, 64] on span at bounding box center [15, 61] width 15 height 10
select select "6025"
select select "service"
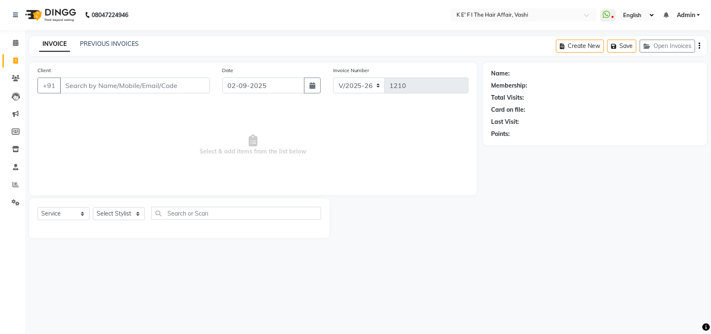
select select "43807"
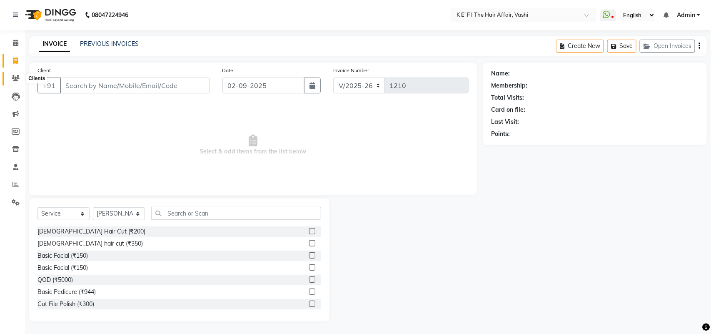
click at [19, 82] on span at bounding box center [15, 79] width 15 height 10
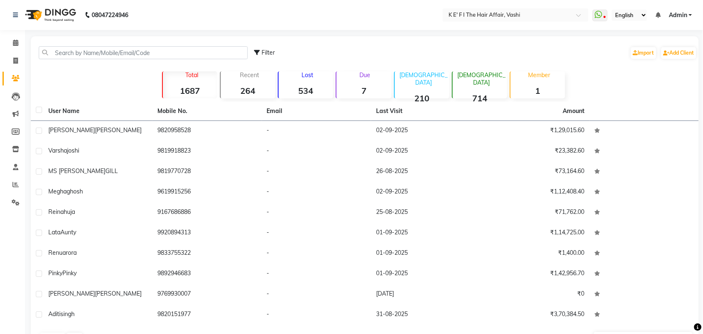
click at [376, 88] on strong "7" at bounding box center [364, 90] width 55 height 10
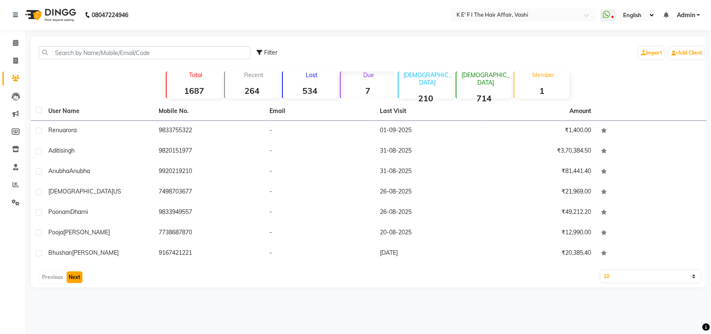
click at [74, 273] on button "Next" at bounding box center [75, 277] width 16 height 12
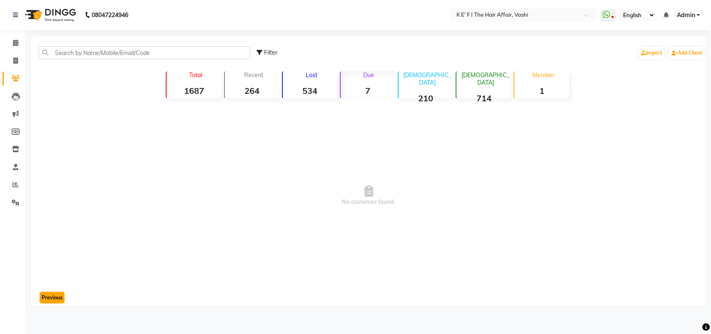
click at [47, 292] on button "Previous" at bounding box center [52, 298] width 25 height 12
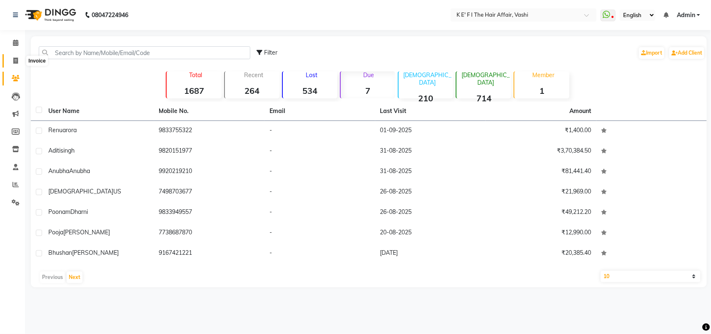
click at [11, 56] on span at bounding box center [15, 61] width 15 height 10
select select "6025"
select select "service"
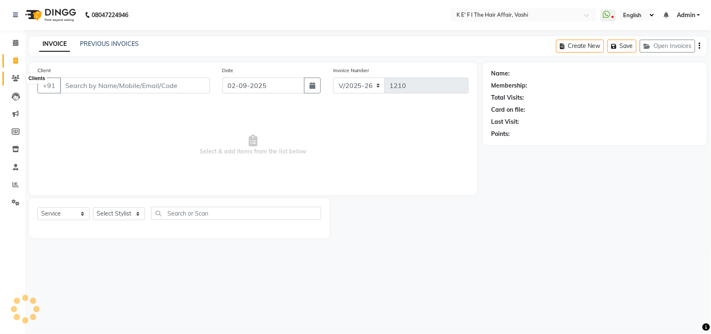
click at [13, 74] on span at bounding box center [15, 79] width 15 height 10
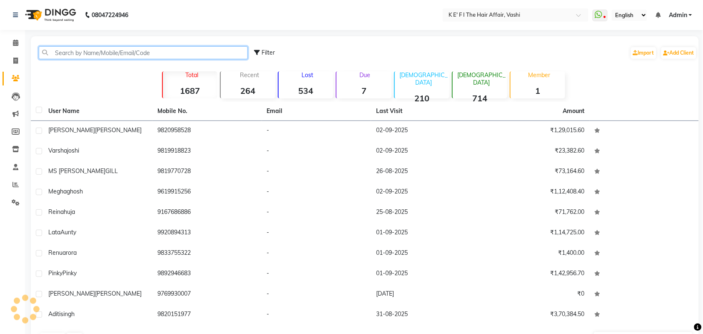
click at [84, 52] on input "text" at bounding box center [143, 52] width 209 height 13
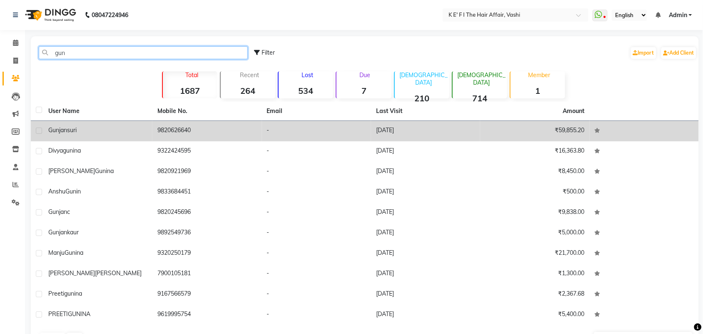
type input "gun"
click at [209, 132] on td "9820626640" at bounding box center [207, 131] width 109 height 20
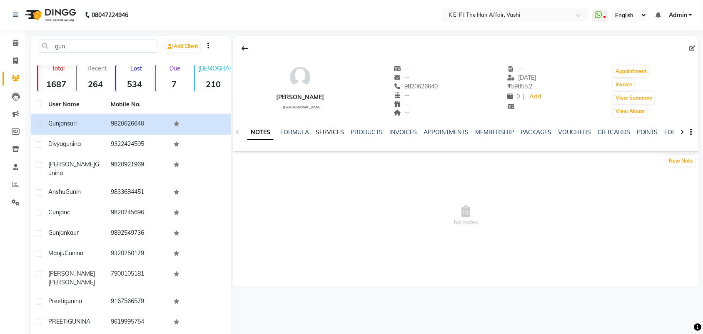
click at [334, 135] on link "SERVICES" at bounding box center [330, 132] width 28 height 8
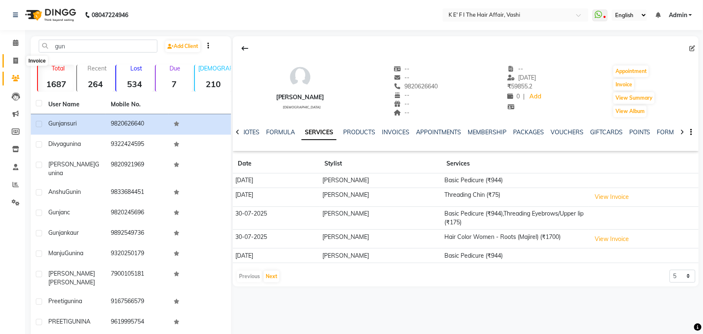
click at [20, 61] on span at bounding box center [15, 61] width 15 height 10
select select "service"
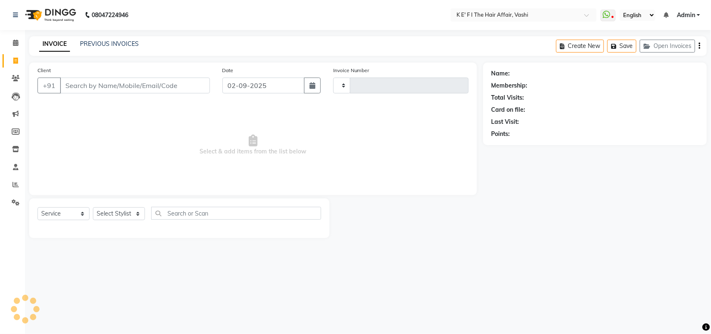
type input "1210"
select select "6025"
select select "43807"
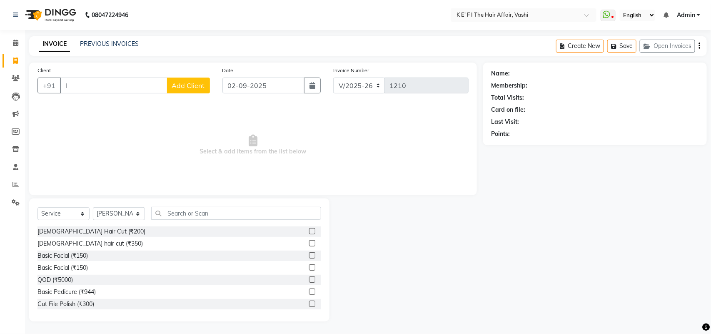
type input "l"
click at [63, 286] on div "Client +91 l Add Client Date 02-09-2025 Invoice Number V/2025 V/2025-26 1210 Se…" at bounding box center [253, 192] width 460 height 259
click at [118, 83] on input "l" at bounding box center [114, 86] width 108 height 16
drag, startPoint x: 101, startPoint y: 83, endPoint x: 0, endPoint y: 51, distance: 106.0
click at [0, 55] on app-home "08047224946 Select Location × K E' F I The Hair Affair, Vashi WhatsApp Status ✕…" at bounding box center [355, 167] width 711 height 334
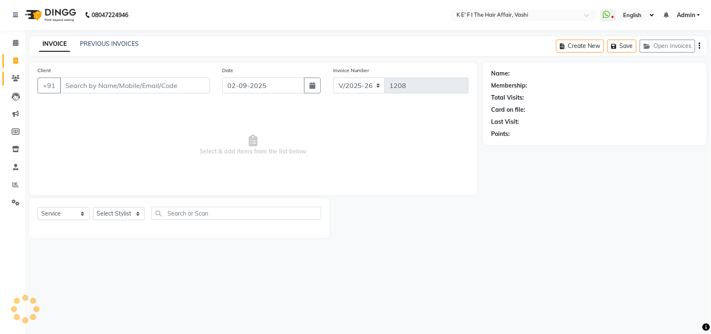
click at [15, 77] on icon at bounding box center [16, 78] width 8 height 6
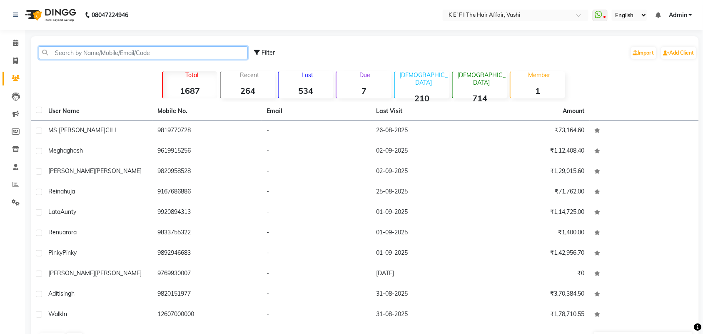
click at [92, 53] on input "text" at bounding box center [143, 52] width 209 height 13
paste input "9819918823"
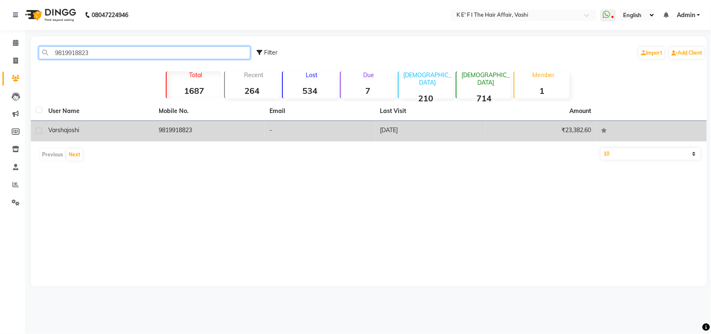
type input "9819918823"
click at [178, 131] on td "9819918823" at bounding box center [209, 131] width 111 height 20
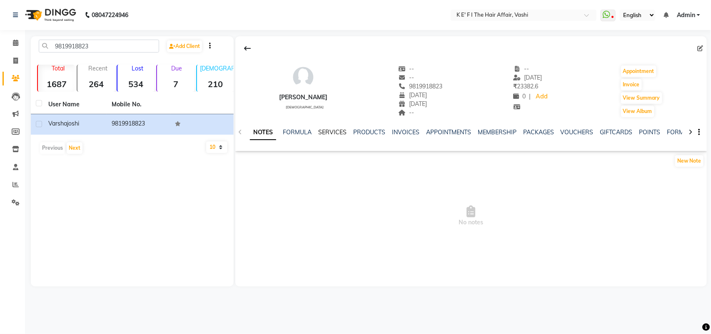
click at [326, 132] on link "SERVICES" at bounding box center [332, 132] width 28 height 8
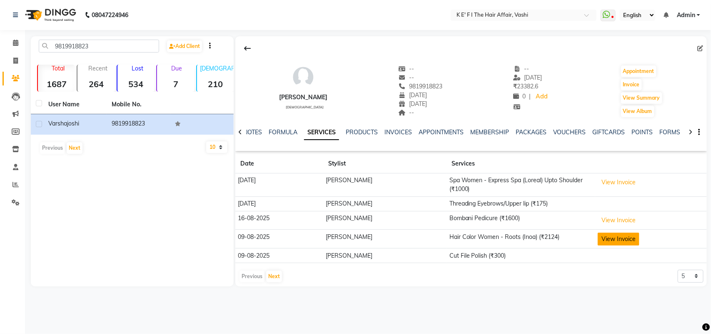
click at [609, 240] on button "View Invoice" at bounding box center [619, 239] width 42 height 13
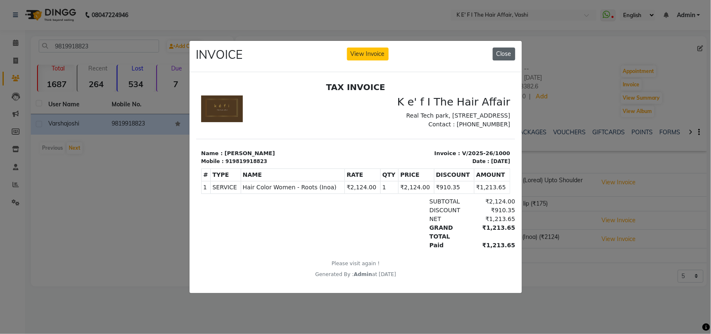
click at [506, 48] on button "Close" at bounding box center [504, 54] width 23 height 13
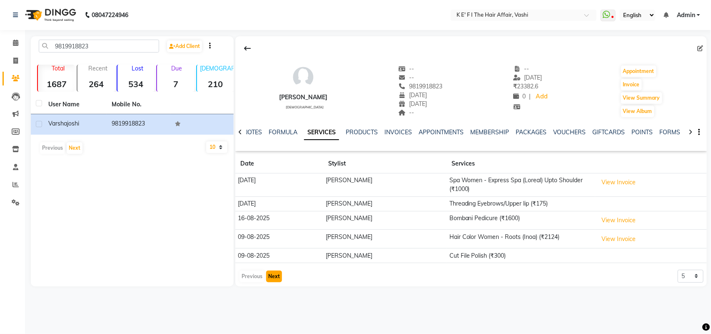
click at [270, 278] on button "Next" at bounding box center [274, 276] width 16 height 12
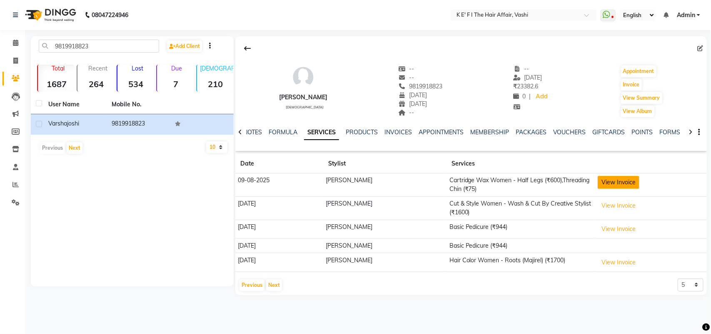
click at [612, 185] on button "View Invoice" at bounding box center [619, 182] width 42 height 13
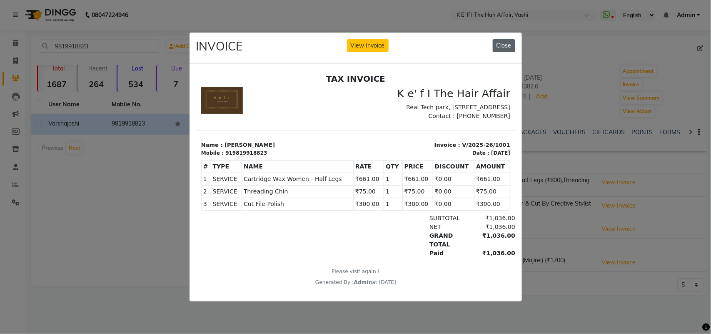
click at [504, 39] on button "Close" at bounding box center [504, 45] width 23 height 13
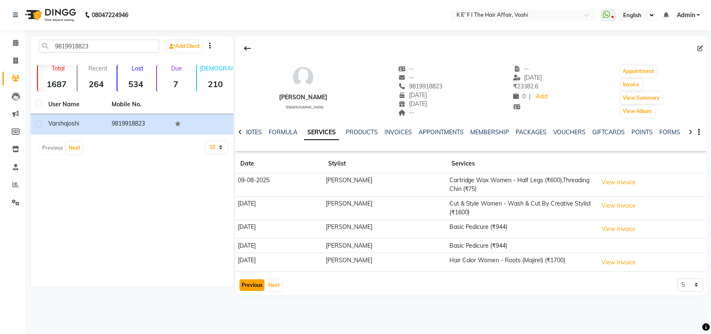
click at [250, 282] on button "Previous" at bounding box center [252, 285] width 25 height 12
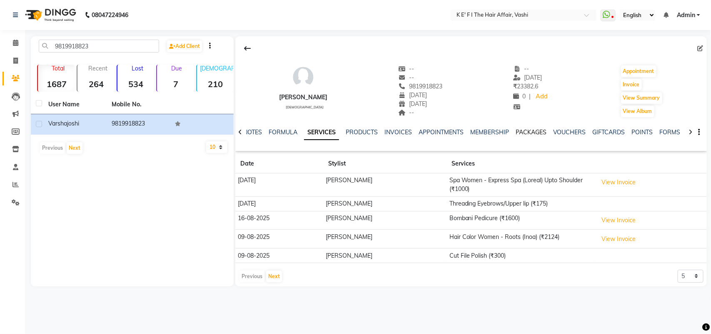
click at [538, 130] on link "PACKAGES" at bounding box center [531, 132] width 31 height 8
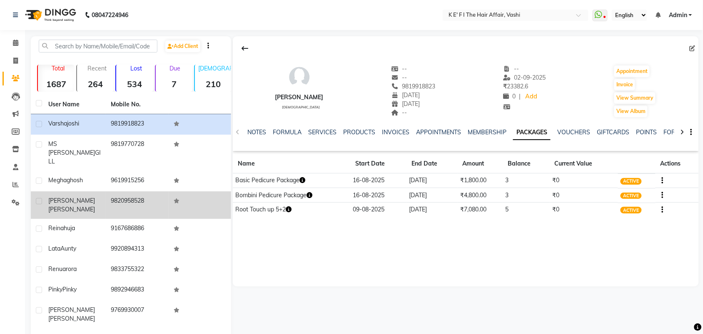
click at [136, 191] on td "9820958528" at bounding box center [137, 205] width 63 height 28
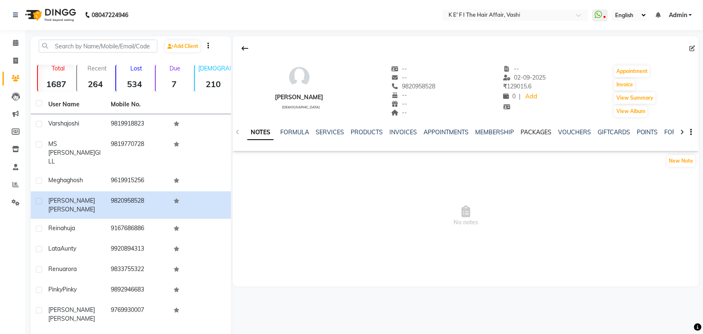
click at [538, 133] on link "PACKAGES" at bounding box center [536, 132] width 31 height 8
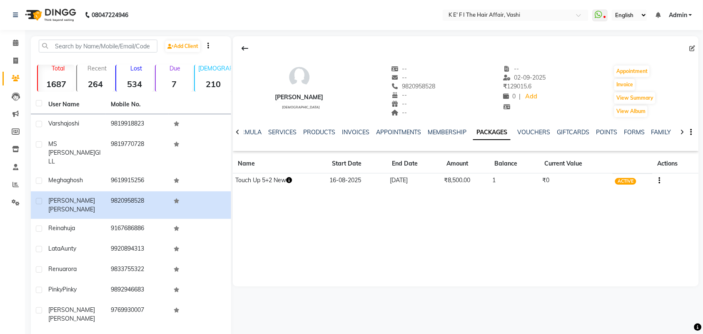
click at [660, 180] on icon "button" at bounding box center [660, 180] width 2 height 0
click at [637, 169] on div "Edit Merge" at bounding box center [637, 181] width 30 height 28
click at [661, 180] on icon "button" at bounding box center [660, 180] width 2 height 0
click at [638, 178] on div "Edit" at bounding box center [637, 175] width 20 height 10
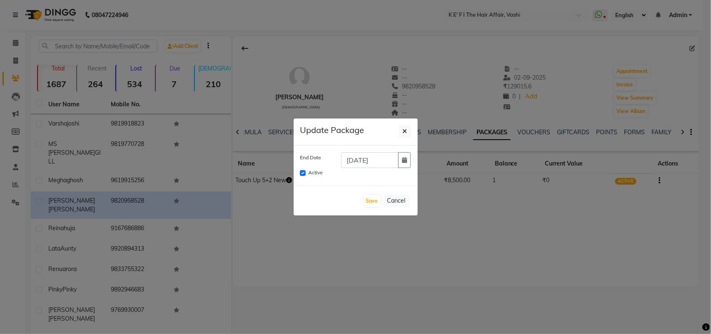
click at [461, 232] on ngb-modal-window "Update Package End Date [DATE] Active Save Cancel" at bounding box center [355, 167] width 711 height 334
click at [395, 203] on button "Cancel" at bounding box center [397, 200] width 26 height 13
checkbox input "false"
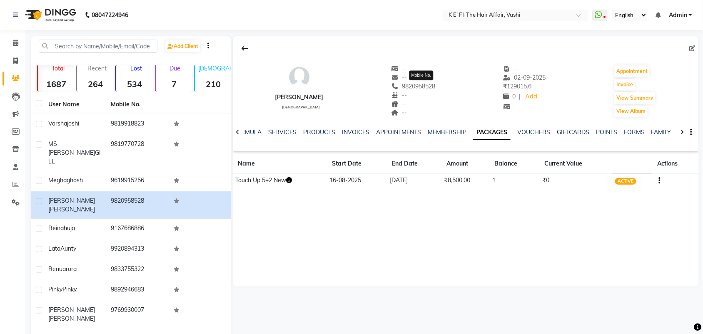
click at [433, 86] on span "9820958528" at bounding box center [414, 87] width 44 height 8
copy span "9820958528"
click at [659, 180] on icon "button" at bounding box center [660, 180] width 2 height 0
click at [641, 175] on div "Edit" at bounding box center [637, 175] width 20 height 10
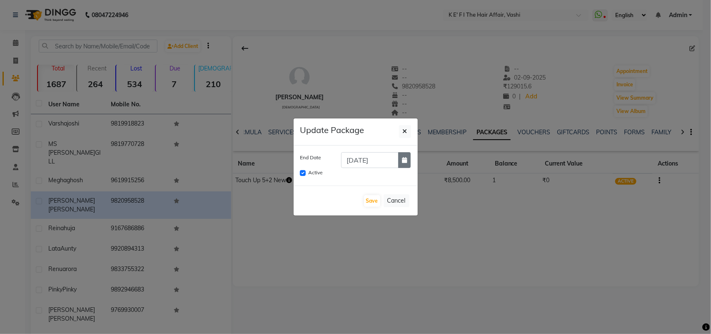
click at [407, 155] on button "button" at bounding box center [404, 160] width 13 height 16
select select "2"
select select "2026"
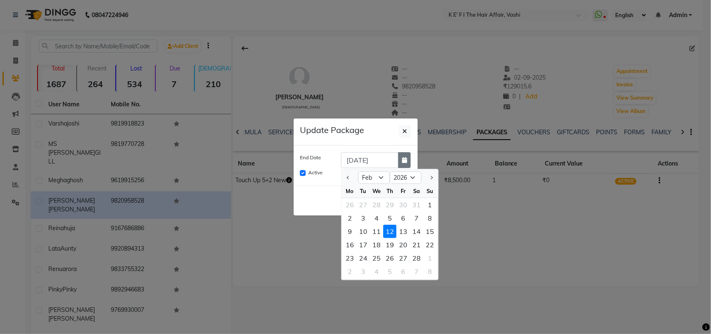
click at [407, 155] on button "button" at bounding box center [404, 160] width 13 height 16
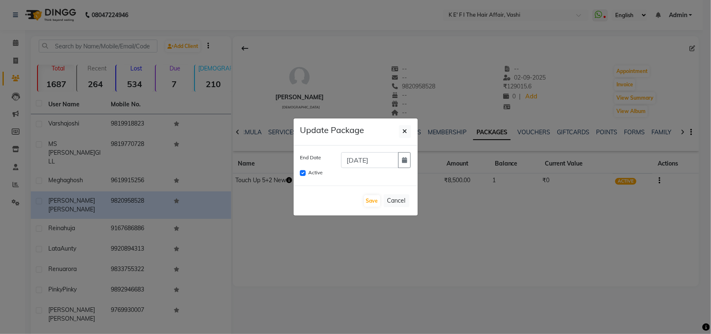
click at [382, 256] on ngb-modal-window "Update Package End Date [DATE] Active Save Cancel" at bounding box center [355, 167] width 711 height 334
drag, startPoint x: 413, startPoint y: 130, endPoint x: 403, endPoint y: 134, distance: 11.0
click at [411, 130] on div "Update Package" at bounding box center [356, 131] width 124 height 27
click at [401, 134] on button "button" at bounding box center [405, 131] width 12 height 13
checkbox input "false"
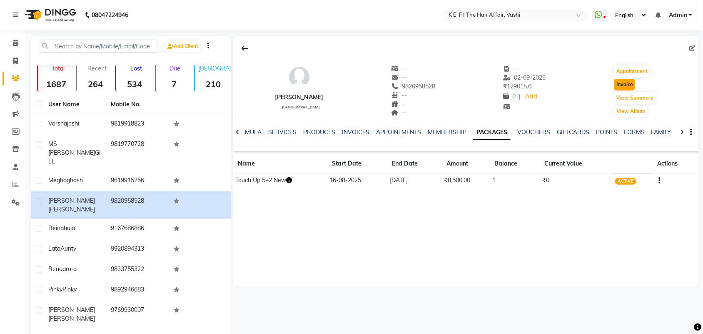
click at [631, 80] on button "Invoice" at bounding box center [625, 85] width 21 height 12
select select "6025"
select select "service"
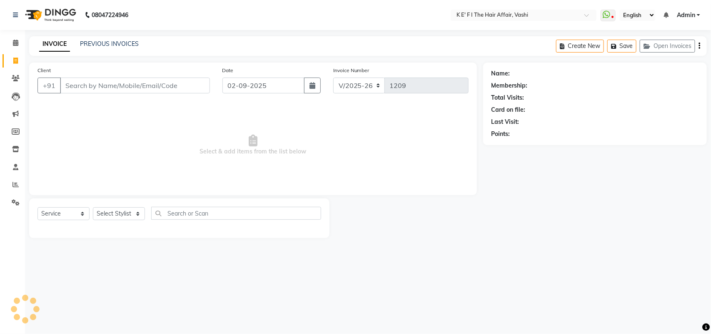
type input "9820958528"
select select "43807"
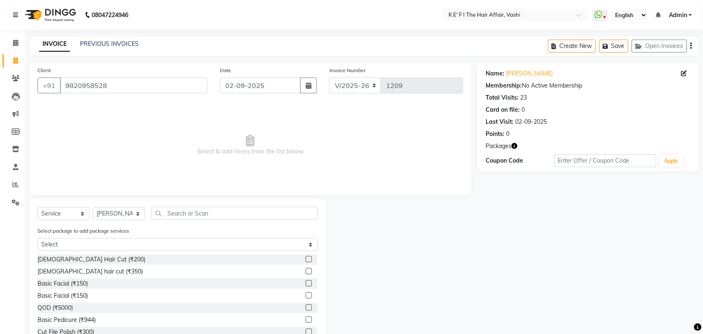
click at [517, 147] on icon "button" at bounding box center [515, 146] width 6 height 6
click at [524, 226] on div "Name: [PERSON_NAME] Membership: No Active Membership Total Visits: 23 Card on f…" at bounding box center [592, 206] width 228 height 287
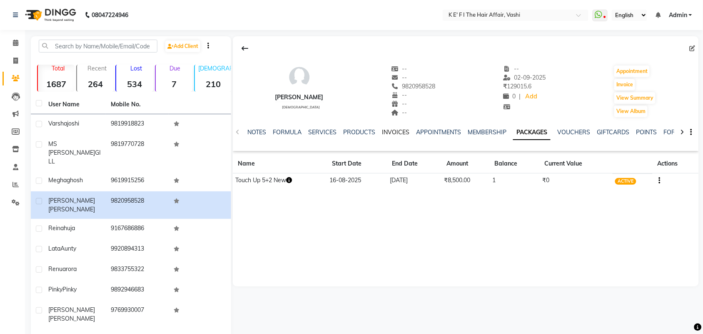
click at [392, 128] on link "INVOICES" at bounding box center [396, 132] width 28 height 8
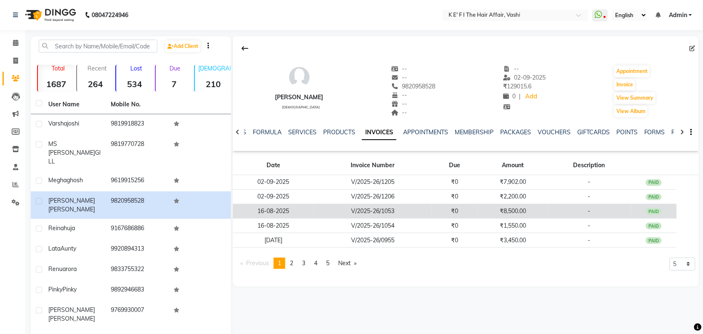
click at [486, 217] on td "₹8,500.00" at bounding box center [513, 211] width 70 height 15
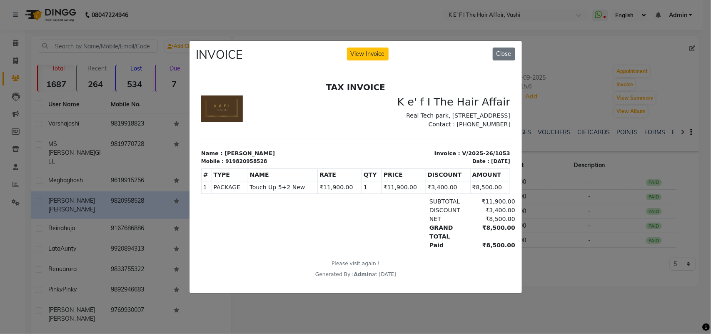
click at [587, 298] on ngb-modal-window "INVOICE View Invoice Close" at bounding box center [355, 167] width 711 height 334
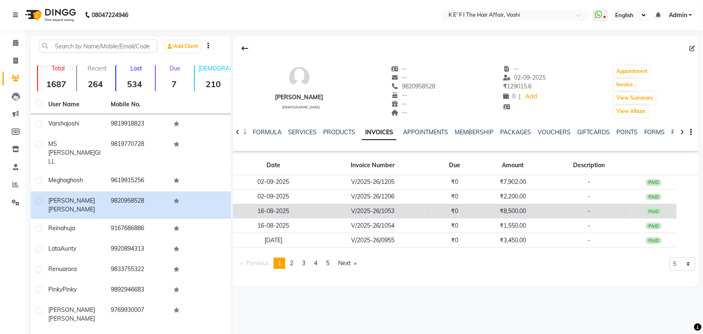
click at [375, 210] on td "V/2025-26/1053" at bounding box center [373, 211] width 118 height 15
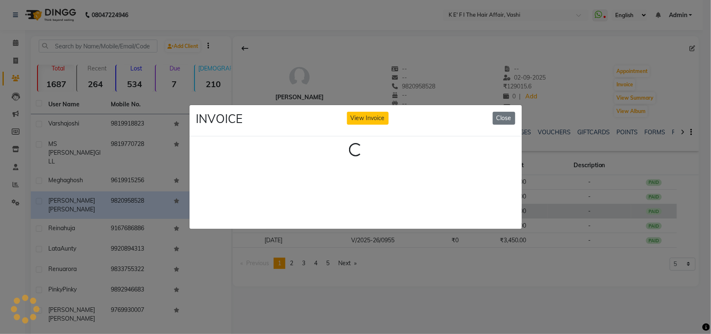
click at [375, 210] on div "Loading..." at bounding box center [356, 182] width 333 height 93
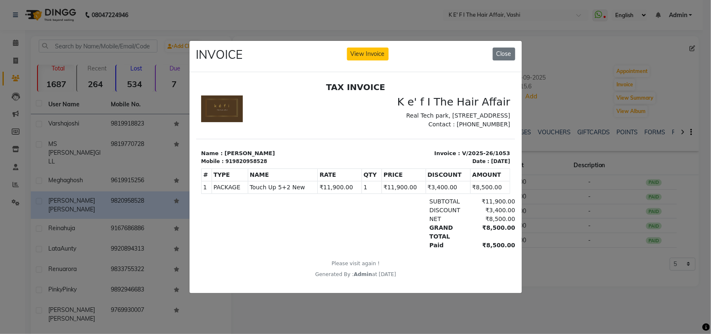
click at [363, 267] on p "Please visit again !" at bounding box center [355, 263] width 309 height 8
click at [371, 48] on button "View Invoice" at bounding box center [368, 54] width 42 height 13
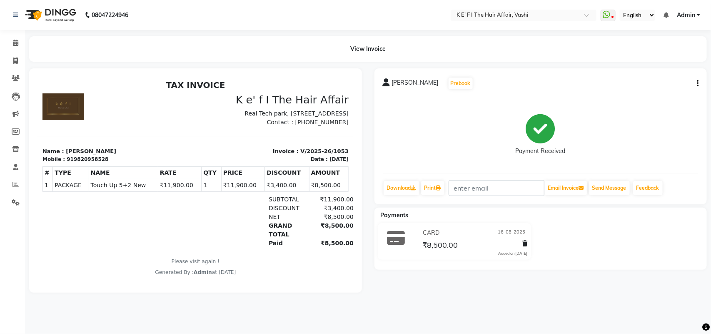
drag, startPoint x: 699, startPoint y: 82, endPoint x: 698, endPoint y: 88, distance: 6.3
click at [698, 86] on div "[PERSON_NAME] Prebook Payment Received Download Print Email Invoice Send Messag…" at bounding box center [541, 136] width 333 height 136
click at [699, 87] on div "[PERSON_NAME] Prebook Payment Received Download Print Email Invoice Send Messag…" at bounding box center [541, 136] width 333 height 136
click at [699, 81] on div "[PERSON_NAME] Prebook Payment Received Download Print Email Invoice Send Messag…" at bounding box center [541, 136] width 333 height 136
click at [697, 81] on button "button" at bounding box center [696, 83] width 5 height 9
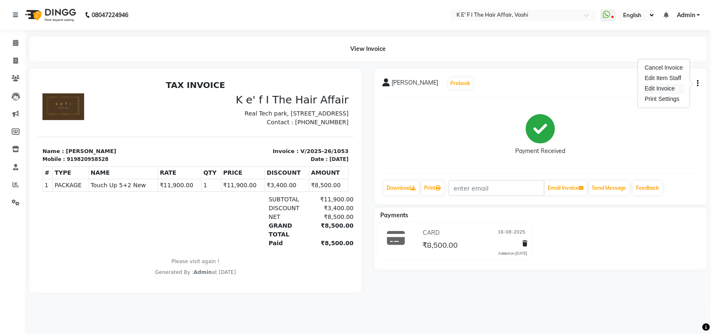
click at [668, 85] on div "Edit Invoice" at bounding box center [664, 88] width 42 height 10
select select "service"
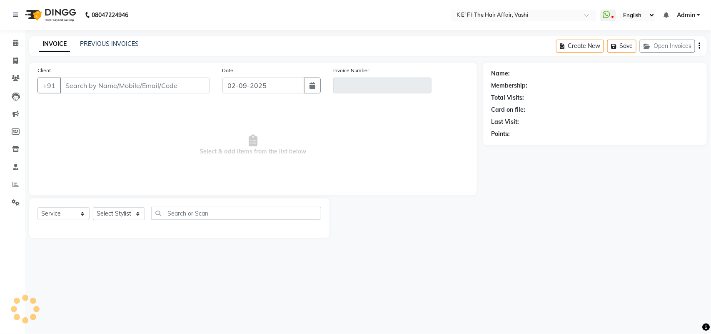
select select "43807"
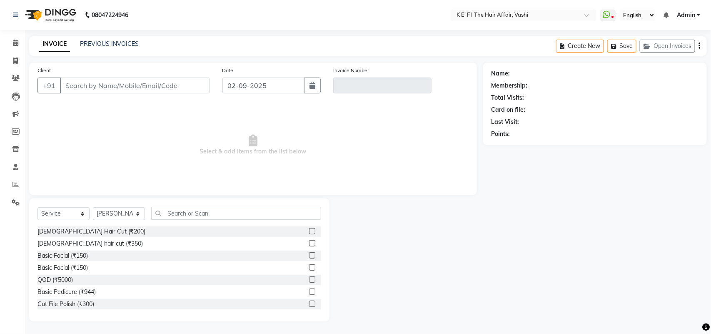
type input "9820958528"
type input "V/2025-26/1053"
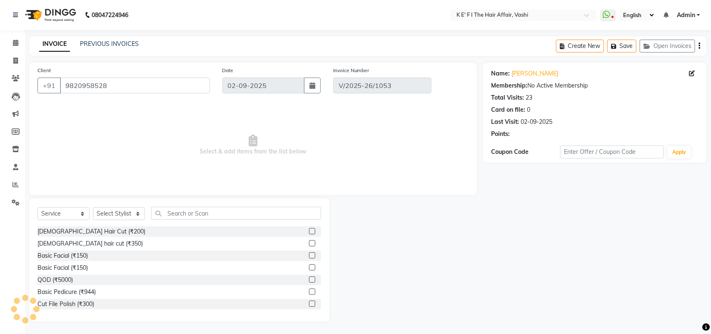
type input "16-08-2025"
select select "select"
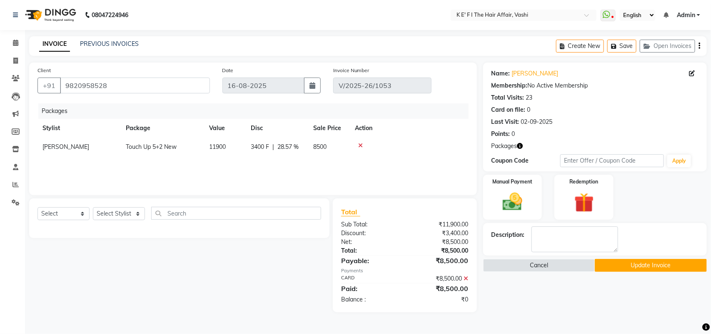
click at [360, 144] on icon at bounding box center [360, 146] width 5 height 6
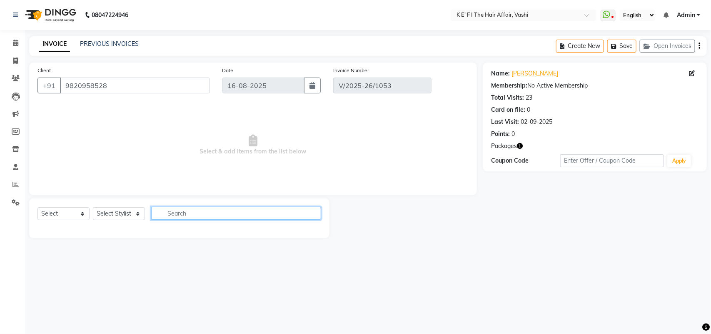
click at [222, 212] on input "text" at bounding box center [236, 213] width 170 height 13
type input "t"
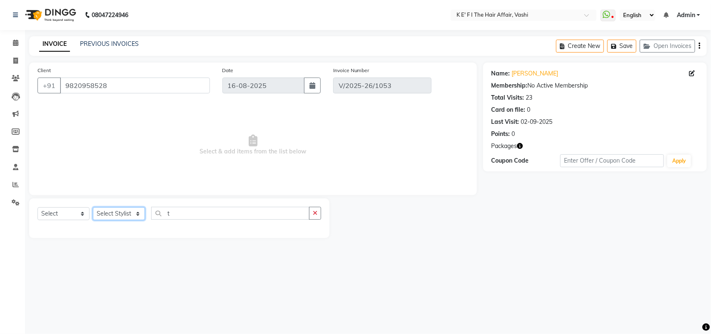
click at [119, 213] on select "Select Stylist aayaz [PERSON_NAME] [PERSON_NAME] Athem [PERSON_NAME] [PERSON_NA…" at bounding box center [119, 213] width 52 height 13
select select "43807"
click at [93, 207] on select "Select Stylist aayaz [PERSON_NAME] [PERSON_NAME] Athem [PERSON_NAME] [PERSON_NA…" at bounding box center [119, 213] width 52 height 13
click at [184, 218] on input "t" at bounding box center [230, 213] width 158 height 13
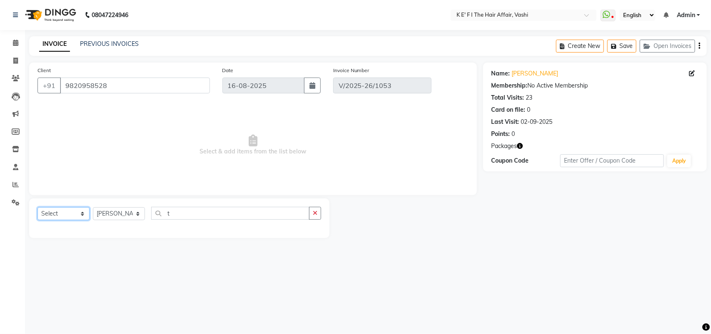
click at [58, 213] on select "Select Service Product Membership Package Voucher Prepaid Gift Card" at bounding box center [64, 213] width 52 height 13
click at [38, 207] on select "Select Service Product Membership Package Voucher Prepaid Gift Card" at bounding box center [64, 213] width 52 height 13
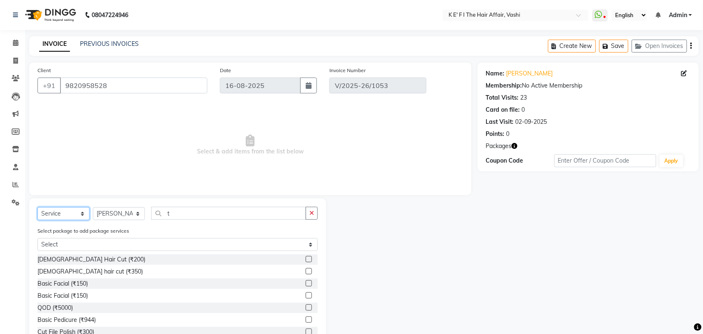
click at [69, 211] on select "Select Service Product Membership Package Voucher Prepaid Gift Card" at bounding box center [64, 213] width 52 height 13
select select "package"
click at [38, 207] on select "Select Service Product Membership Package Voucher Prepaid Gift Card" at bounding box center [64, 213] width 52 height 13
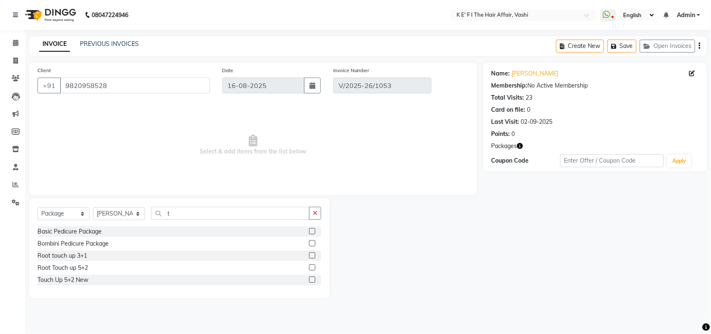
click at [311, 278] on label at bounding box center [312, 279] width 6 height 6
click at [311, 278] on input "checkbox" at bounding box center [311, 279] width 5 height 5
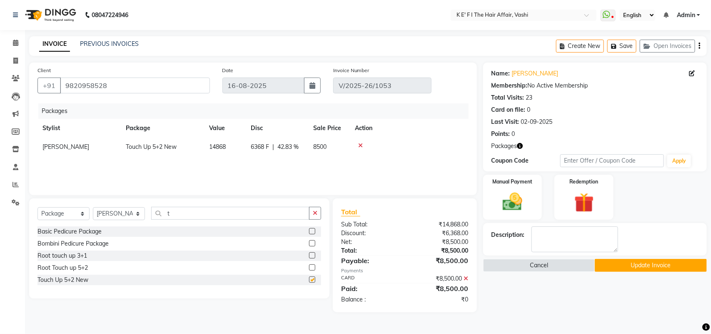
checkbox input "false"
click at [674, 269] on button "Update Invoice" at bounding box center [651, 265] width 112 height 13
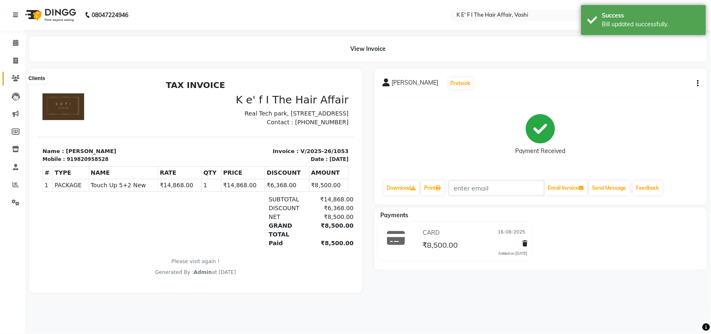
click at [13, 78] on icon at bounding box center [16, 78] width 8 height 6
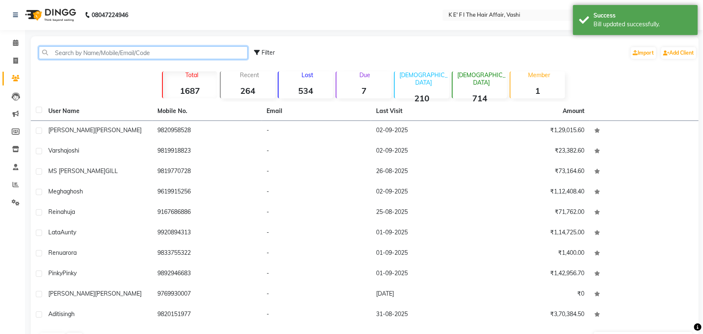
click at [119, 49] on input "text" at bounding box center [143, 52] width 209 height 13
paste input "9820958528"
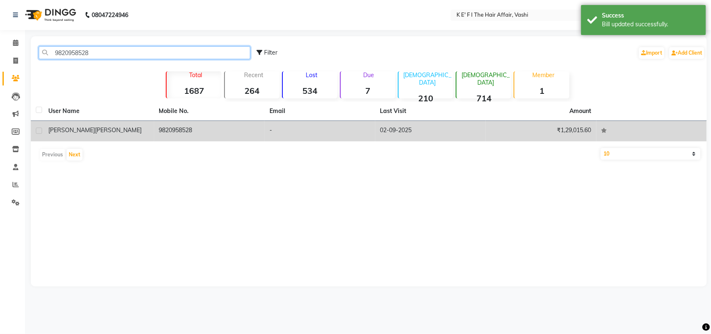
type input "9820958528"
click at [119, 134] on div "[PERSON_NAME]" at bounding box center [98, 130] width 101 height 9
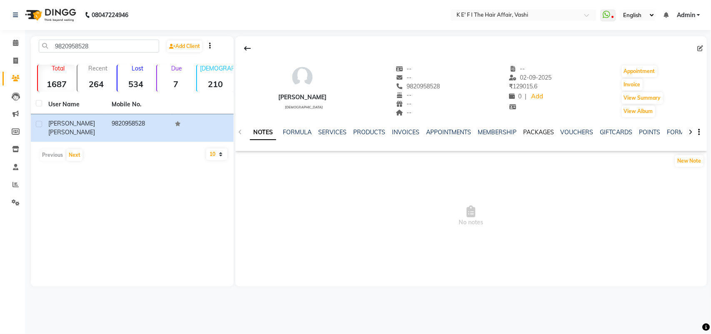
click at [539, 133] on link "PACKAGES" at bounding box center [538, 132] width 31 height 8
